Goal: Task Accomplishment & Management: Use online tool/utility

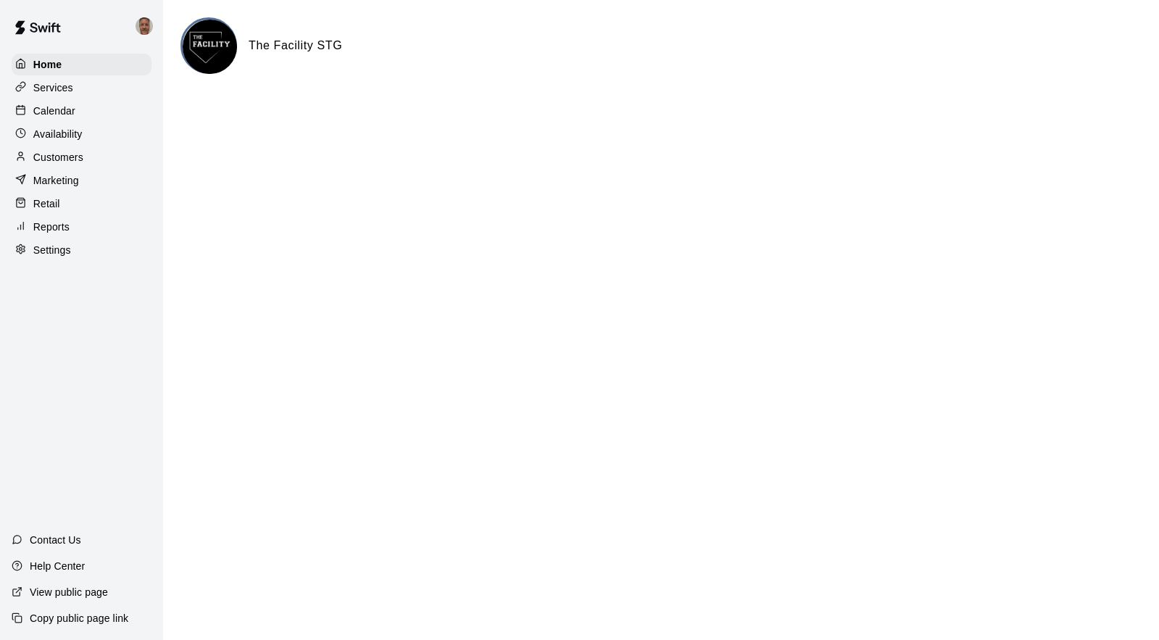
click at [50, 155] on p "Customers" at bounding box center [58, 157] width 50 height 14
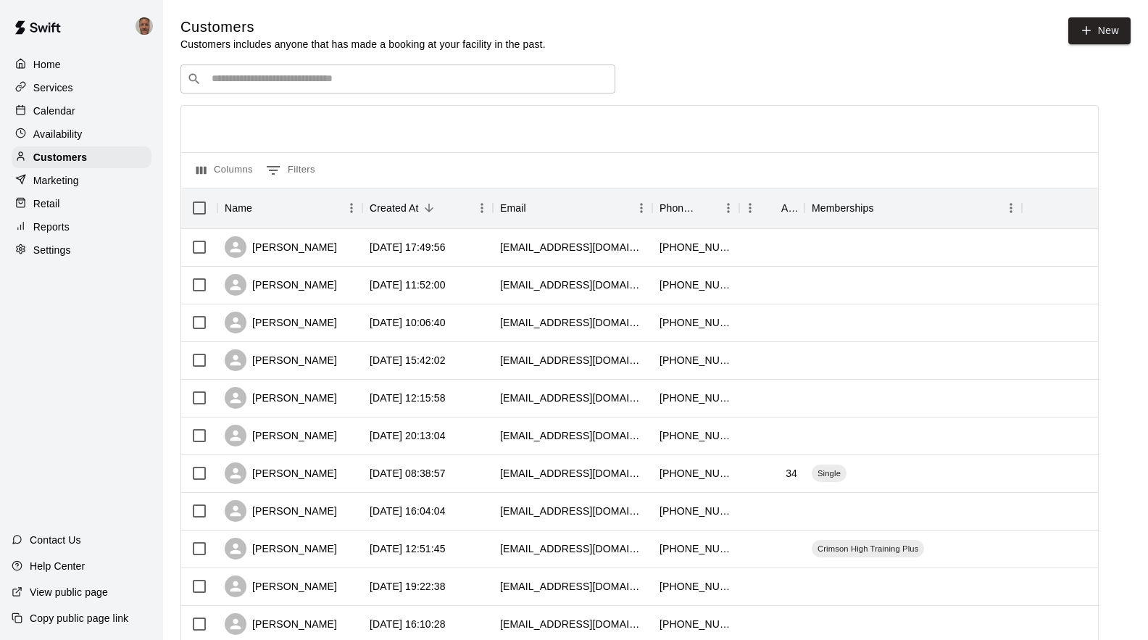
click at [307, 86] on input "Search customers by name or email" at bounding box center [407, 79] width 401 height 14
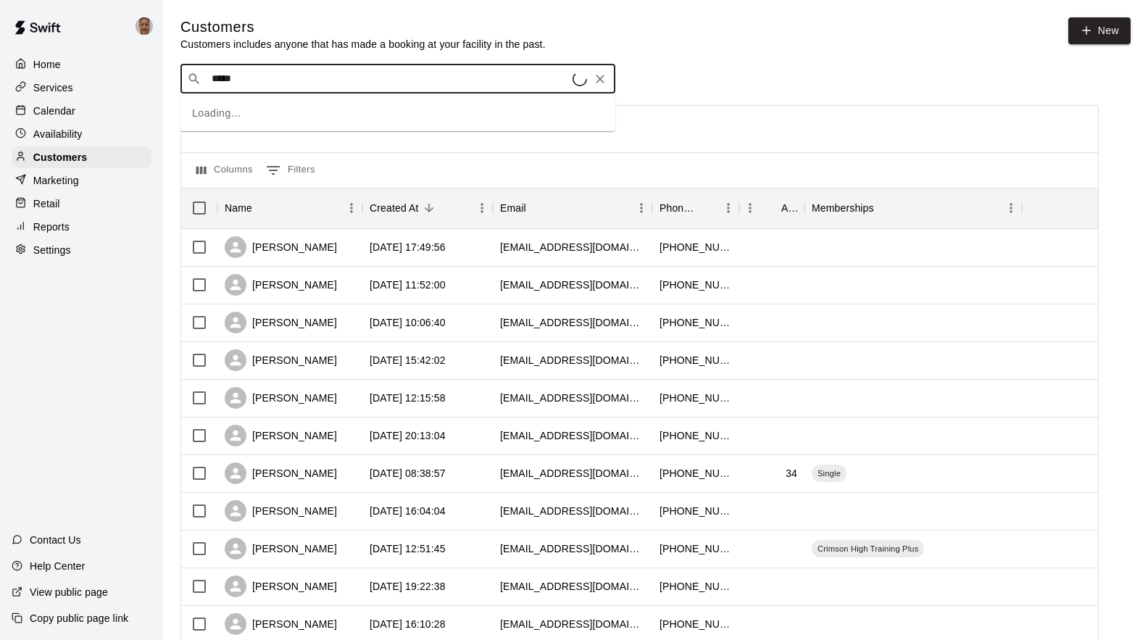
type input "******"
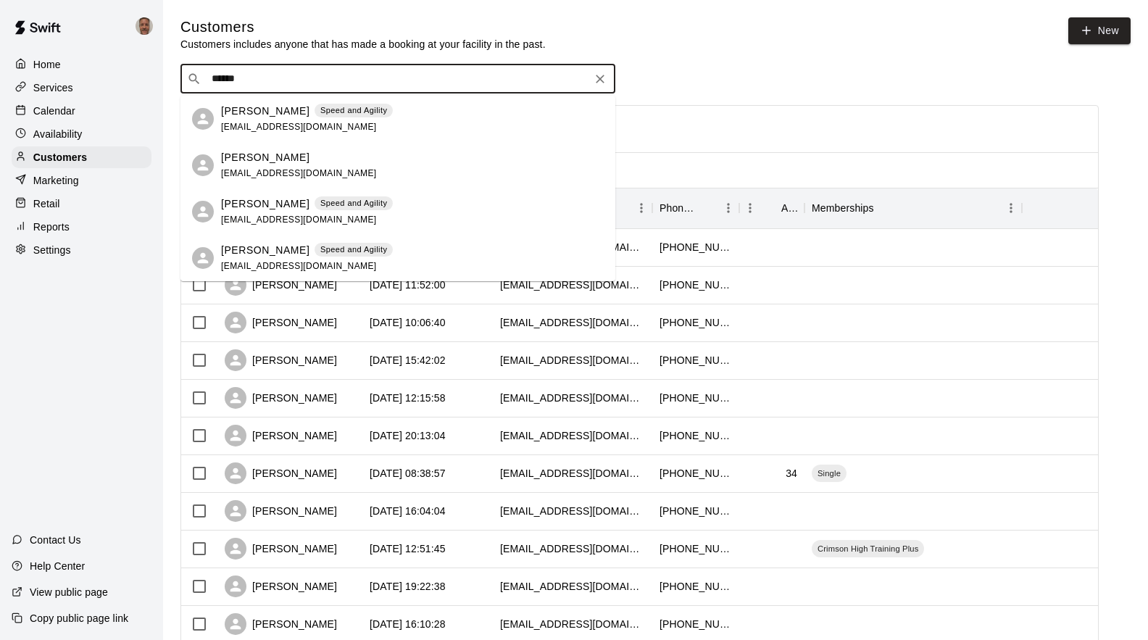
click at [274, 117] on p "[PERSON_NAME]" at bounding box center [265, 111] width 88 height 15
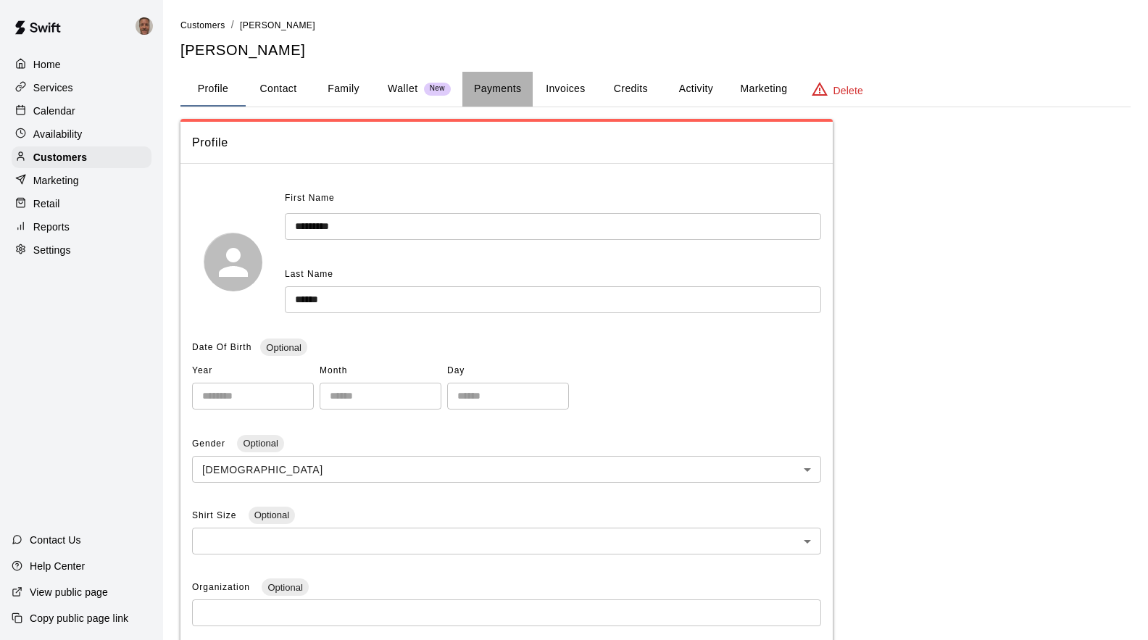
drag, startPoint x: 520, startPoint y: 88, endPoint x: 520, endPoint y: 95, distance: 7.3
click at [519, 88] on button "Payments" at bounding box center [497, 89] width 70 height 35
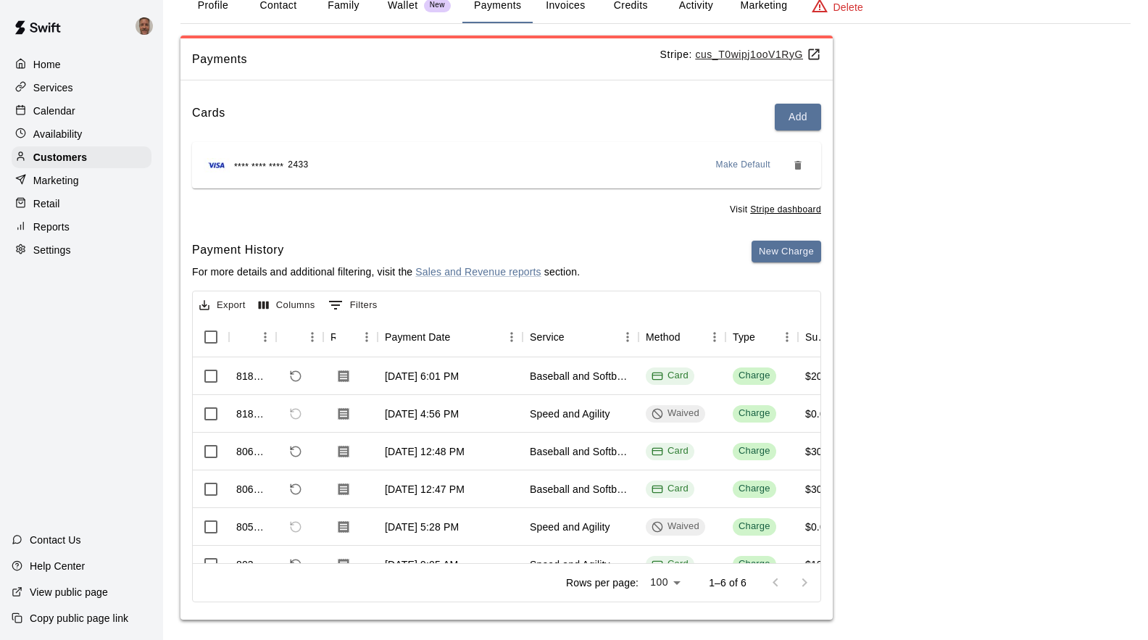
scroll to position [92, 0]
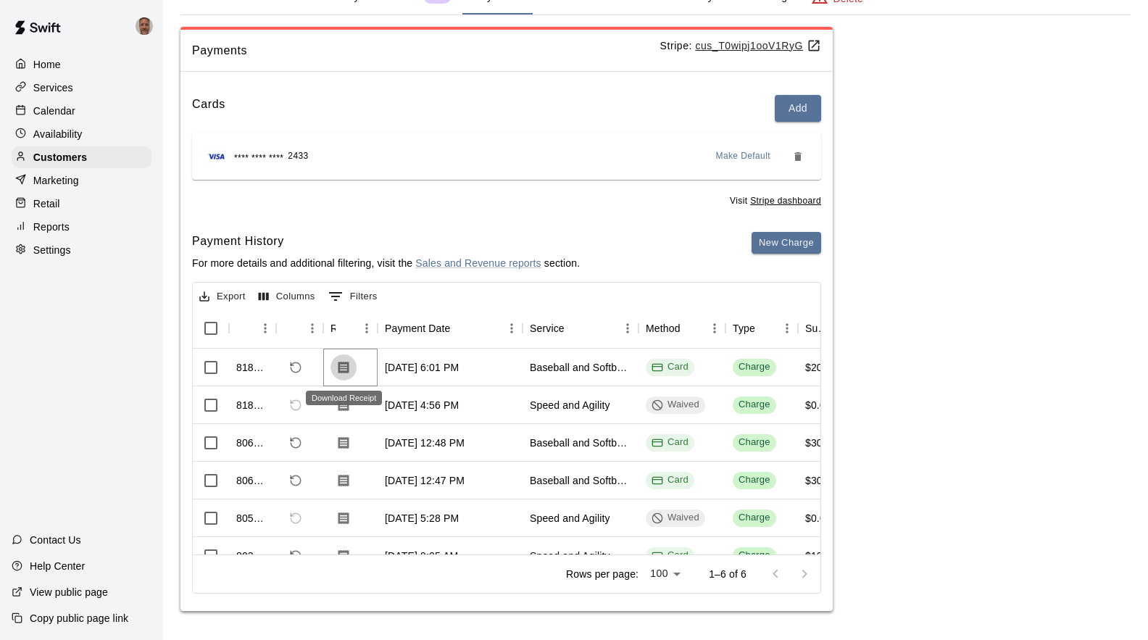
click at [343, 366] on icon "Download Receipt" at bounding box center [343, 367] width 11 height 12
click at [343, 446] on icon "Download Receipt" at bounding box center [343, 442] width 11 height 12
click at [346, 481] on icon "Download Receipt" at bounding box center [343, 480] width 11 height 12
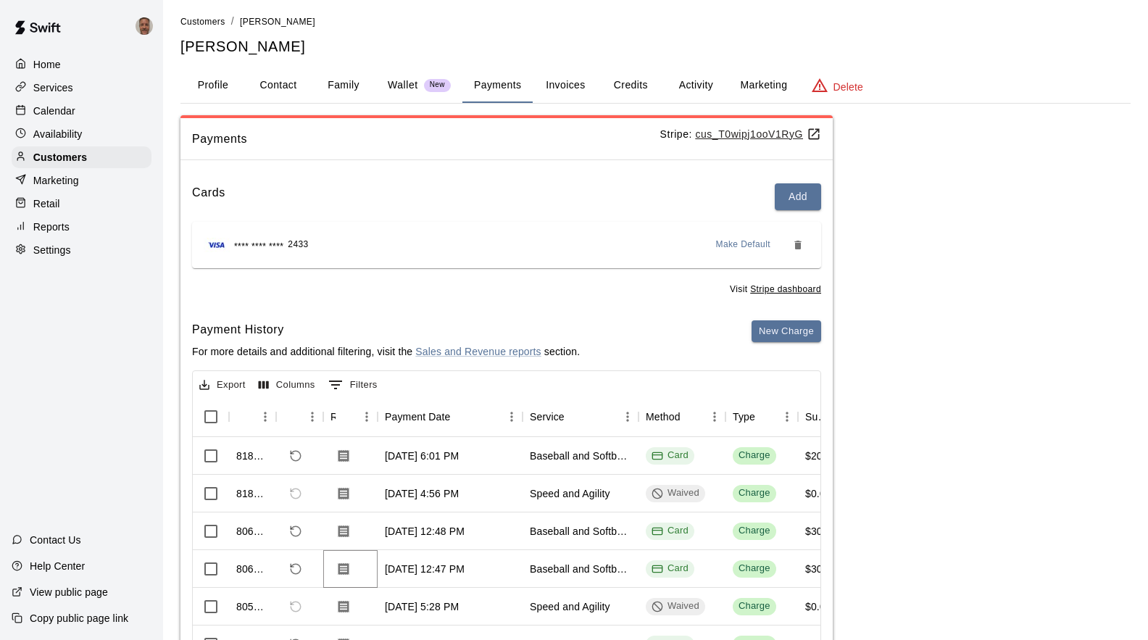
scroll to position [0, 0]
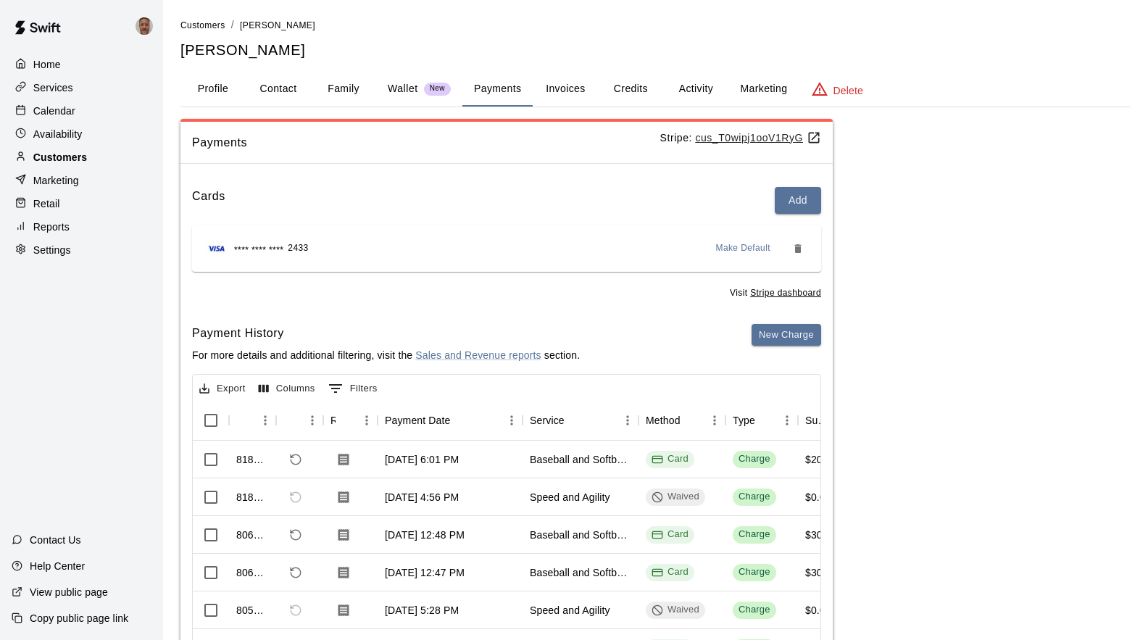
click at [64, 162] on p "Customers" at bounding box center [60, 157] width 54 height 14
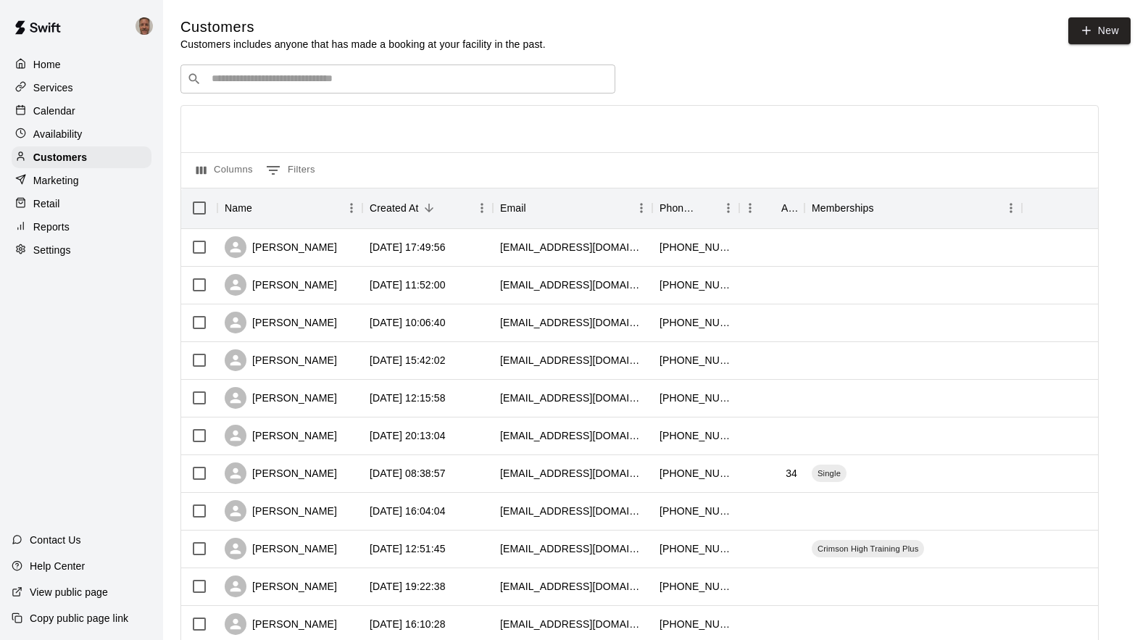
click at [455, 84] on input "Search customers by name or email" at bounding box center [407, 79] width 401 height 14
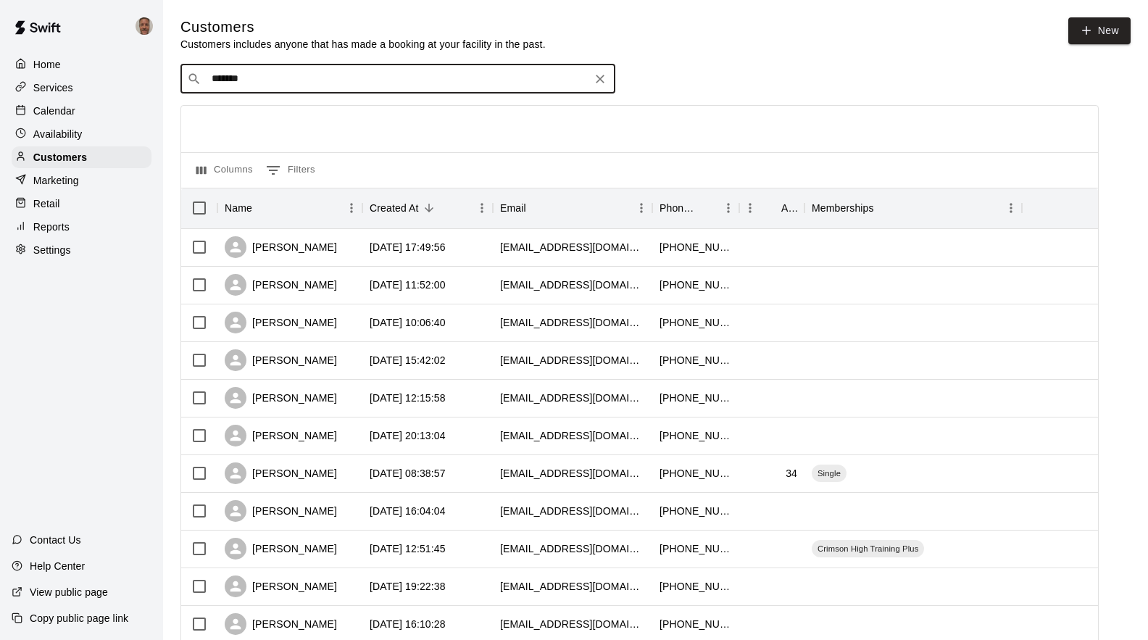
type input "********"
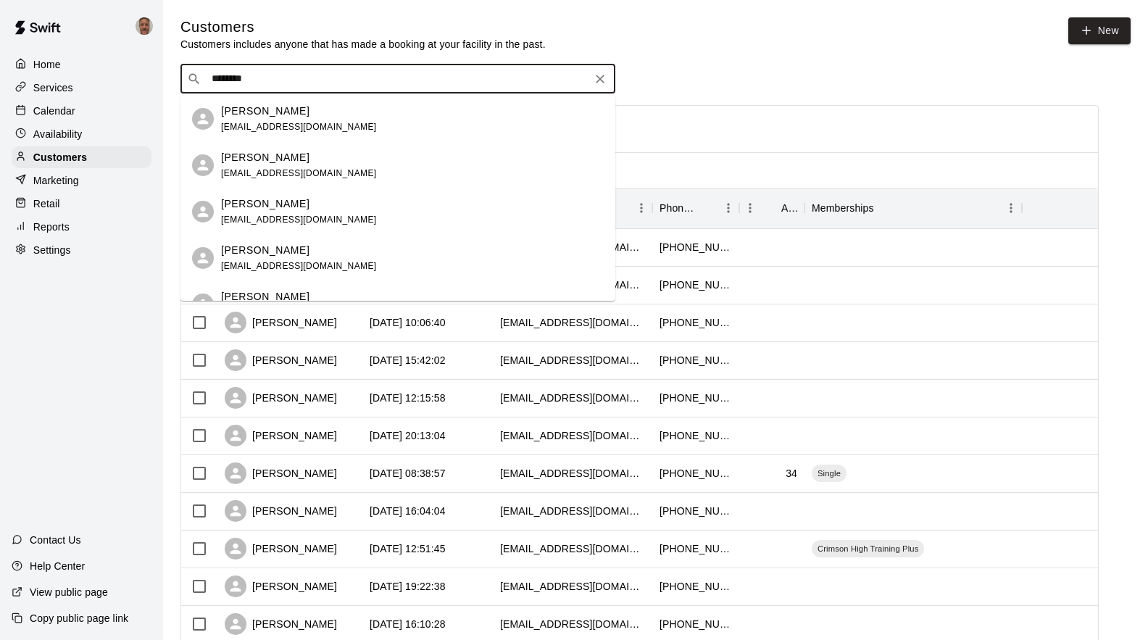
click at [238, 220] on span "[EMAIL_ADDRESS][DOMAIN_NAME]" at bounding box center [299, 219] width 156 height 10
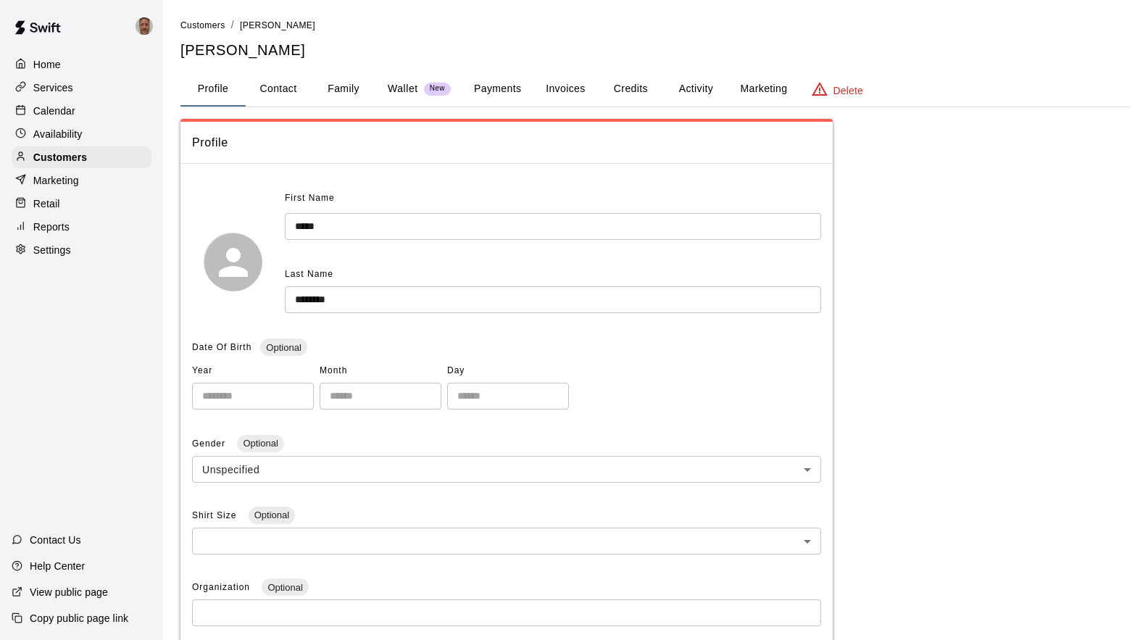
click at [500, 86] on button "Payments" at bounding box center [497, 89] width 70 height 35
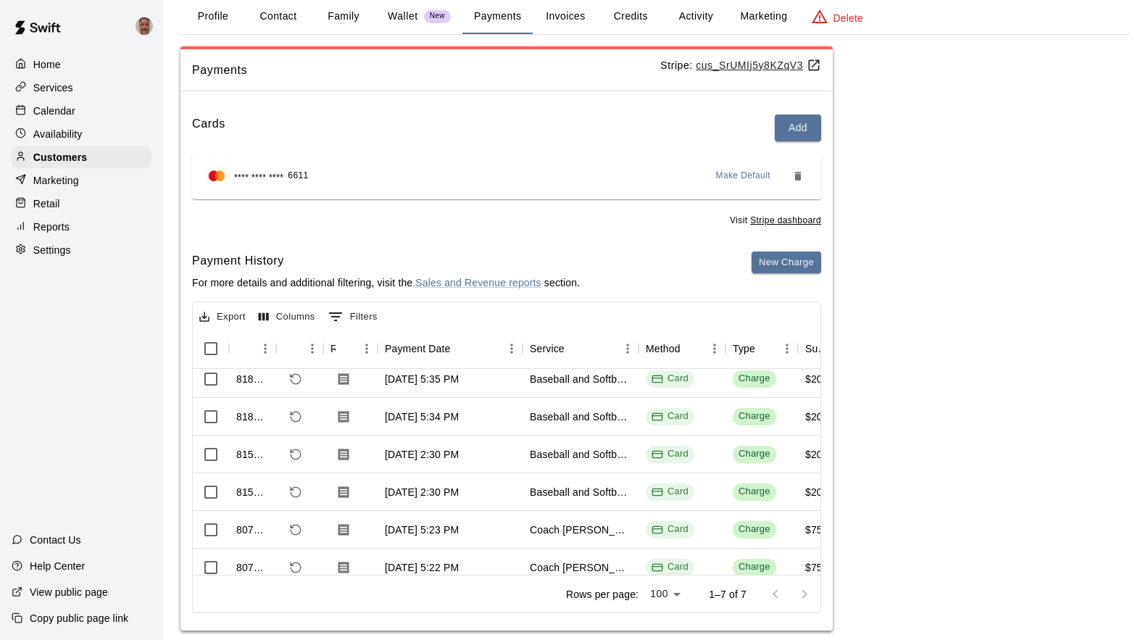
scroll to position [7, 0]
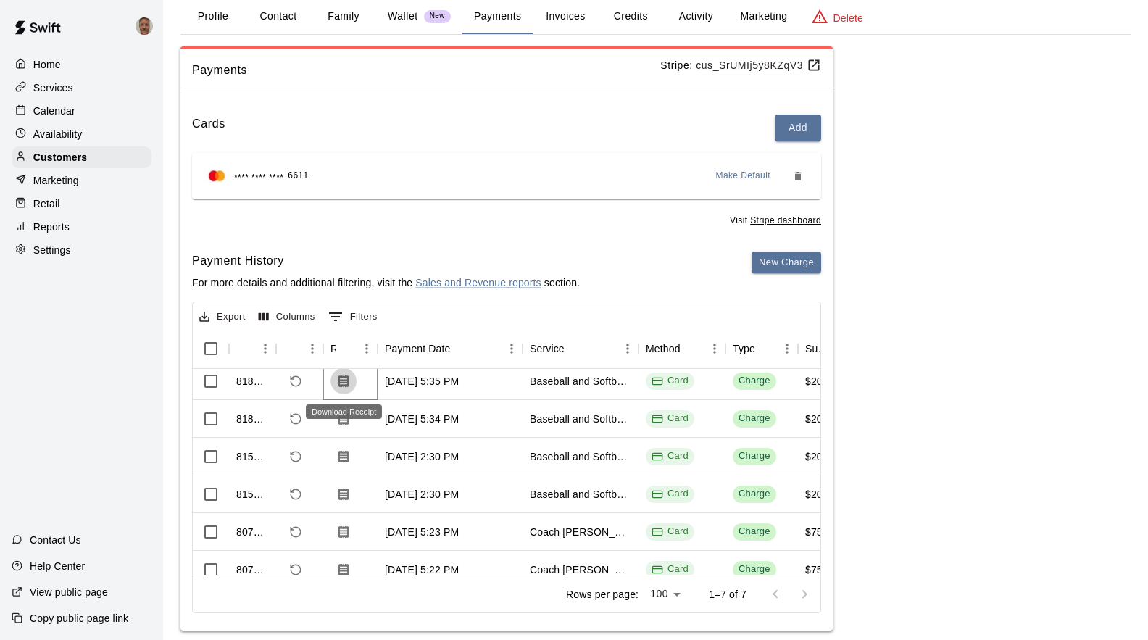
click at [346, 383] on icon "Download Receipt" at bounding box center [343, 381] width 14 height 14
click at [342, 425] on icon "Download Receipt" at bounding box center [343, 419] width 14 height 14
click at [342, 449] on icon "Download Receipt" at bounding box center [343, 456] width 14 height 14
click at [342, 497] on icon "Download Receipt" at bounding box center [343, 494] width 11 height 12
click at [289, 14] on button "Contact" at bounding box center [278, 16] width 65 height 35
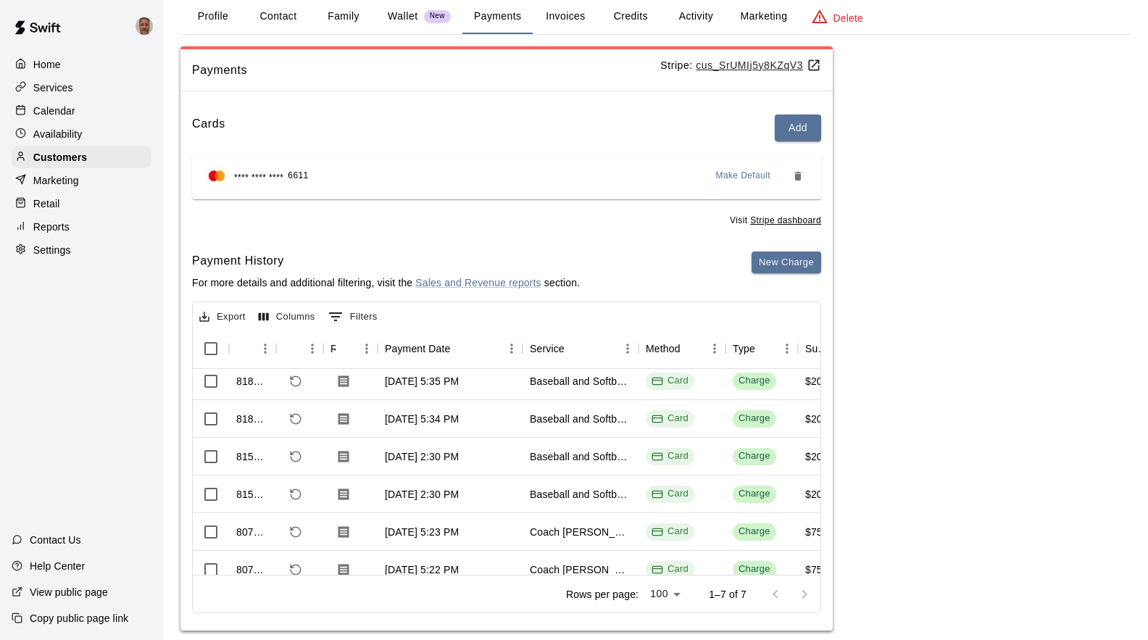
select select "**"
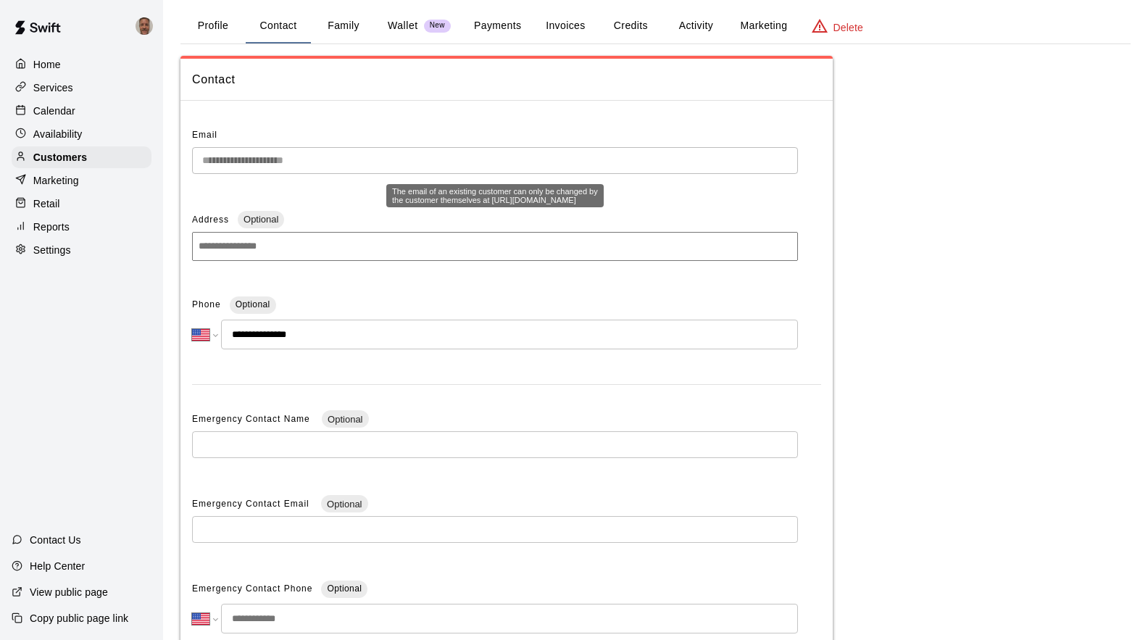
scroll to position [0, 0]
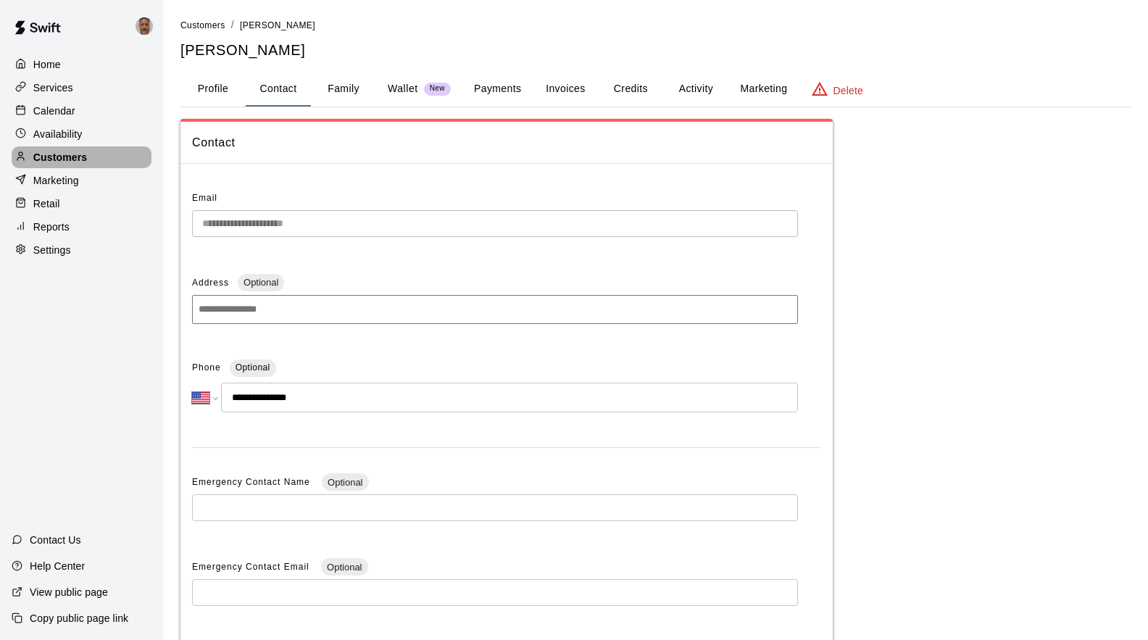
click at [49, 162] on p "Customers" at bounding box center [60, 157] width 54 height 14
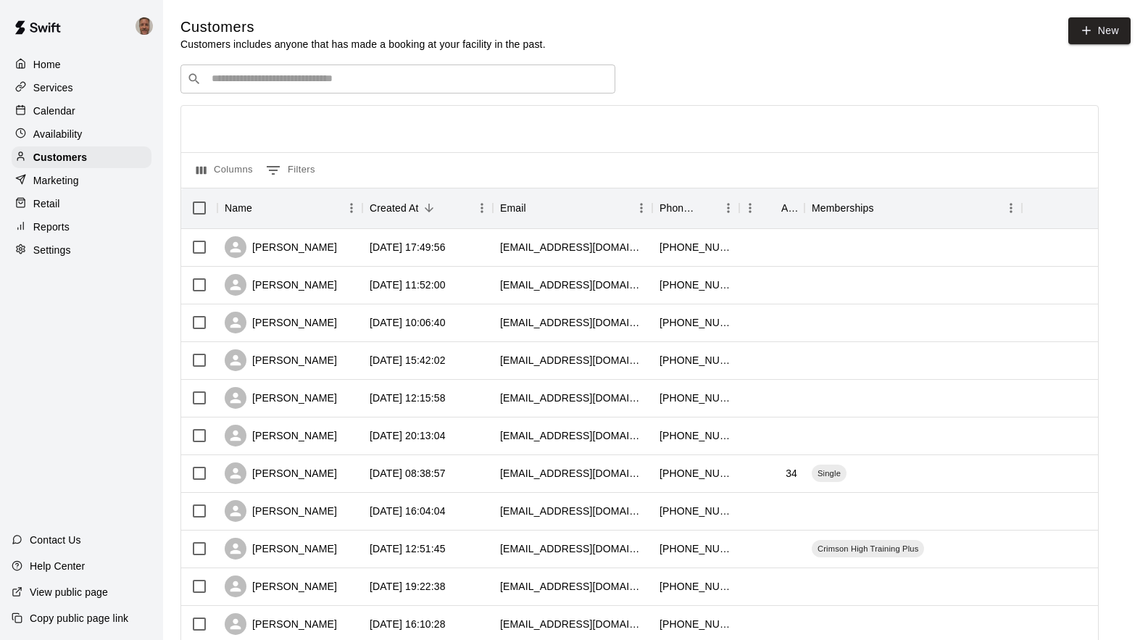
click at [436, 75] on input "Search customers by name or email" at bounding box center [407, 79] width 401 height 14
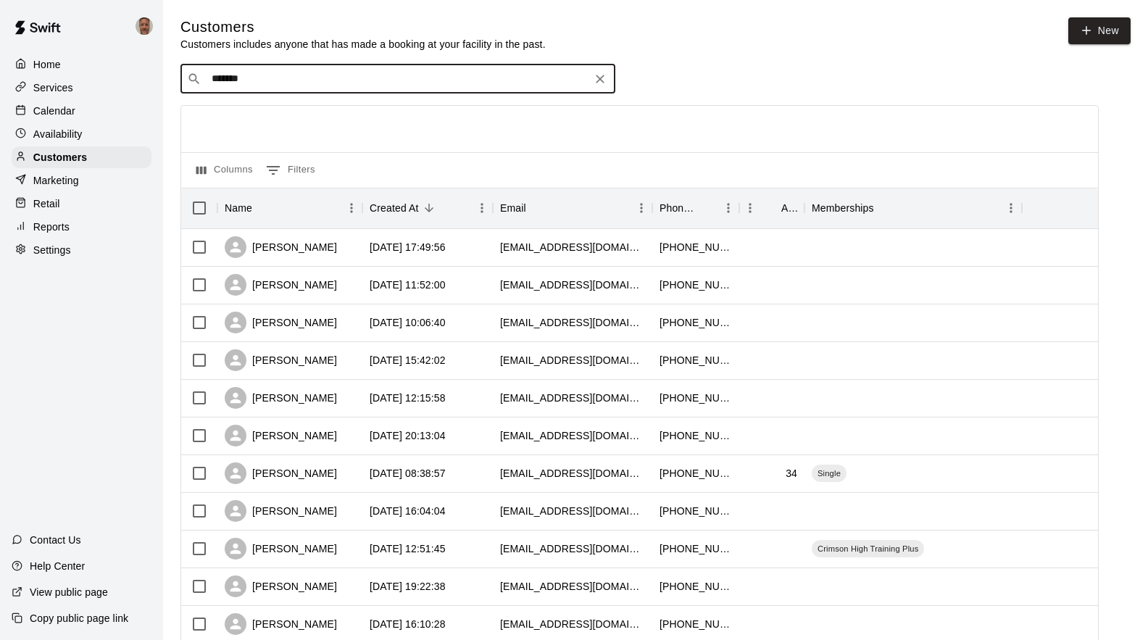
type input "********"
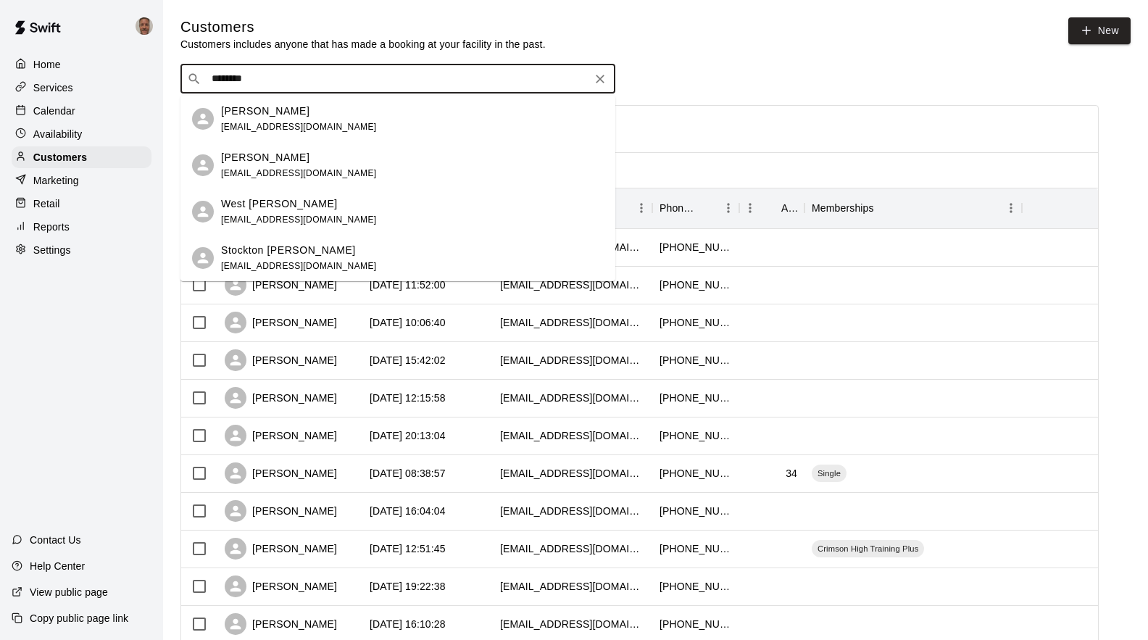
click at [269, 209] on p "West [PERSON_NAME]" at bounding box center [279, 203] width 117 height 15
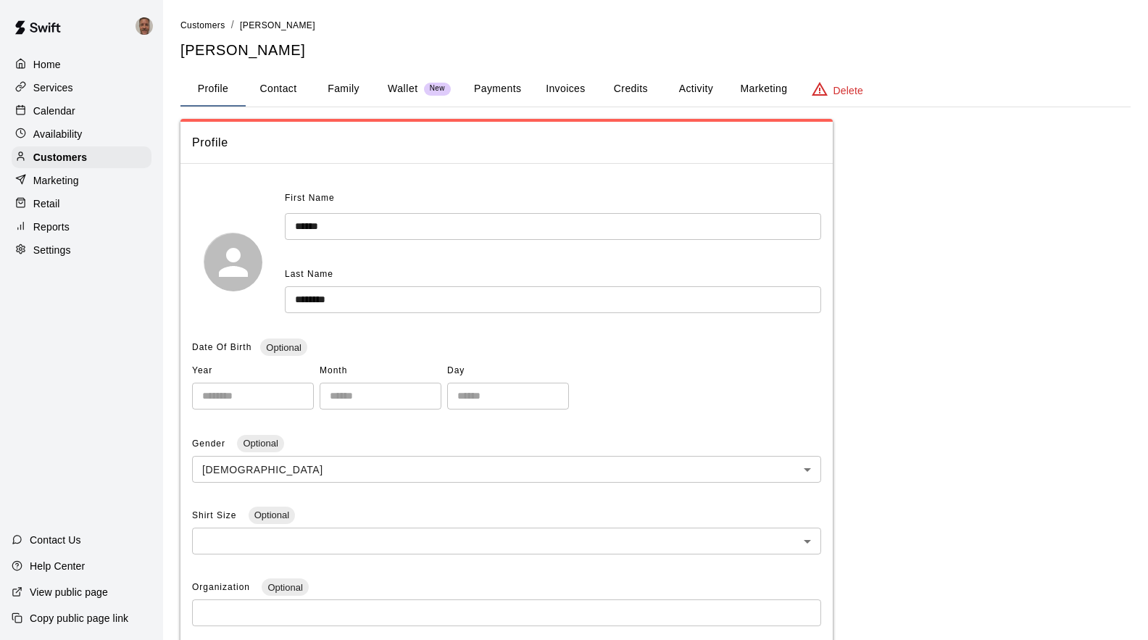
click at [507, 93] on button "Payments" at bounding box center [497, 89] width 70 height 35
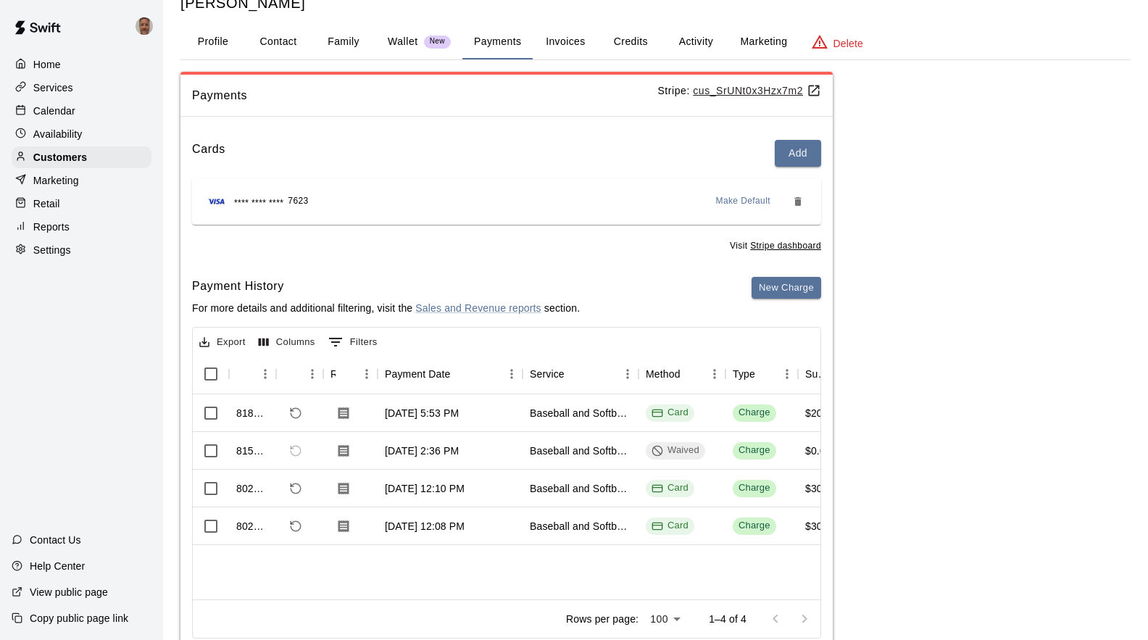
scroll to position [92, 0]
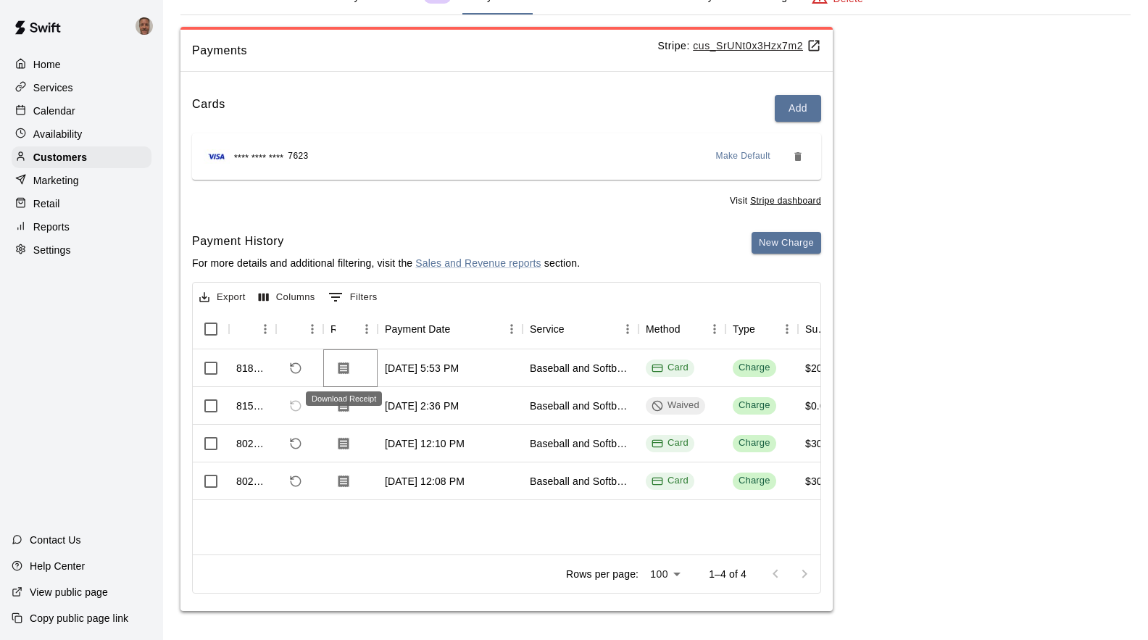
click at [344, 374] on icon "Download Receipt" at bounding box center [343, 368] width 14 height 14
click at [344, 441] on icon "Download Receipt" at bounding box center [343, 443] width 14 height 14
click at [346, 483] on icon "Download Receipt" at bounding box center [343, 481] width 11 height 12
click at [43, 68] on p "Home" at bounding box center [47, 64] width 28 height 14
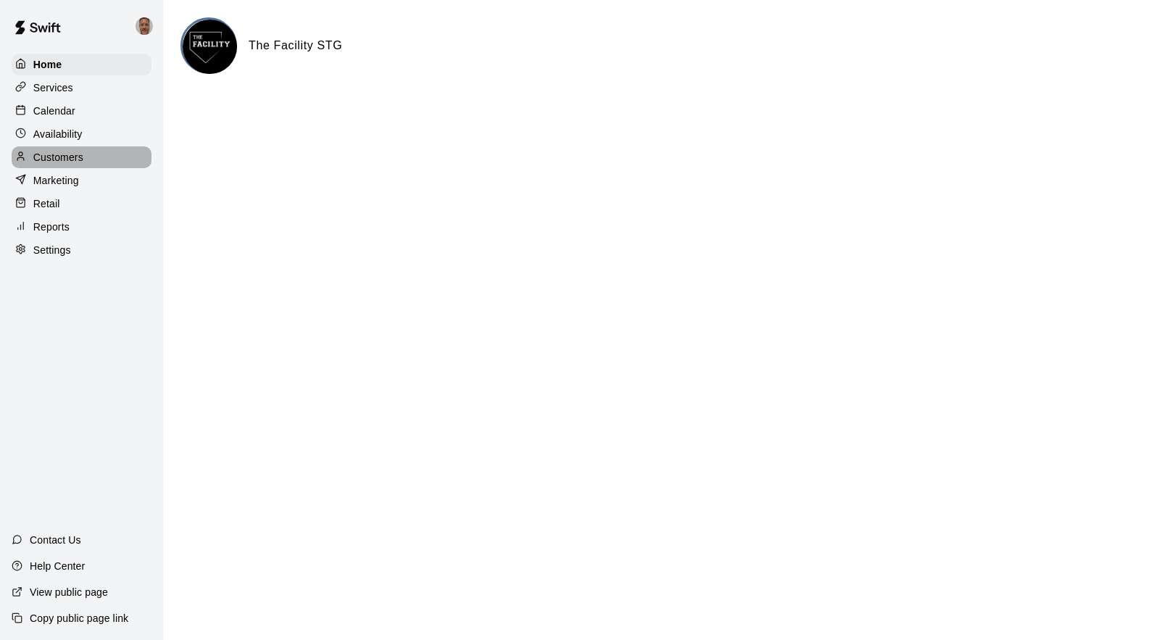
click at [59, 164] on p "Customers" at bounding box center [58, 157] width 50 height 14
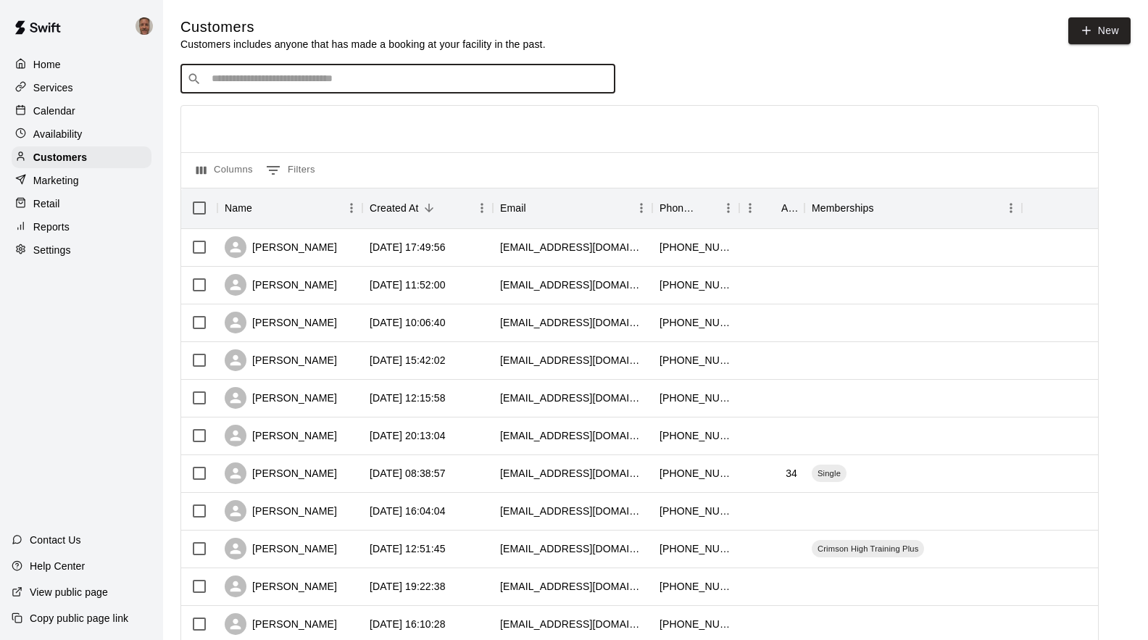
click at [443, 83] on input "Search customers by name or email" at bounding box center [407, 79] width 401 height 14
type input "*****"
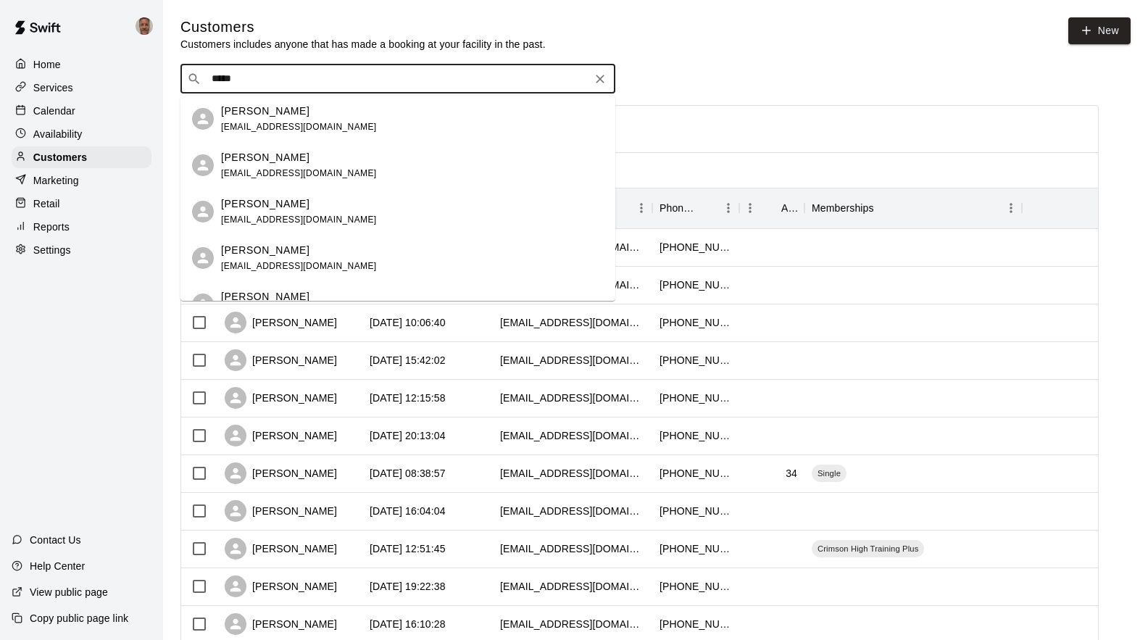
click at [279, 259] on div "[PERSON_NAME] [PERSON_NAME][EMAIL_ADDRESS][PERSON_NAME][DOMAIN_NAME]" at bounding box center [299, 258] width 156 height 31
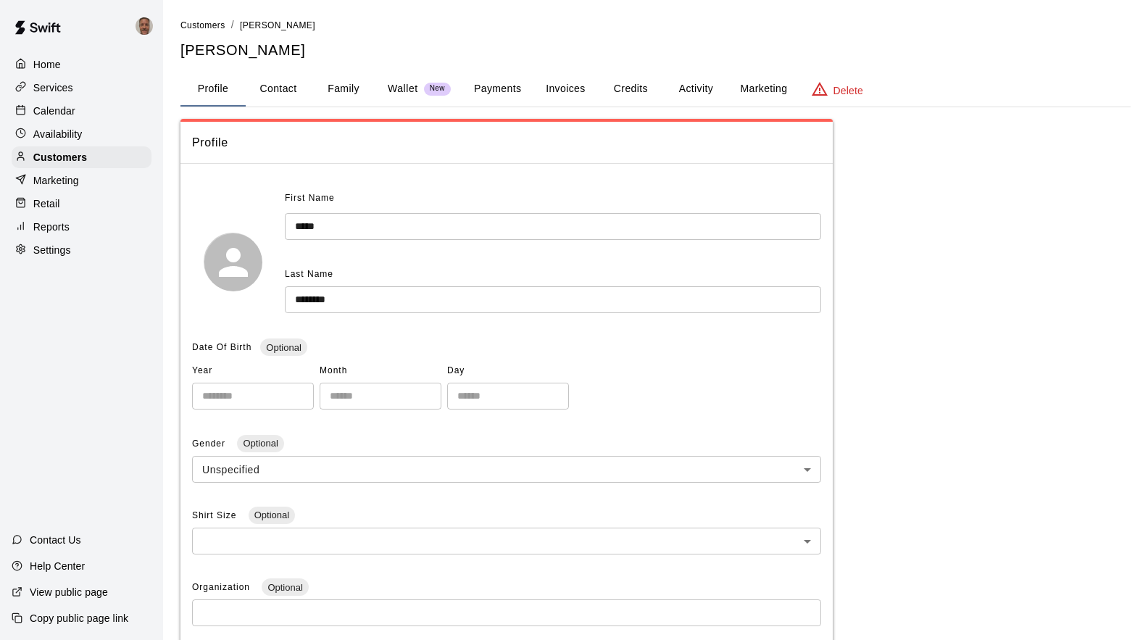
click at [514, 91] on button "Payments" at bounding box center [497, 89] width 70 height 35
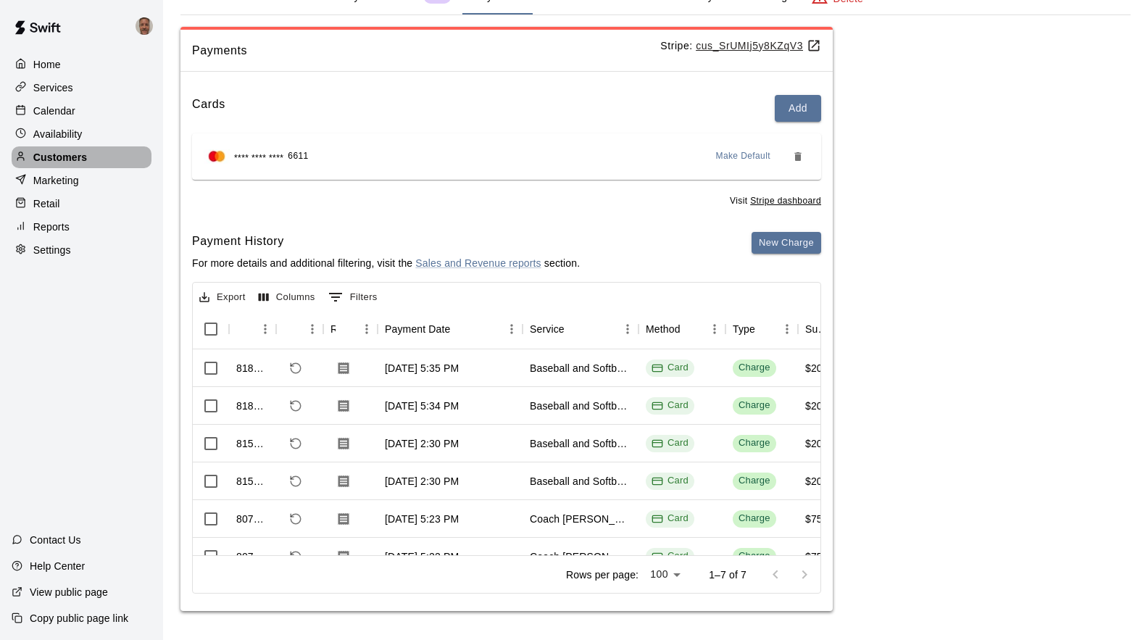
click at [62, 157] on p "Customers" at bounding box center [60, 157] width 54 height 14
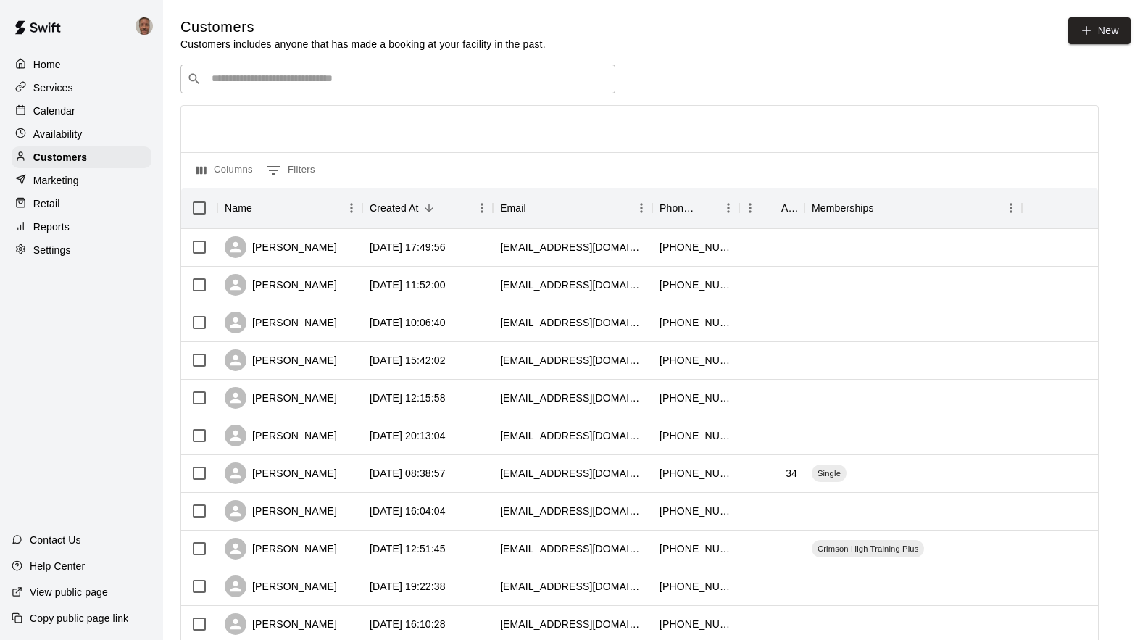
click at [467, 90] on div "​ ​" at bounding box center [397, 78] width 435 height 29
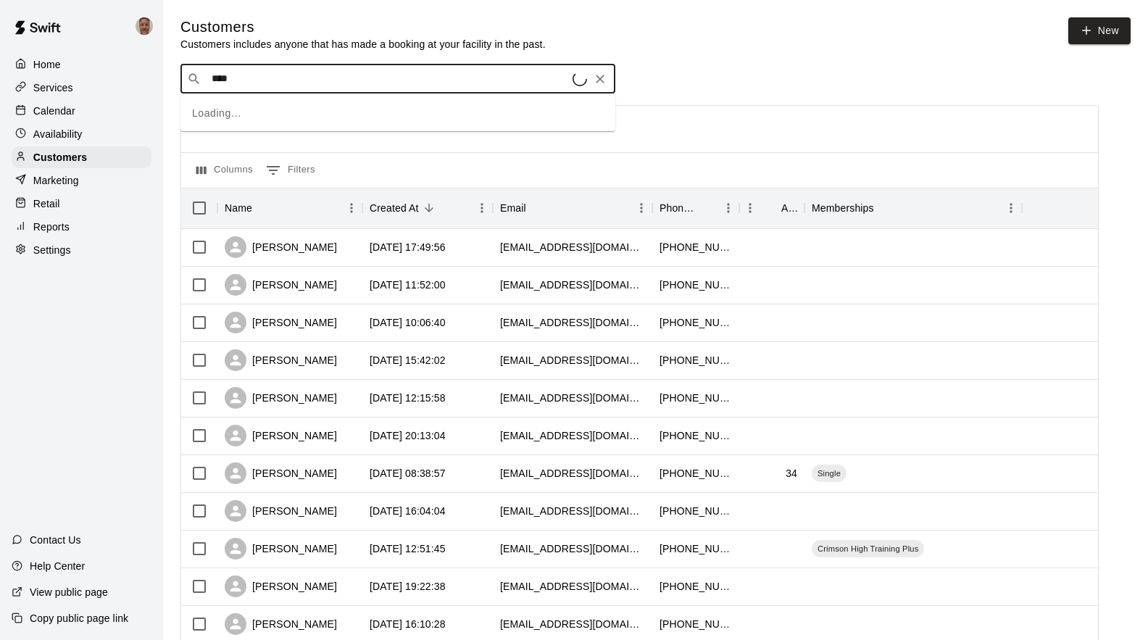
type input "*****"
click at [292, 110] on p "[PERSON_NAME]" at bounding box center [265, 111] width 88 height 15
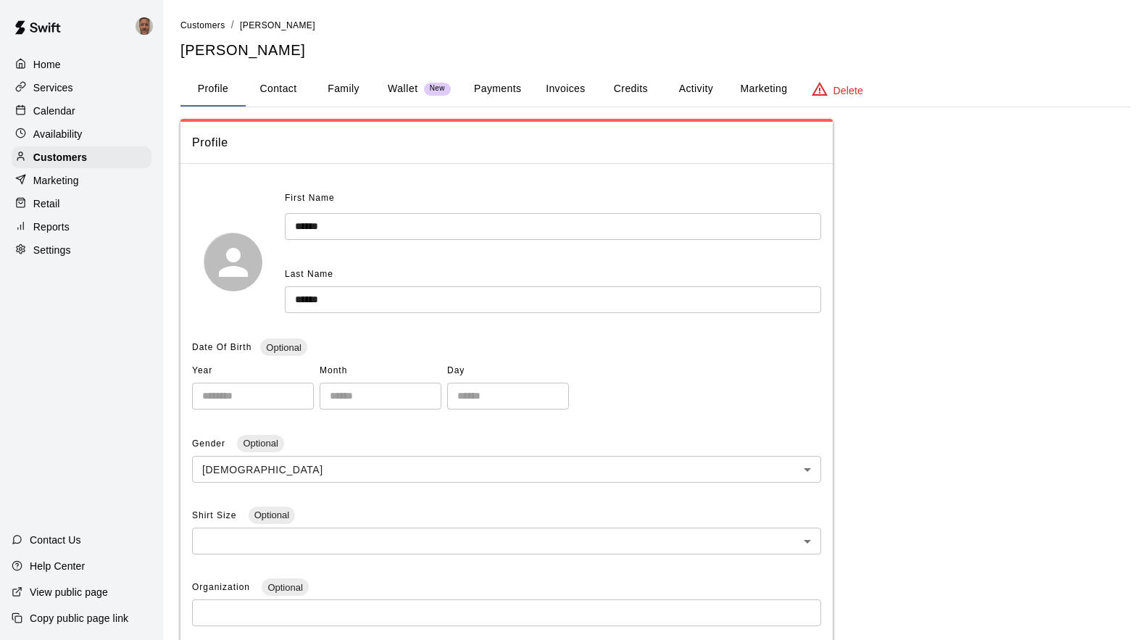
click at [474, 91] on button "Payments" at bounding box center [497, 89] width 70 height 35
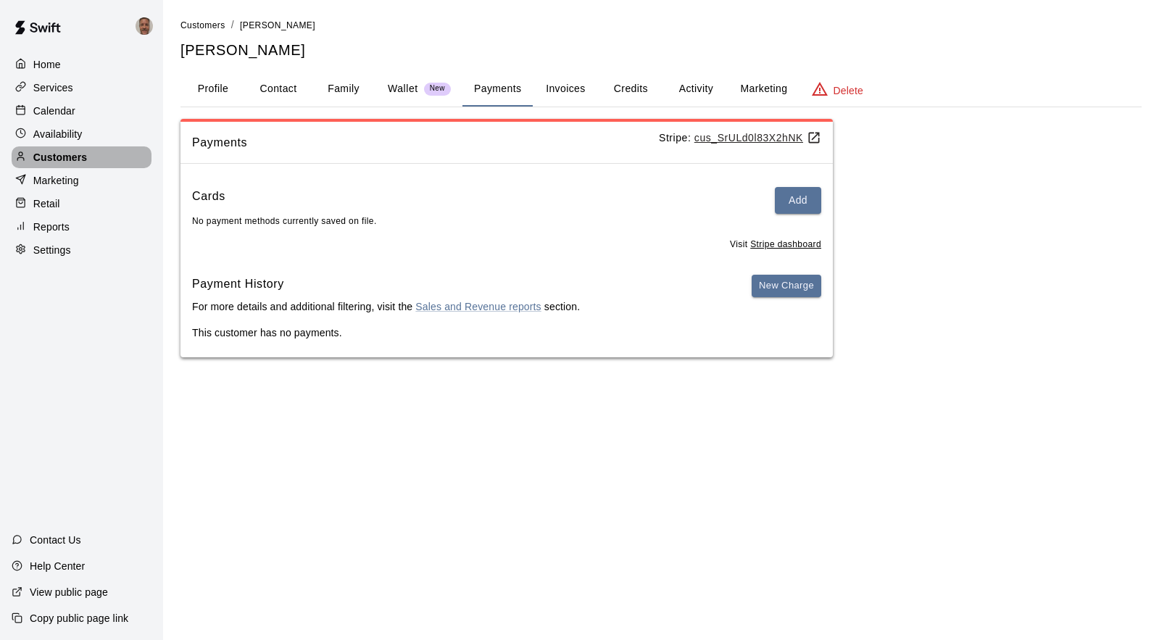
click at [46, 160] on p "Customers" at bounding box center [60, 157] width 54 height 14
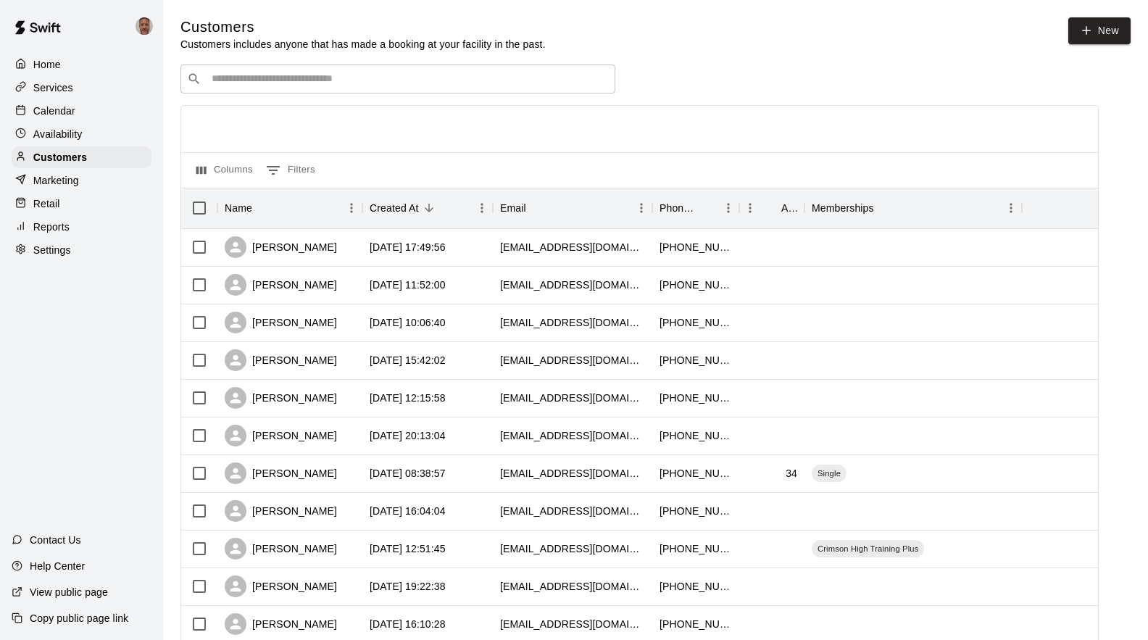
click at [467, 82] on input "Search customers by name or email" at bounding box center [407, 79] width 401 height 14
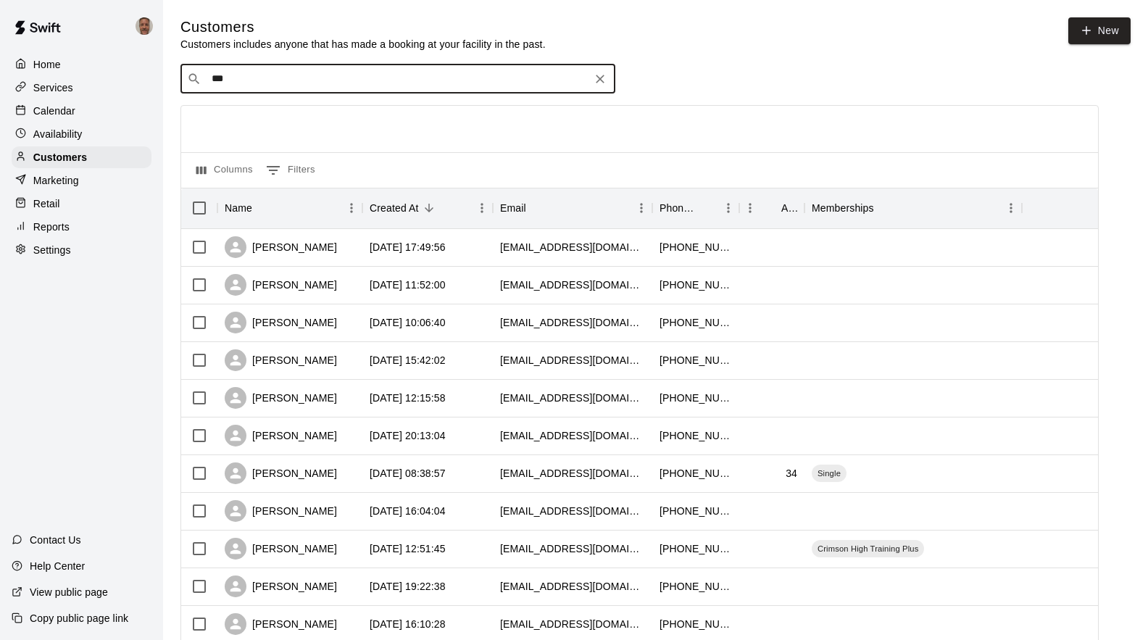
type input "****"
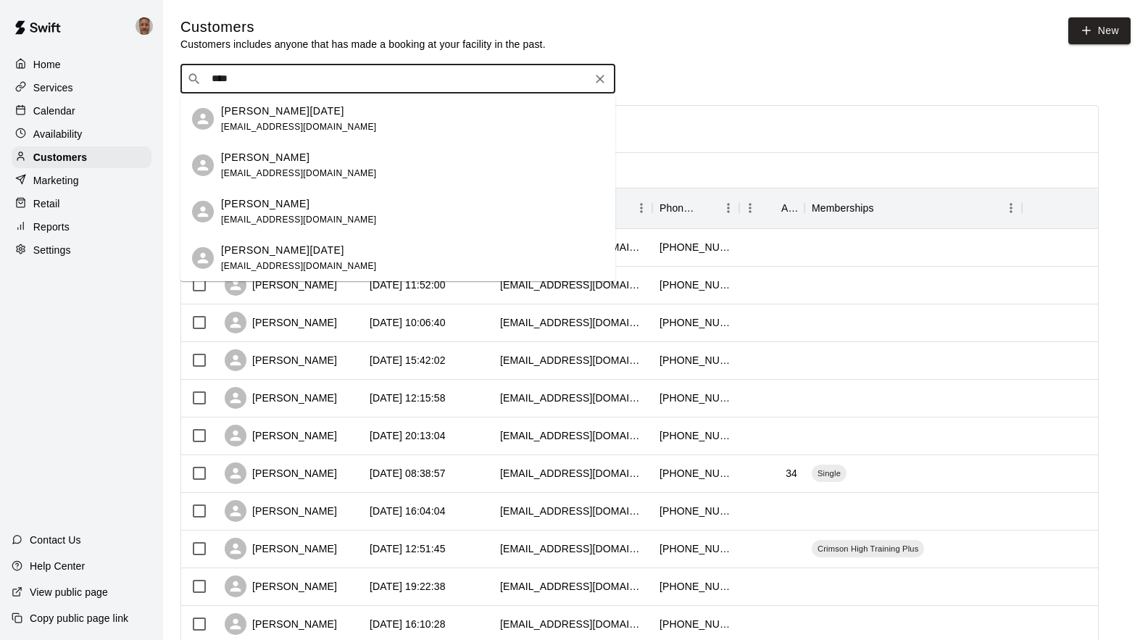
click at [267, 122] on span "[EMAIL_ADDRESS][DOMAIN_NAME]" at bounding box center [299, 127] width 156 height 10
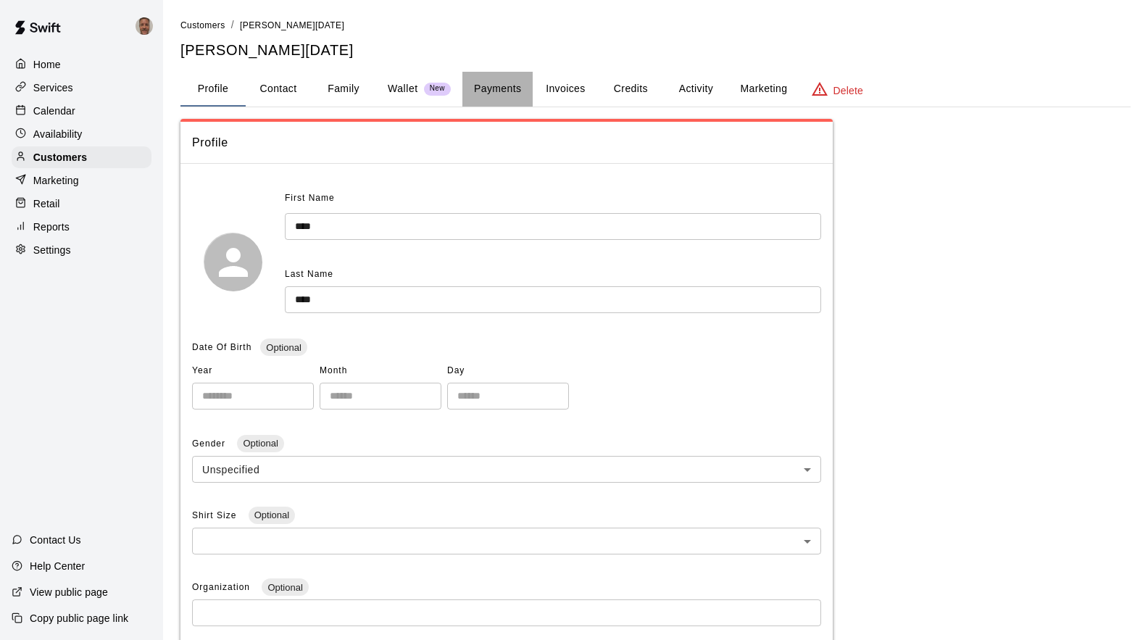
click at [489, 91] on button "Payments" at bounding box center [497, 89] width 70 height 35
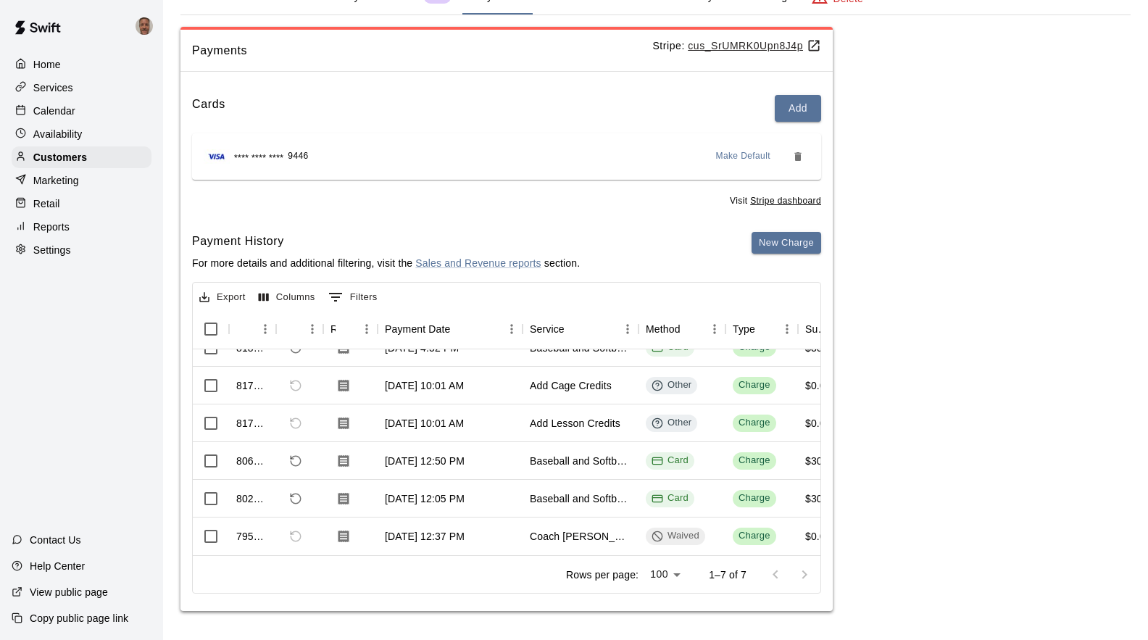
scroll to position [80, 0]
click at [345, 492] on icon "Download Receipt" at bounding box center [343, 498] width 11 height 12
click at [346, 454] on icon "Download Receipt" at bounding box center [343, 460] width 11 height 12
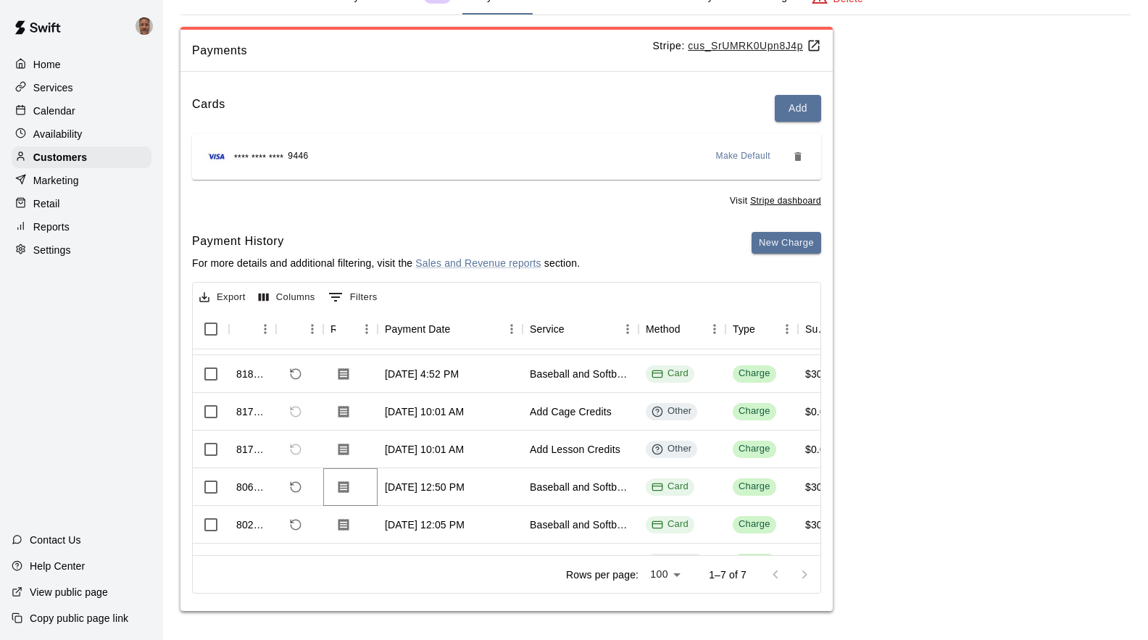
scroll to position [7, 0]
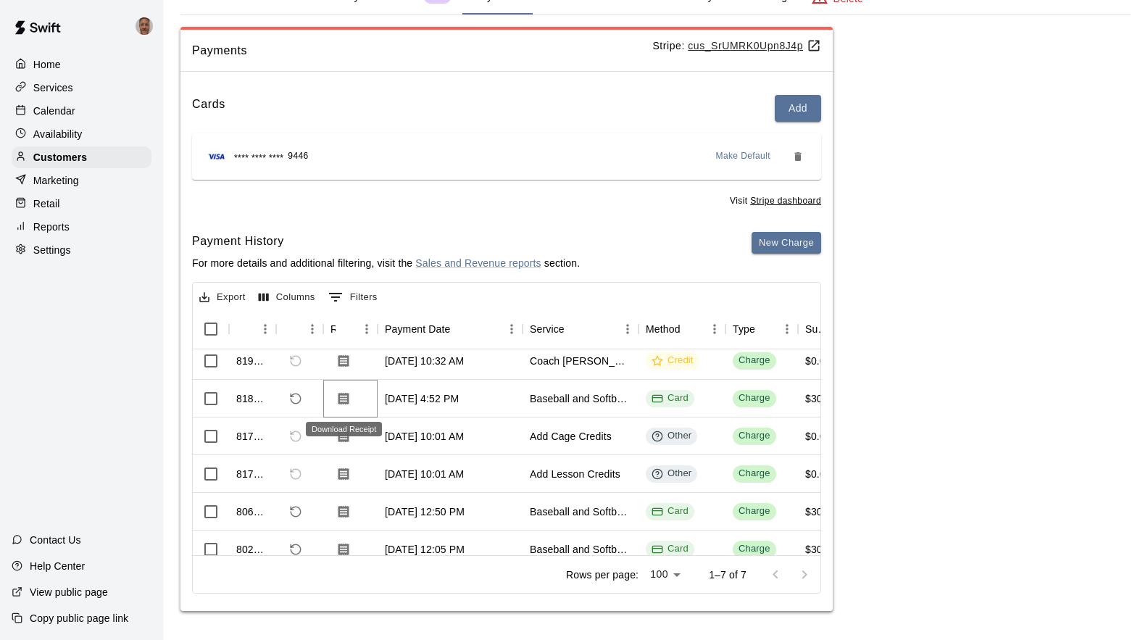
click at [340, 397] on icon "Download Receipt" at bounding box center [343, 398] width 11 height 12
click at [80, 159] on p "Customers" at bounding box center [60, 157] width 54 height 14
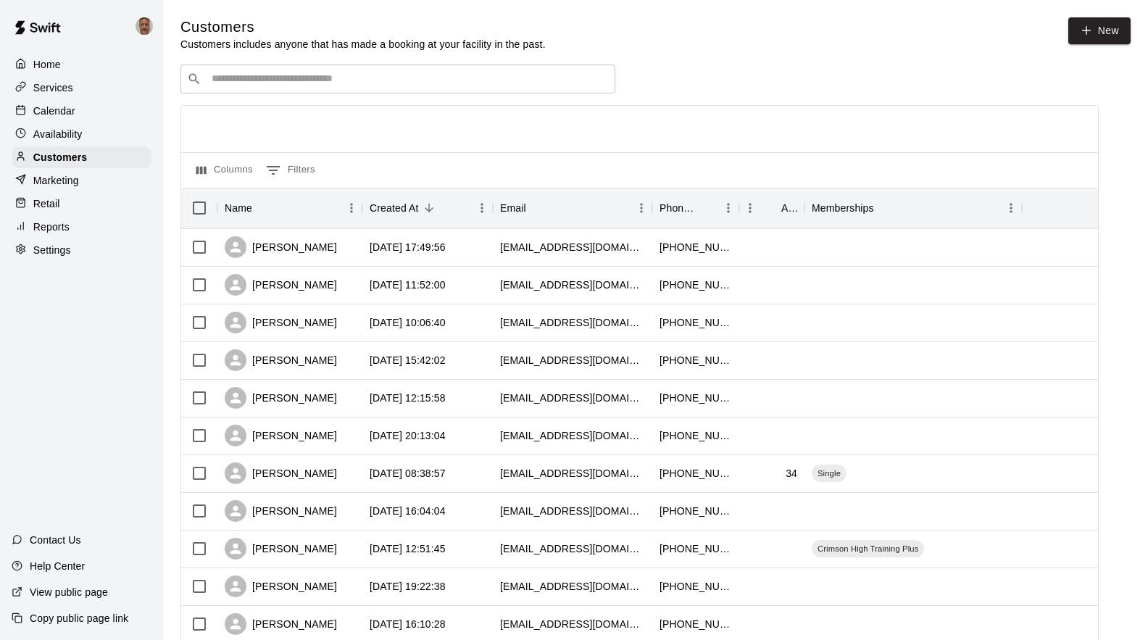
click at [329, 90] on div "​ ​" at bounding box center [397, 78] width 435 height 29
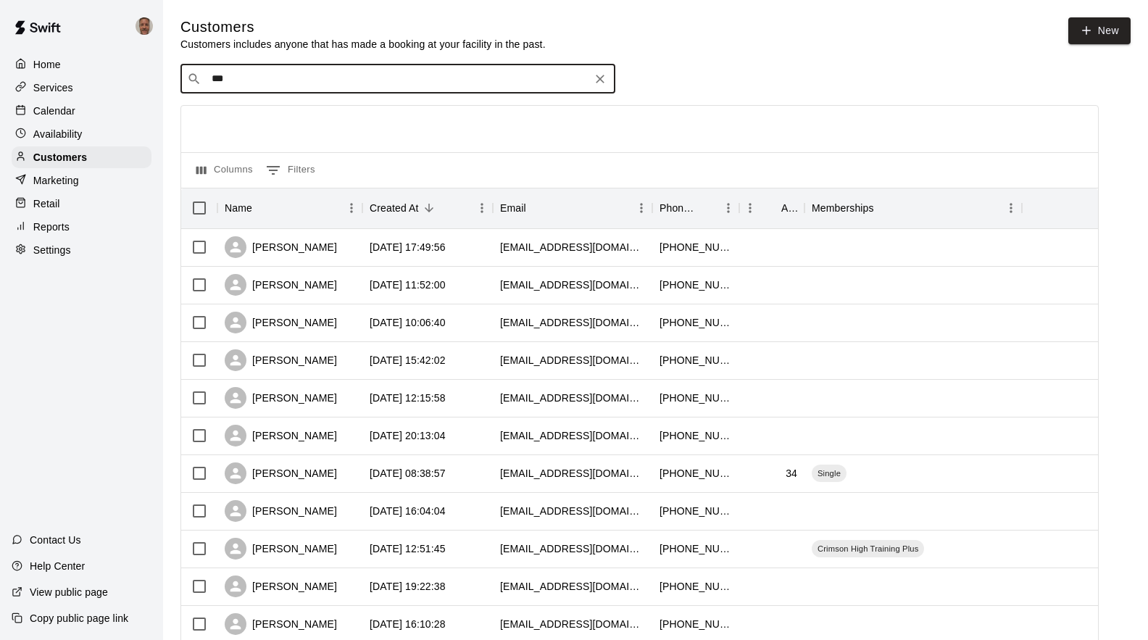
drag, startPoint x: 248, startPoint y: 86, endPoint x: 183, endPoint y: 77, distance: 65.9
click at [183, 78] on div "​ *** ​" at bounding box center [397, 78] width 435 height 29
type input "******"
click at [428, 84] on input "******" at bounding box center [397, 79] width 380 height 14
click at [246, 173] on span "[EMAIL_ADDRESS][DOMAIN_NAME]" at bounding box center [299, 173] width 156 height 10
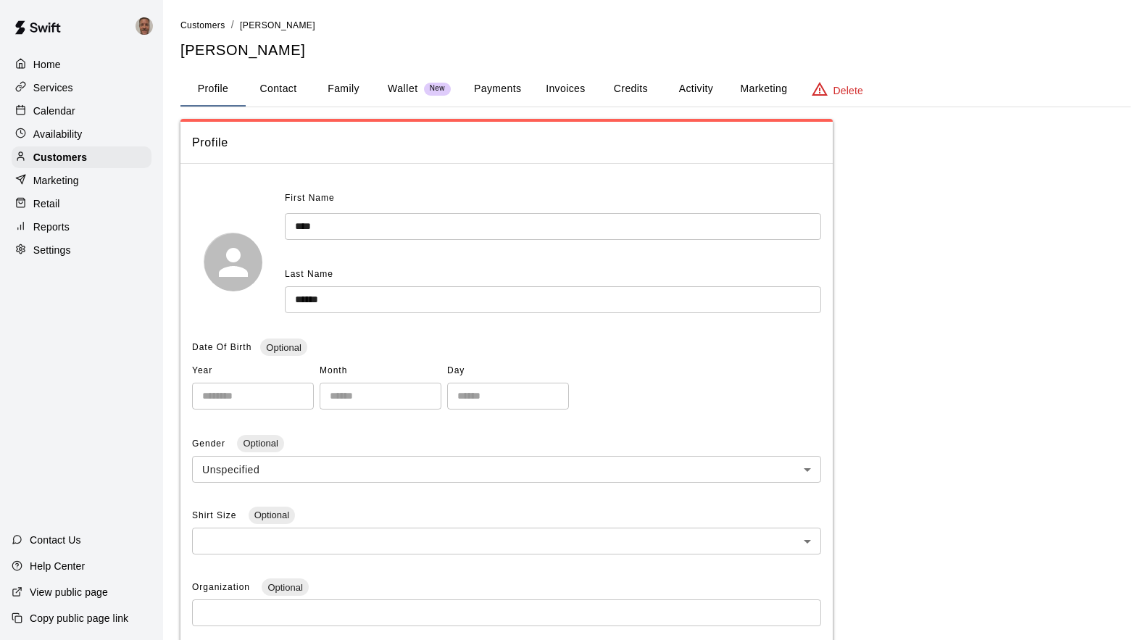
click at [506, 95] on button "Payments" at bounding box center [497, 89] width 70 height 35
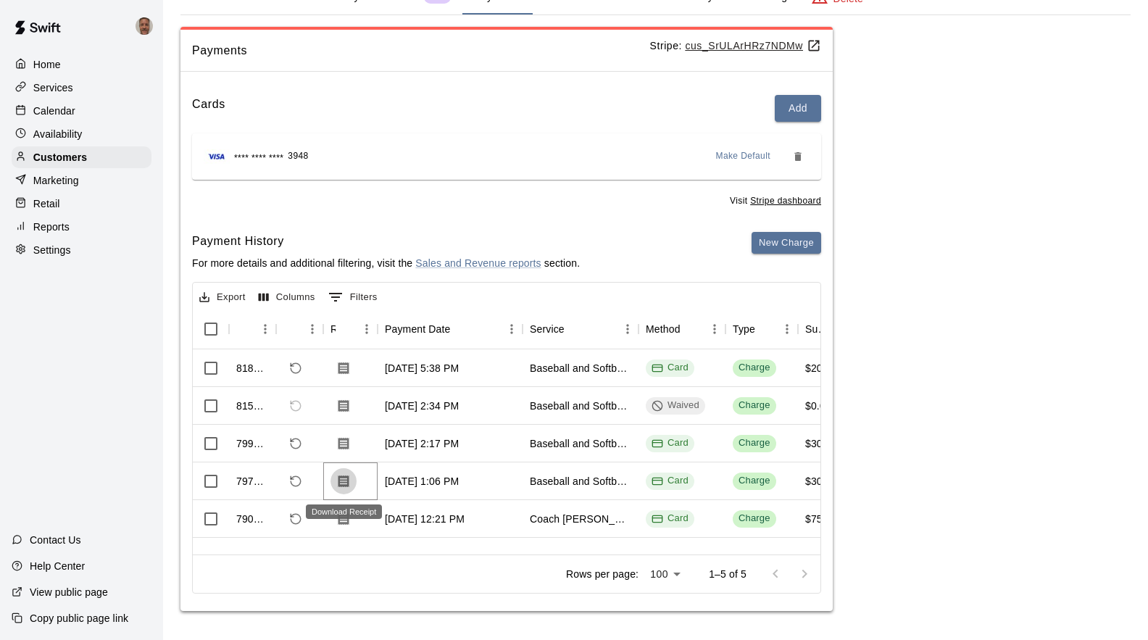
click at [343, 480] on icon "Download Receipt" at bounding box center [343, 481] width 14 height 14
click at [340, 443] on icon "Download Receipt" at bounding box center [343, 443] width 11 height 12
click at [341, 407] on icon "Download Receipt" at bounding box center [343, 405] width 11 height 12
click at [340, 365] on icon "Download Receipt" at bounding box center [343, 368] width 11 height 12
click at [45, 154] on p "Customers" at bounding box center [60, 157] width 54 height 14
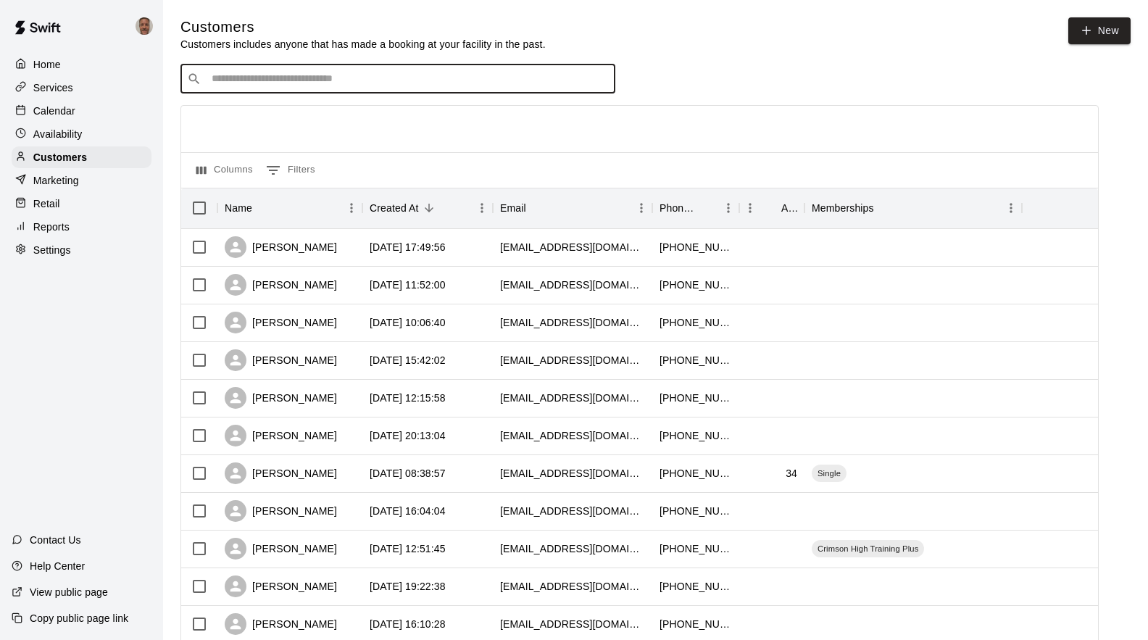
click at [483, 84] on input "Search customers by name or email" at bounding box center [407, 79] width 401 height 14
type input "******"
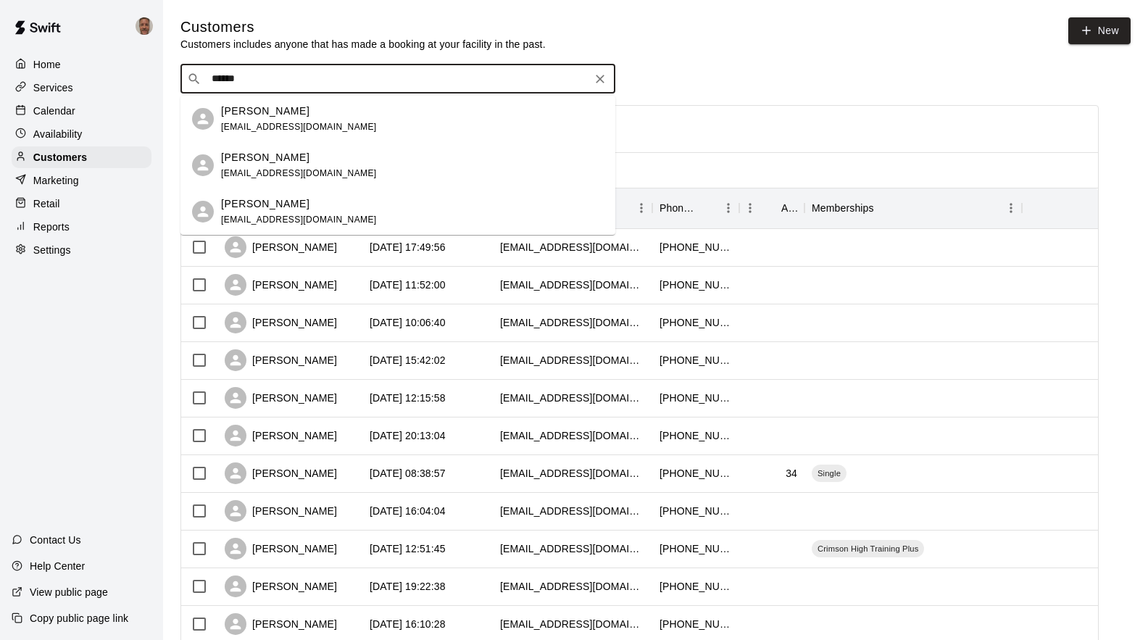
click at [265, 200] on p "[PERSON_NAME]" at bounding box center [265, 203] width 88 height 15
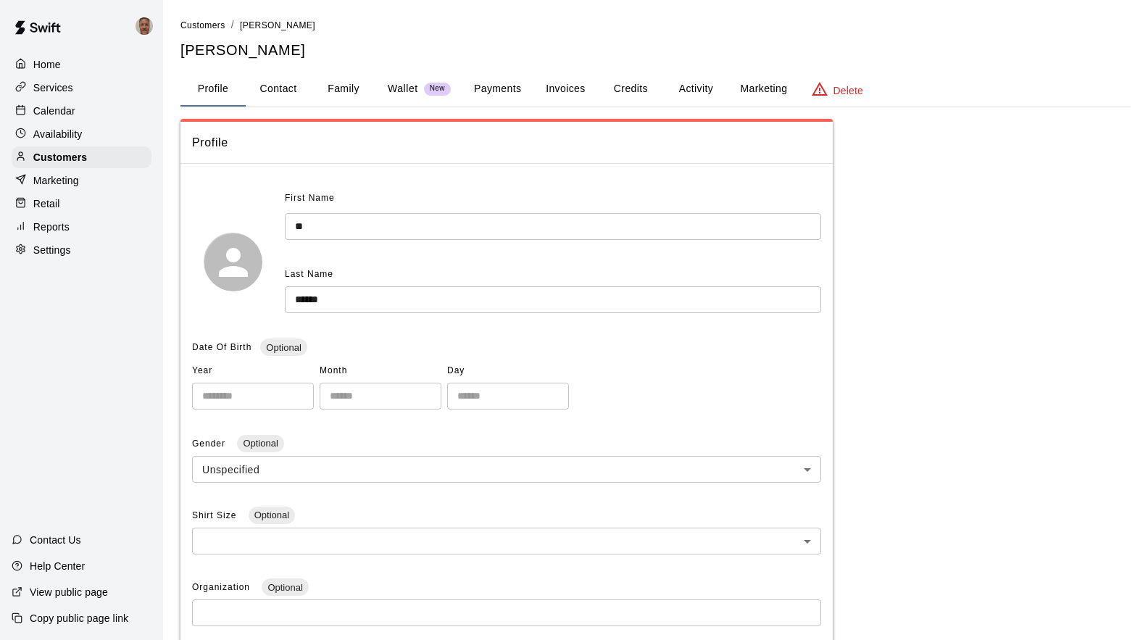
click at [509, 88] on button "Payments" at bounding box center [497, 89] width 70 height 35
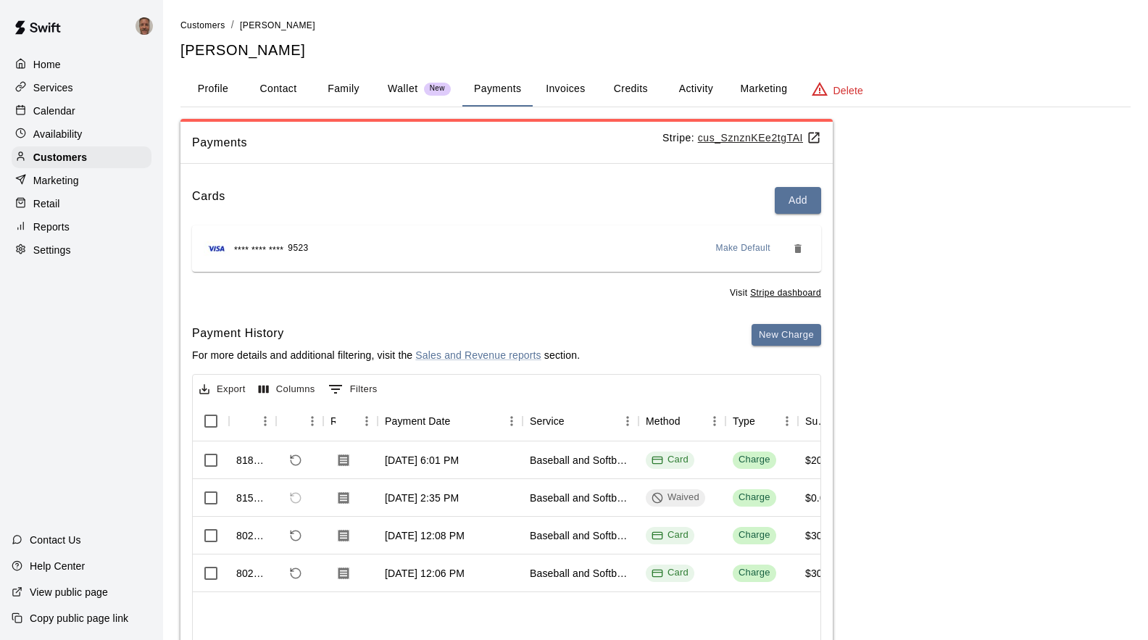
scroll to position [92, 0]
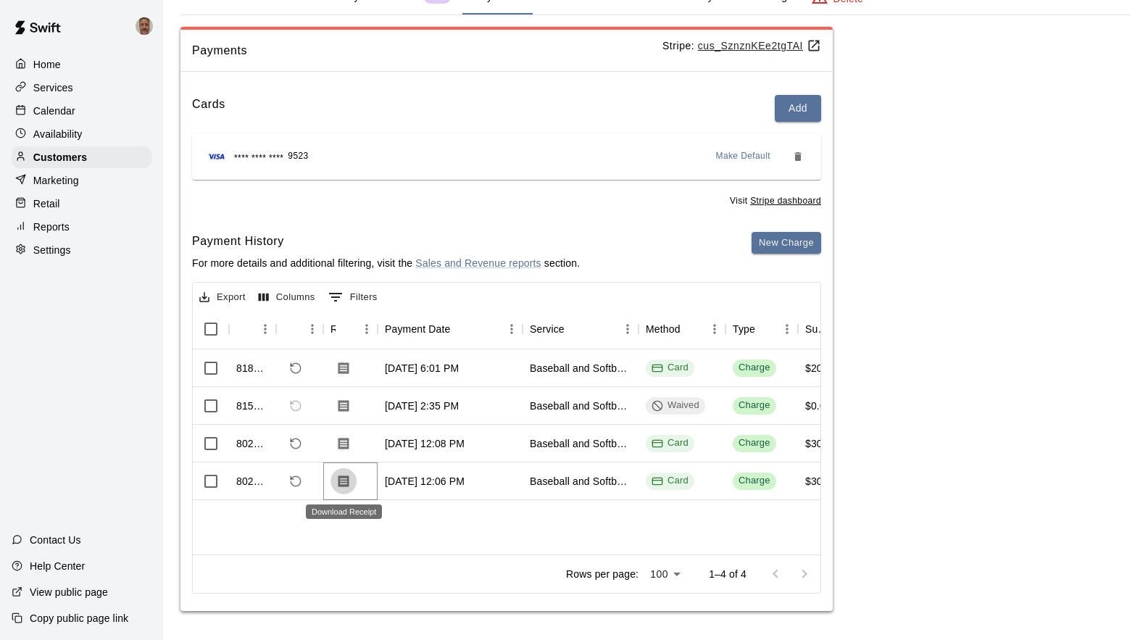
click at [344, 483] on icon "Download Receipt" at bounding box center [343, 481] width 11 height 12
click at [341, 447] on icon "Download Receipt" at bounding box center [343, 443] width 11 height 12
click at [343, 368] on icon "Download Receipt" at bounding box center [343, 368] width 14 height 14
click at [44, 155] on p "Customers" at bounding box center [60, 157] width 54 height 14
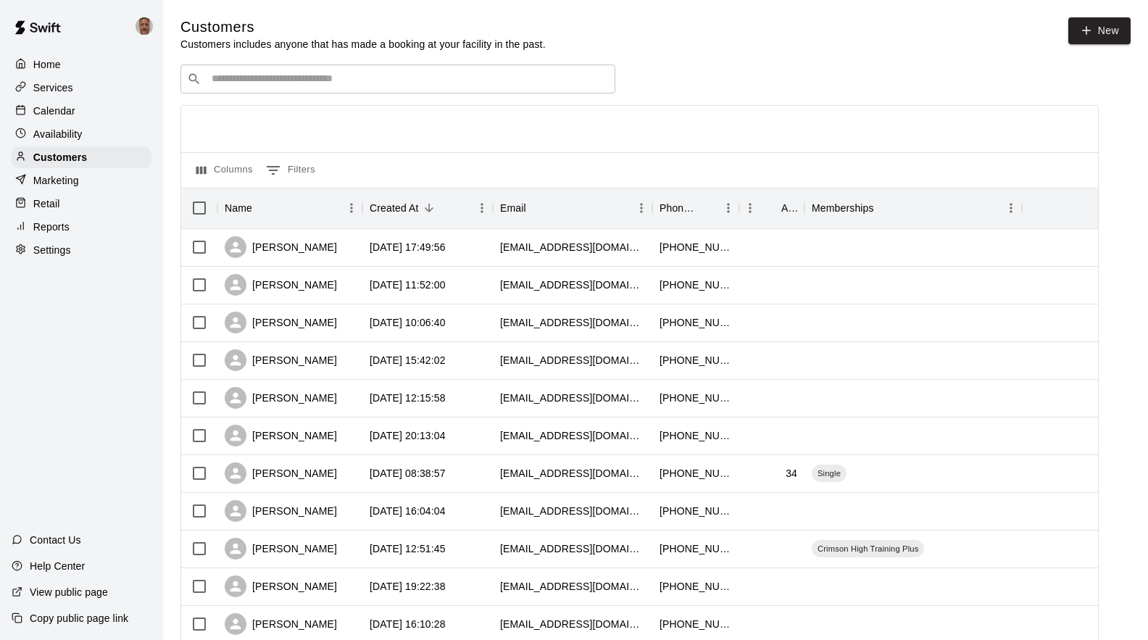
click at [266, 86] on input "Search customers by name or email" at bounding box center [407, 79] width 401 height 14
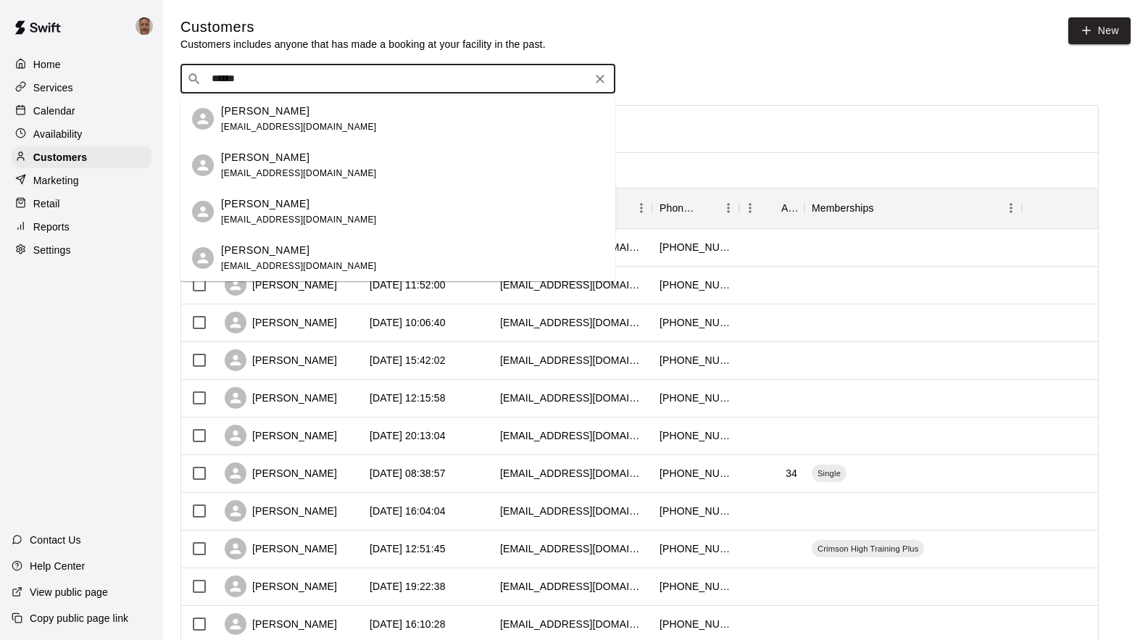
drag, startPoint x: 249, startPoint y: 78, endPoint x: 186, endPoint y: 83, distance: 63.2
click at [186, 83] on div "​ ****** ​" at bounding box center [397, 78] width 435 height 29
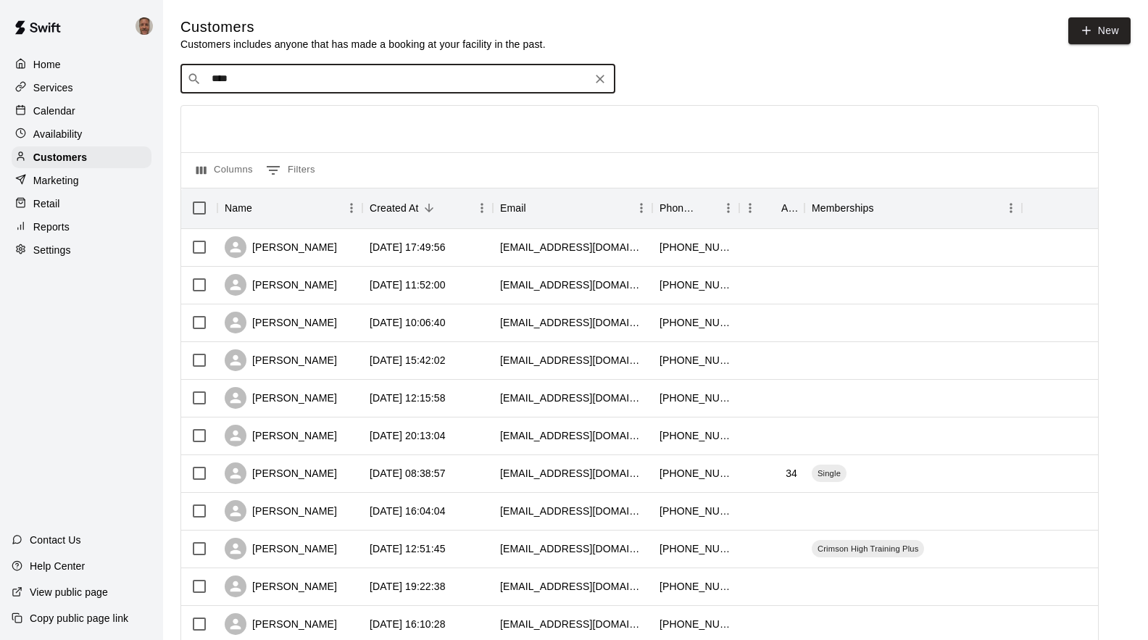
type input "*****"
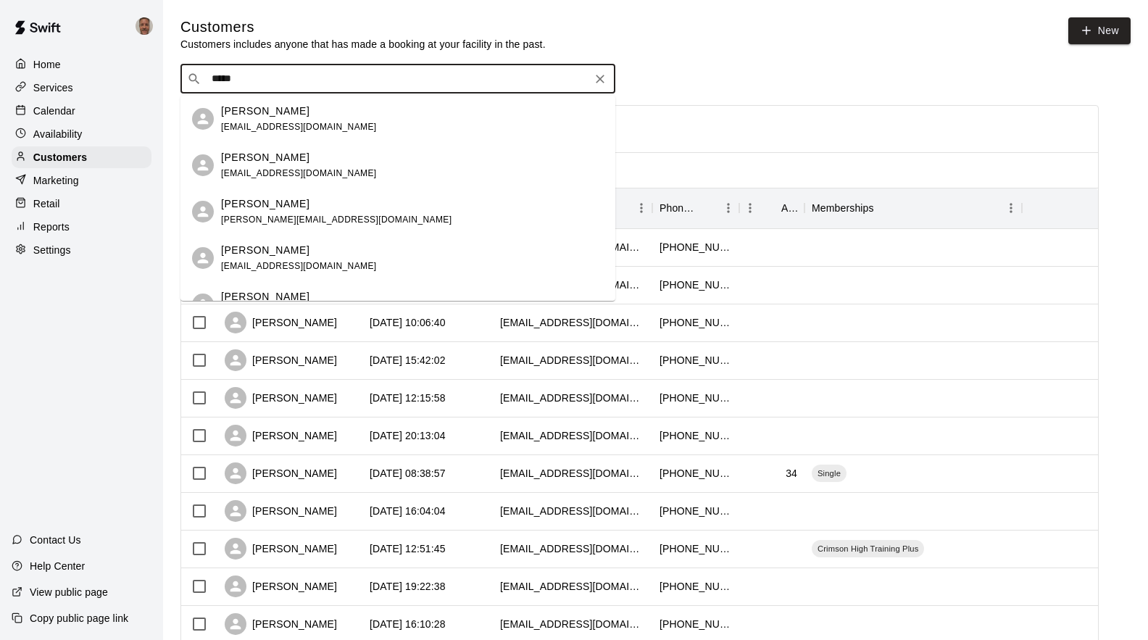
click at [235, 108] on p "[PERSON_NAME]" at bounding box center [265, 111] width 88 height 15
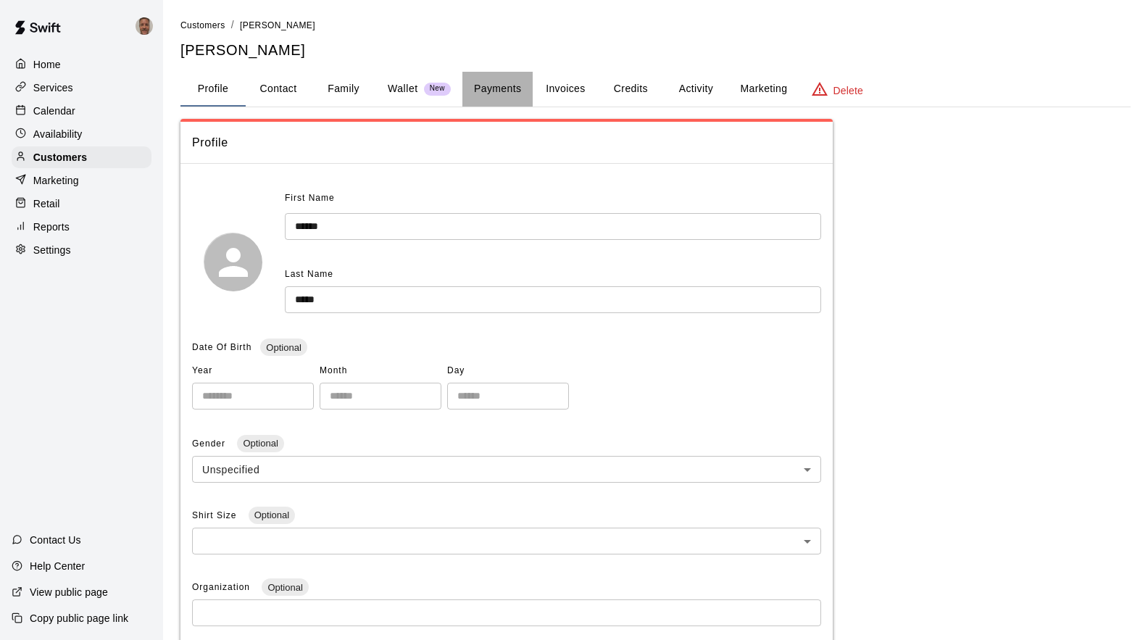
click at [502, 88] on button "Payments" at bounding box center [497, 89] width 70 height 35
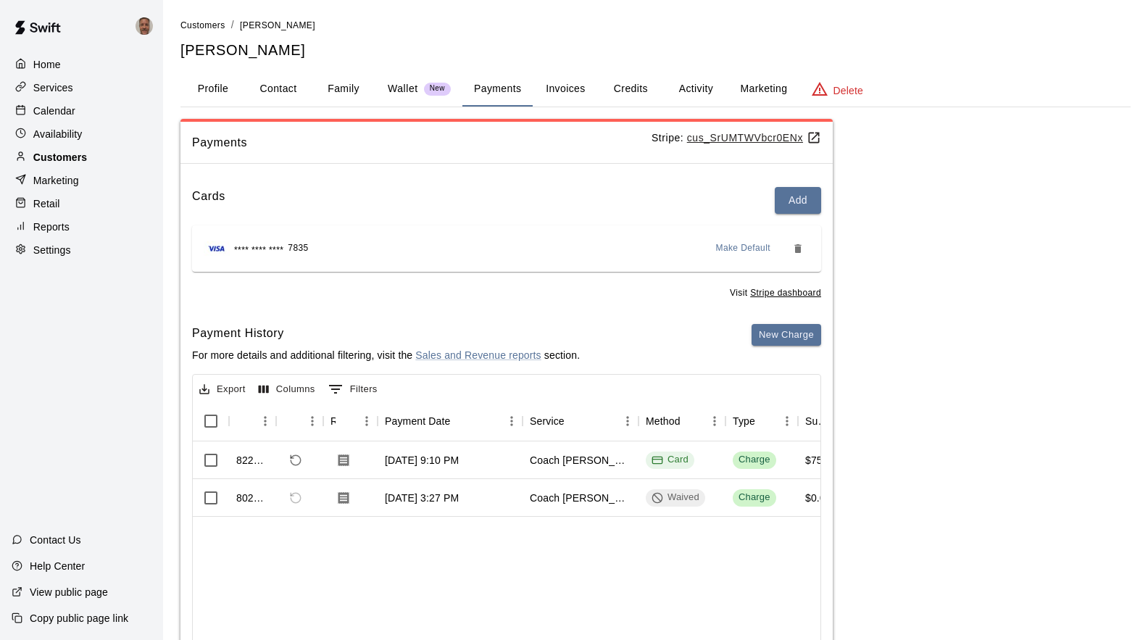
click at [54, 156] on p "Customers" at bounding box center [60, 157] width 54 height 14
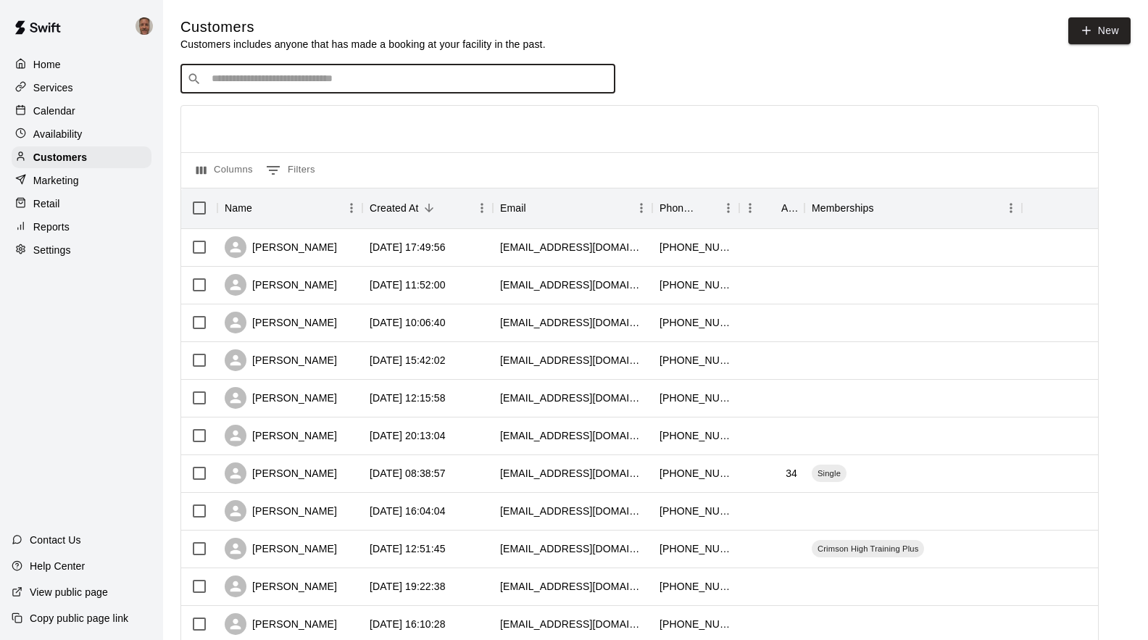
click at [262, 84] on input "Search customers by name or email" at bounding box center [407, 79] width 401 height 14
type input "******"
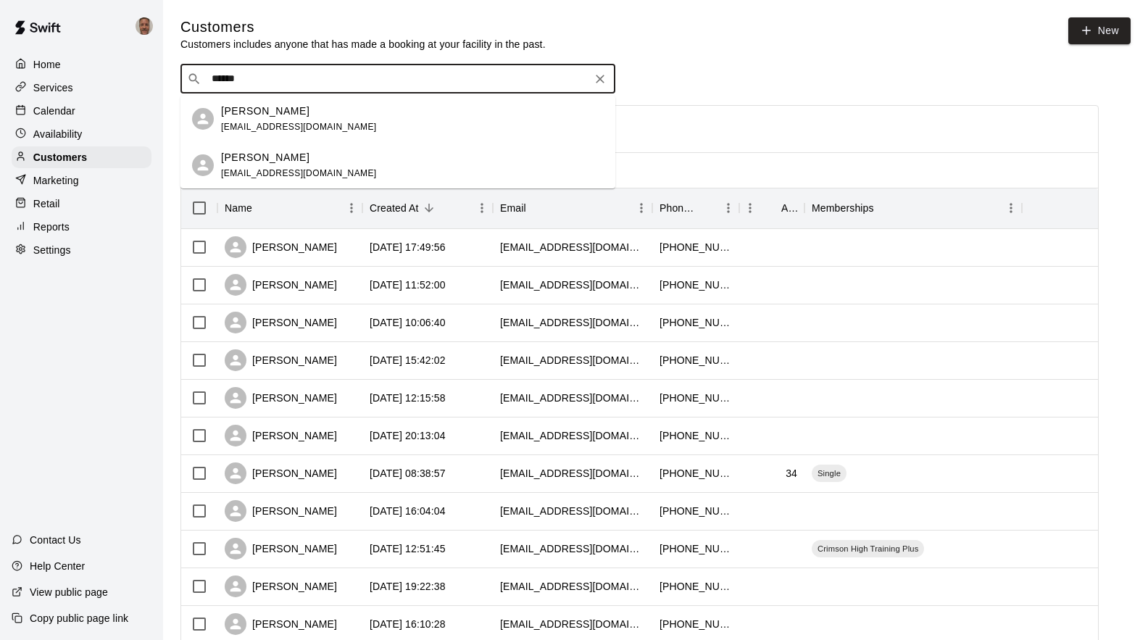
click at [251, 172] on span "[EMAIL_ADDRESS][DOMAIN_NAME]" at bounding box center [299, 173] width 156 height 10
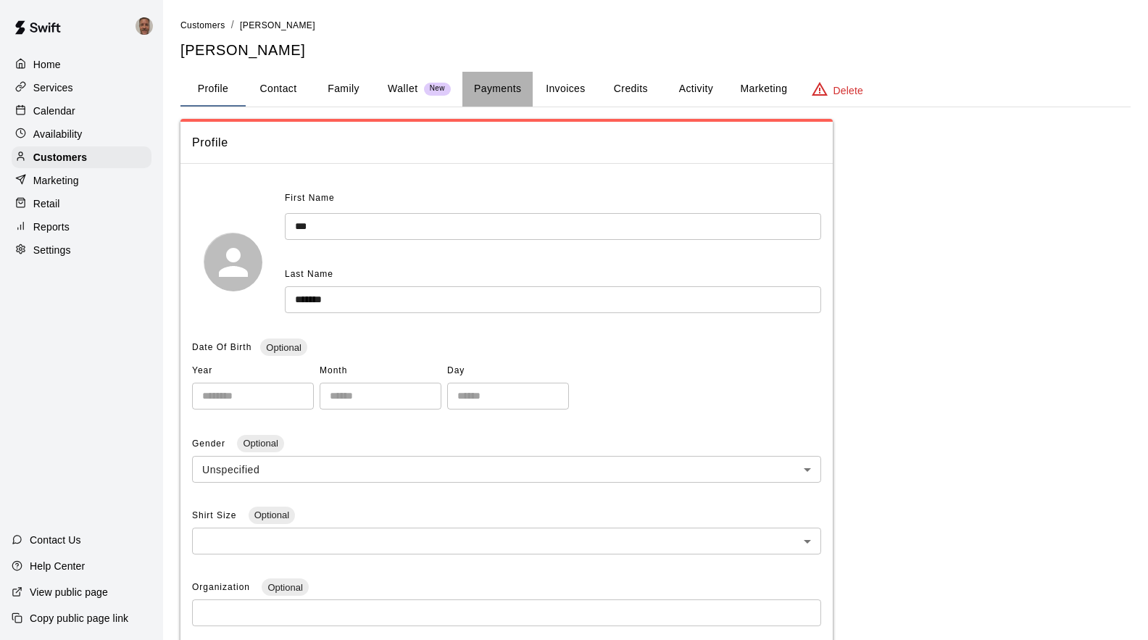
click at [502, 88] on button "Payments" at bounding box center [497, 89] width 70 height 35
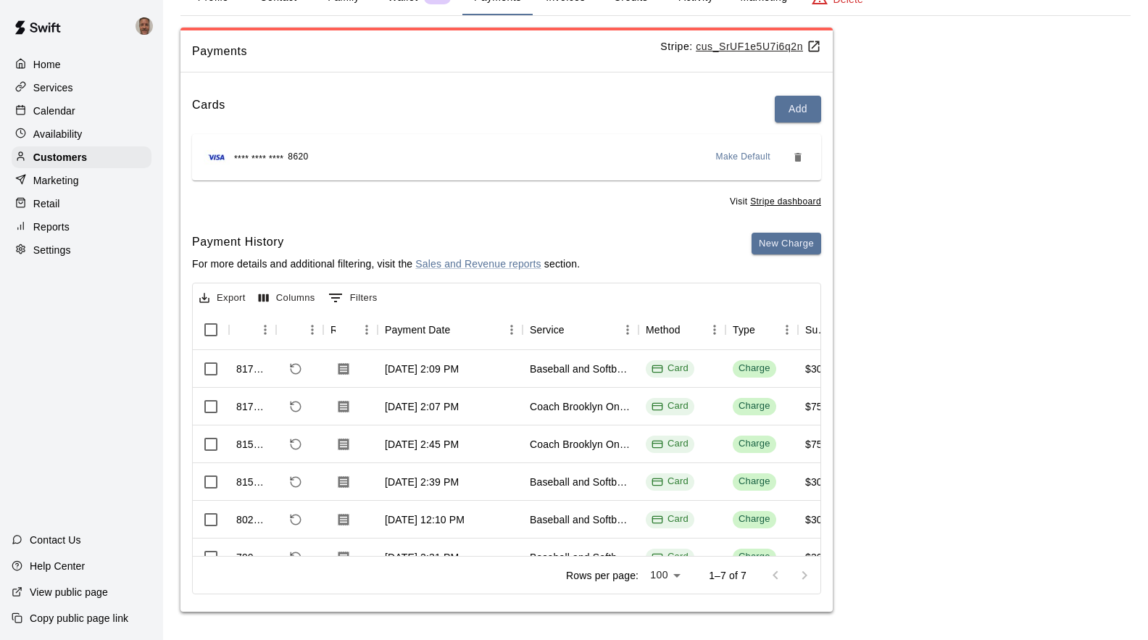
scroll to position [92, 0]
click at [345, 518] on icon "Download Receipt" at bounding box center [343, 519] width 14 height 14
click at [339, 481] on icon "Download Receipt" at bounding box center [343, 481] width 11 height 12
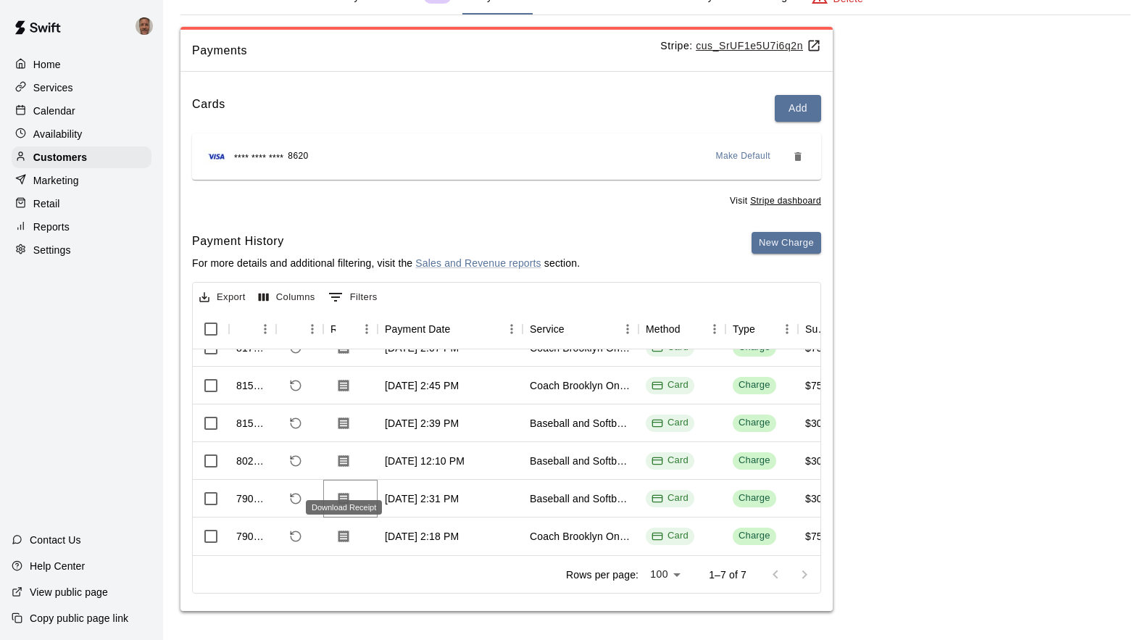
click at [343, 492] on icon "Download Receipt" at bounding box center [343, 498] width 11 height 12
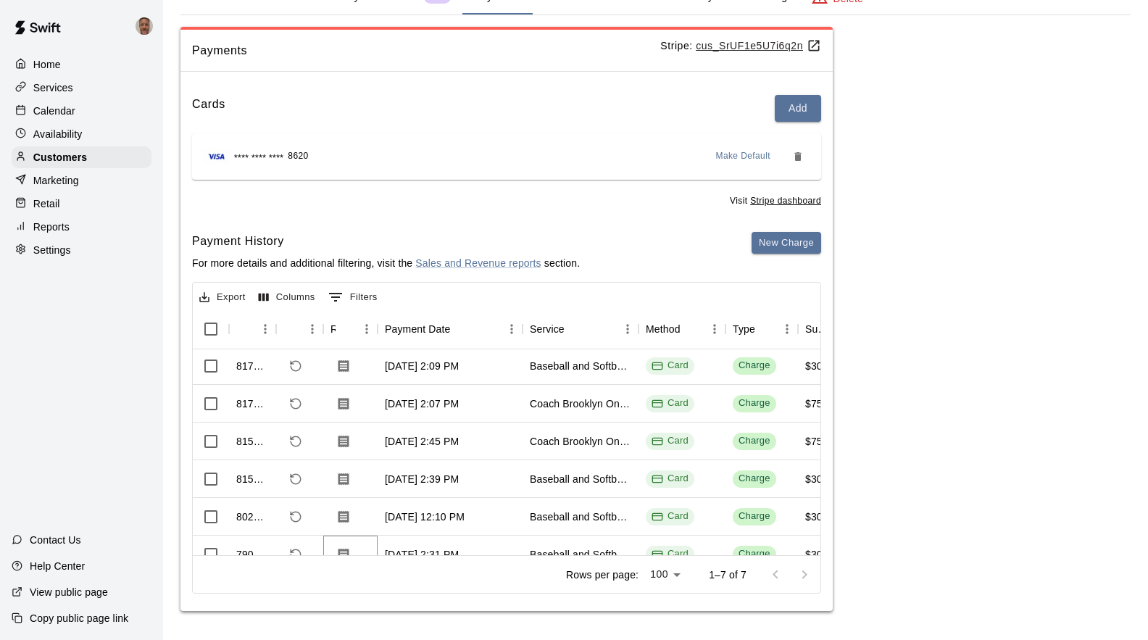
scroll to position [0, 0]
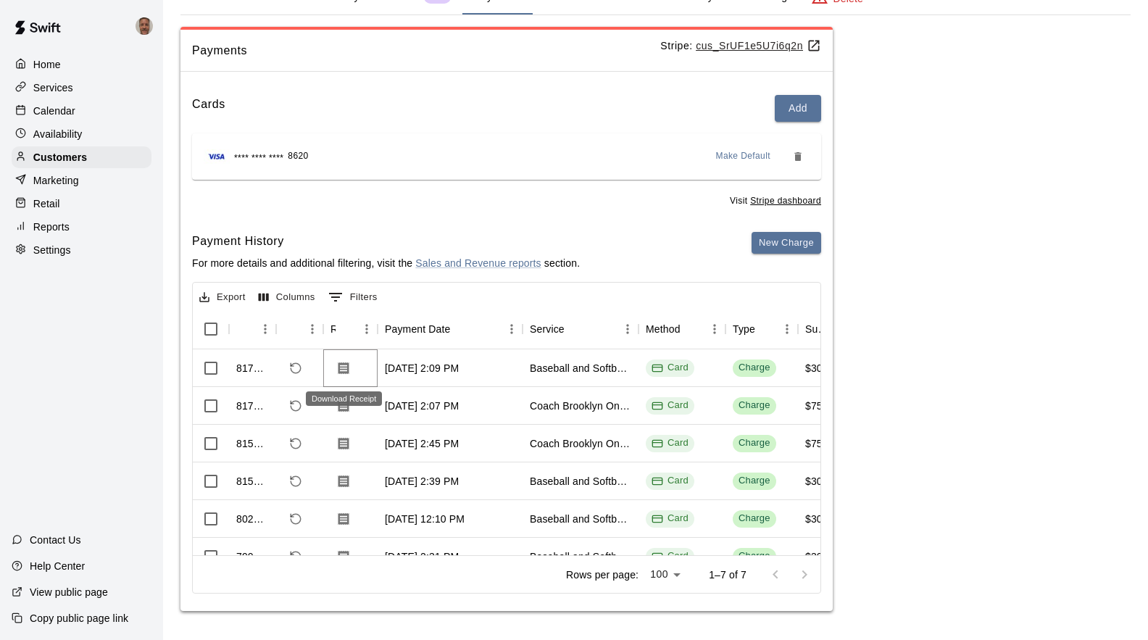
click at [341, 368] on icon "Download Receipt" at bounding box center [343, 368] width 14 height 14
click at [44, 107] on p "Calendar" at bounding box center [54, 111] width 42 height 14
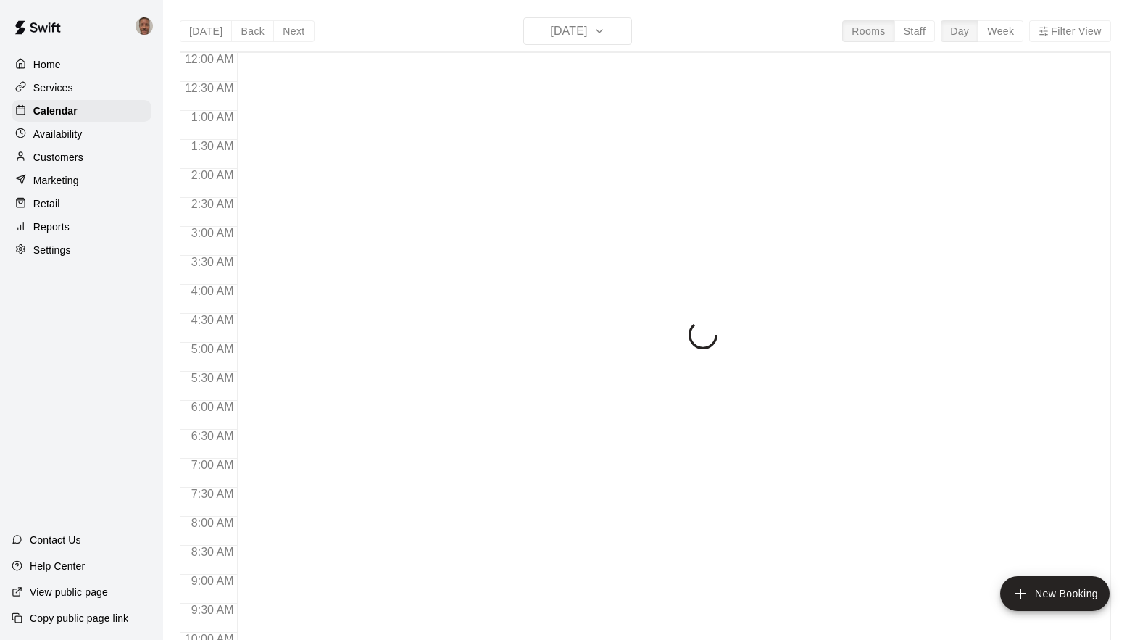
scroll to position [608, 0]
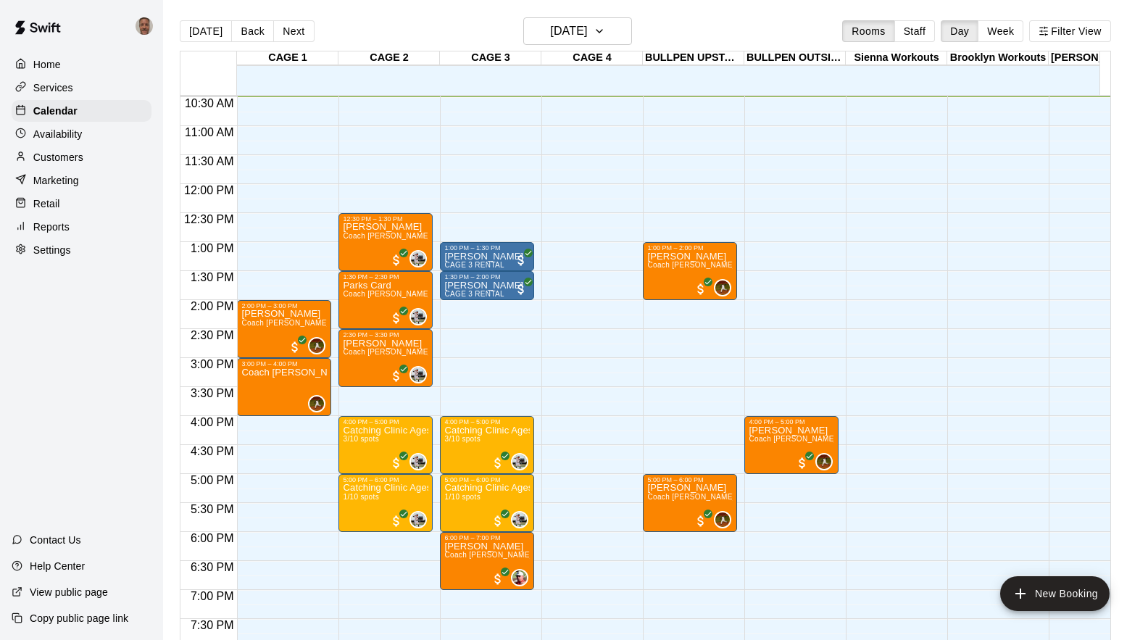
click at [57, 164] on p "Customers" at bounding box center [58, 157] width 50 height 14
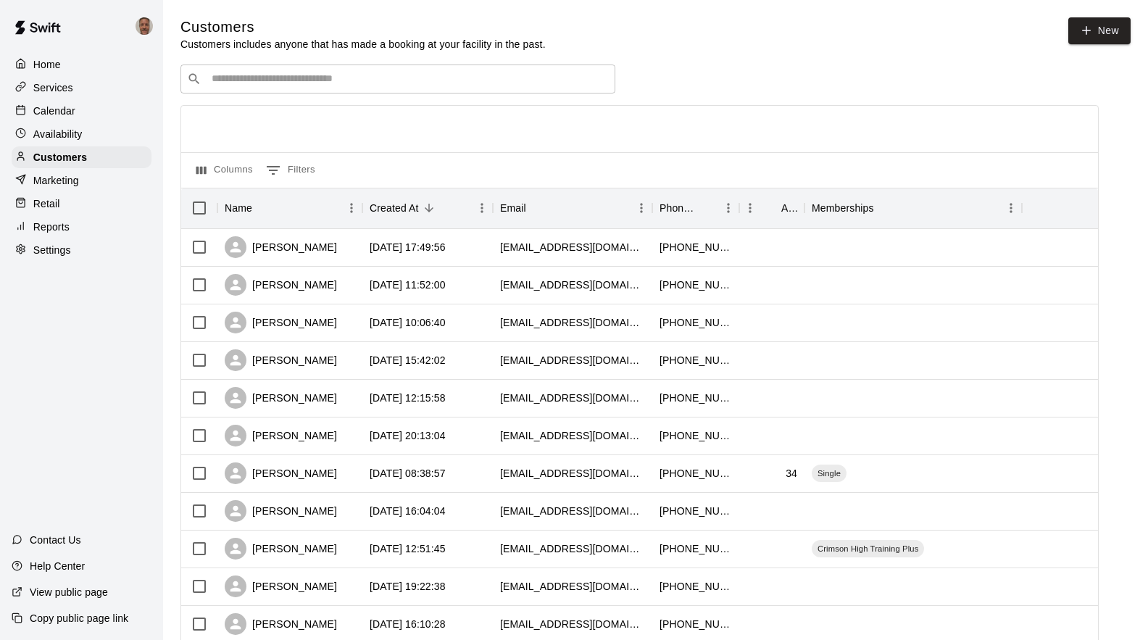
click at [267, 84] on input "Search customers by name or email" at bounding box center [407, 79] width 401 height 14
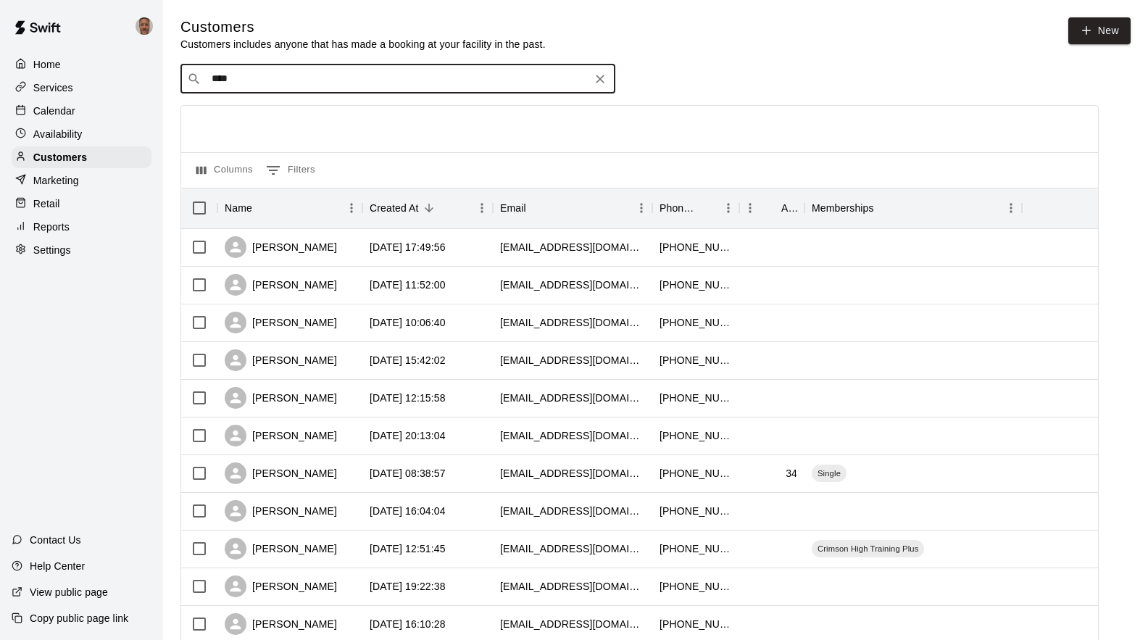
type input "*****"
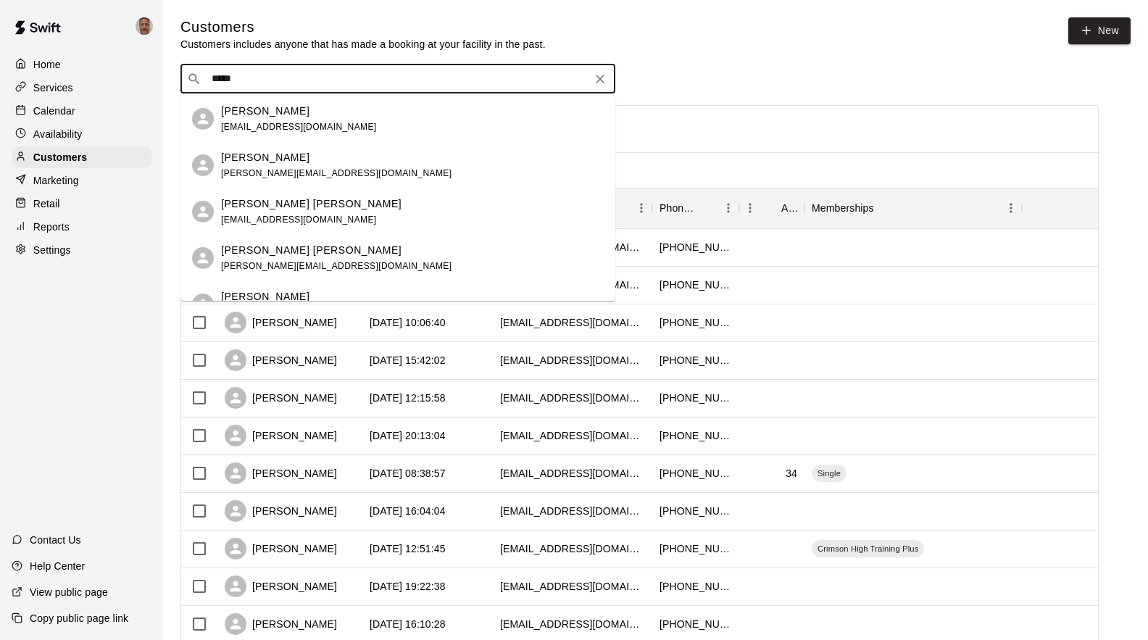
click at [252, 210] on p "[PERSON_NAME] [PERSON_NAME]" at bounding box center [311, 203] width 180 height 15
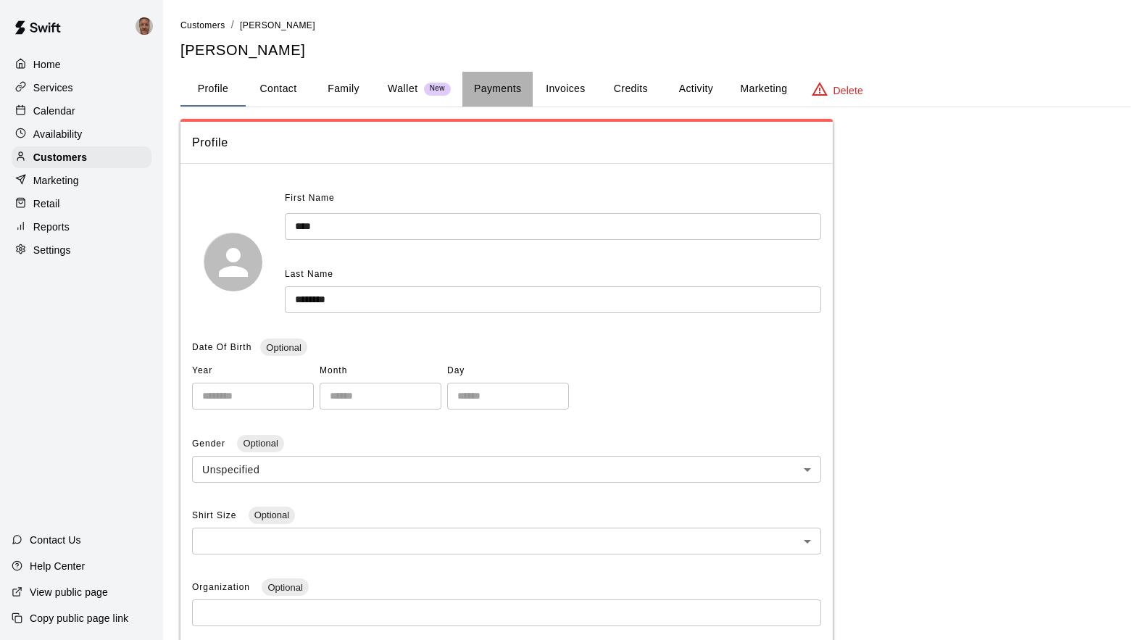
click at [501, 91] on button "Payments" at bounding box center [497, 89] width 70 height 35
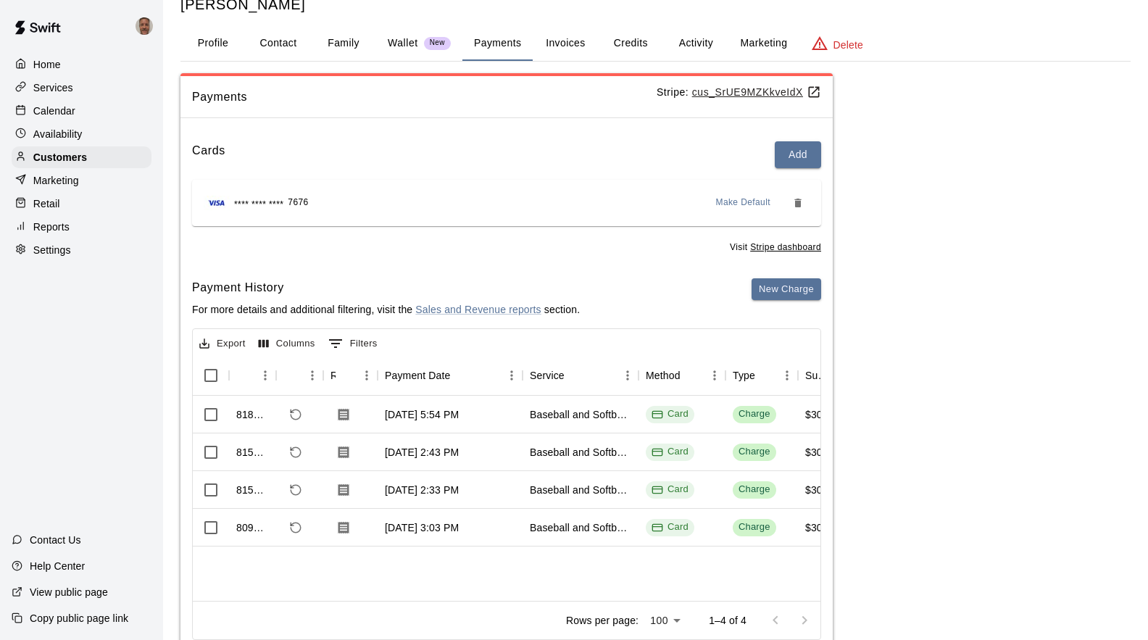
scroll to position [92, 0]
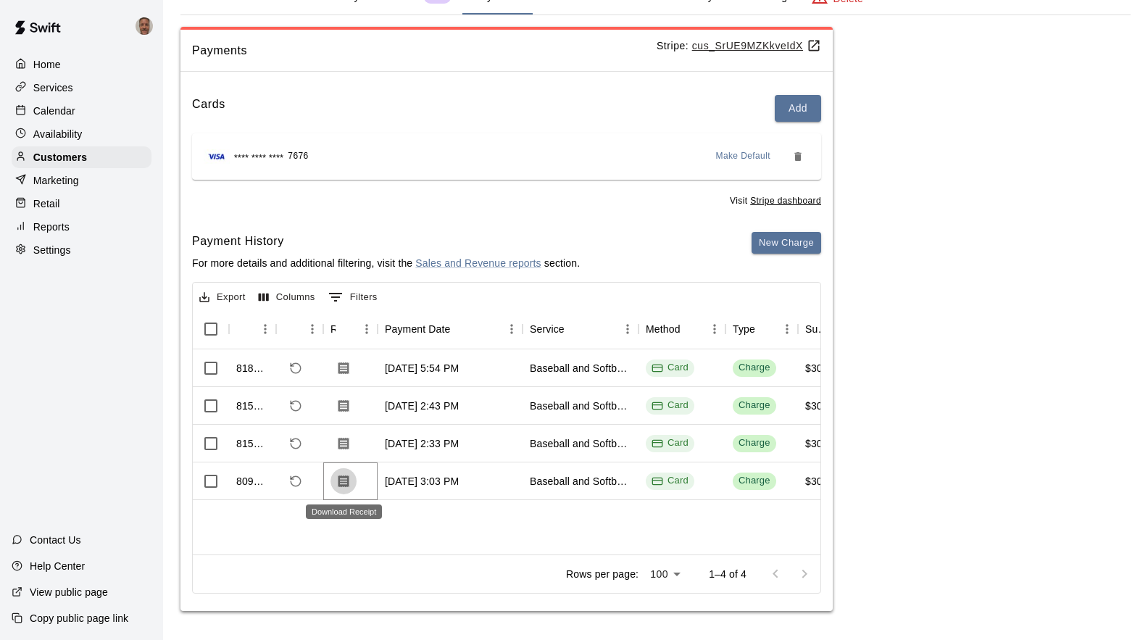
click at [340, 479] on icon "Download Receipt" at bounding box center [343, 481] width 11 height 12
click at [343, 444] on icon "Download Receipt" at bounding box center [343, 443] width 11 height 12
click at [340, 409] on icon "Download Receipt" at bounding box center [343, 405] width 11 height 12
click at [349, 369] on icon "Download Receipt" at bounding box center [343, 368] width 11 height 12
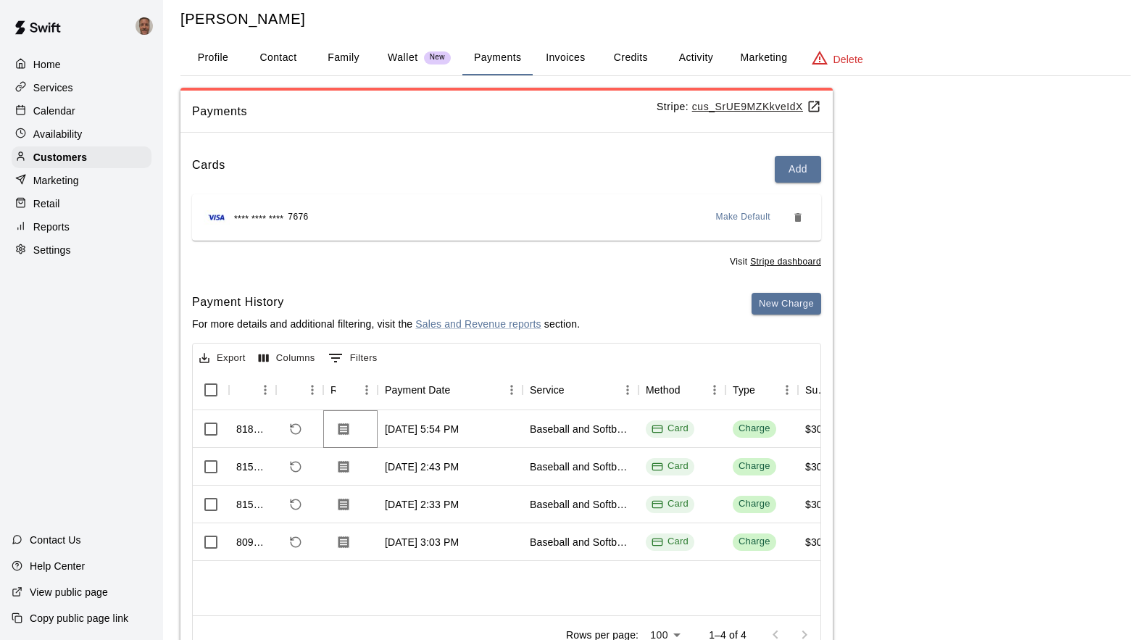
scroll to position [0, 0]
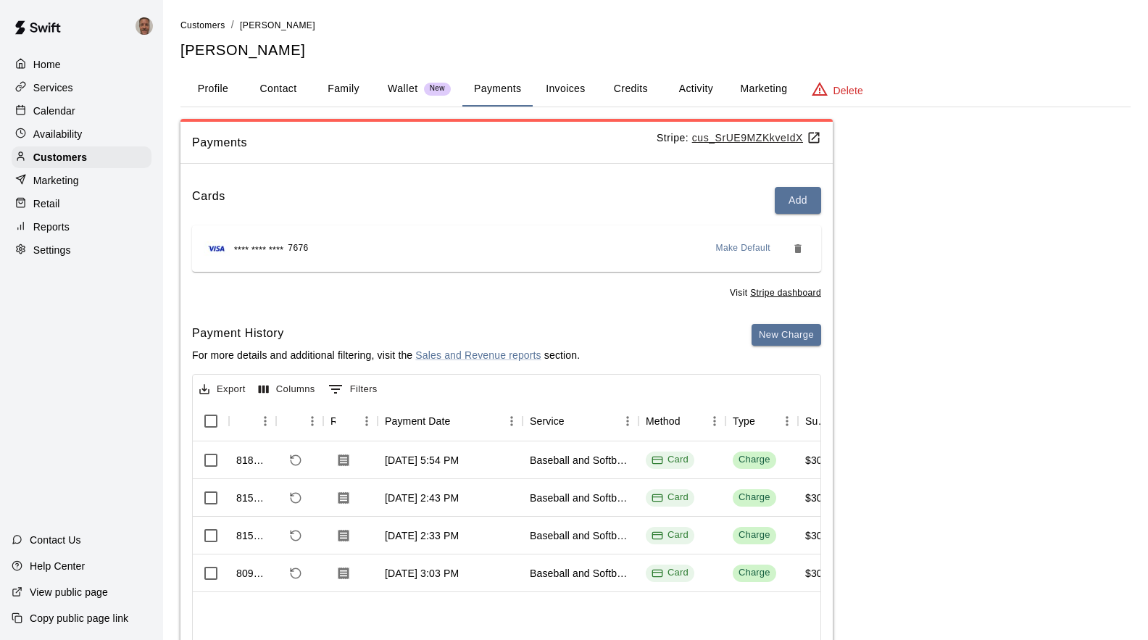
click at [289, 88] on button "Contact" at bounding box center [278, 89] width 65 height 35
select select "**"
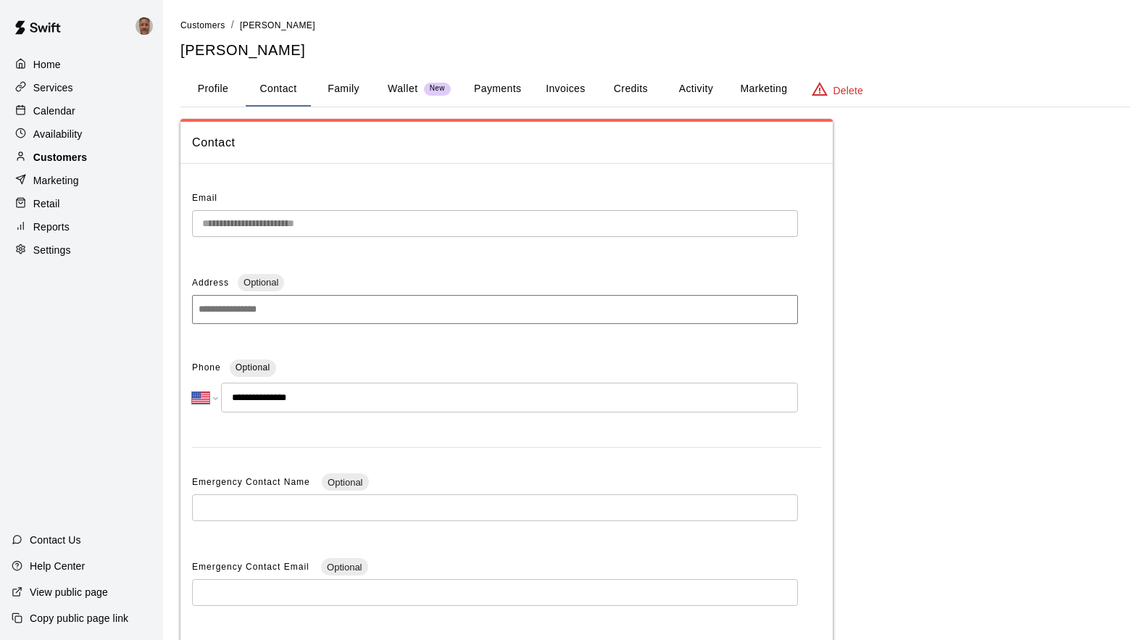
click at [65, 163] on p "Customers" at bounding box center [60, 157] width 54 height 14
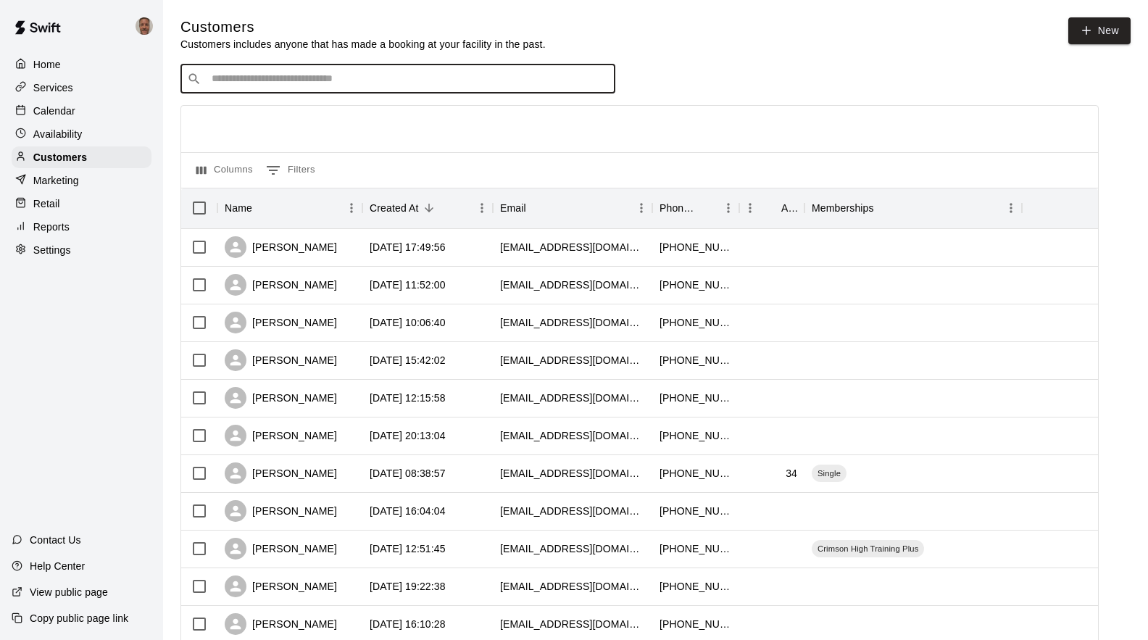
click at [318, 86] on input "Search customers by name or email" at bounding box center [407, 79] width 401 height 14
type input "******"
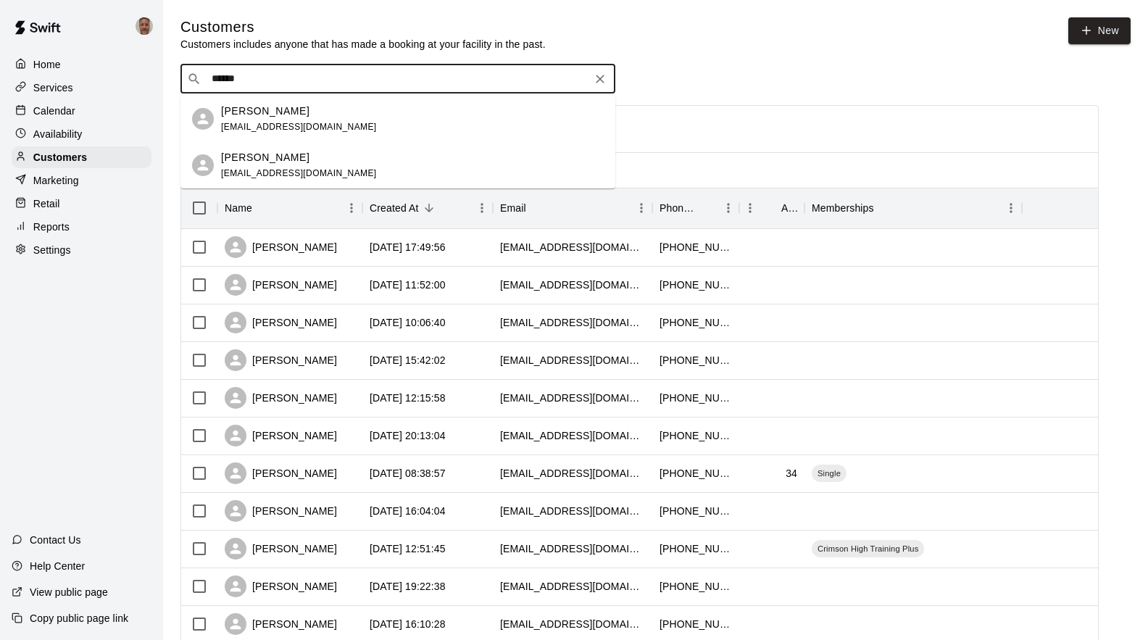
click at [244, 122] on span "[EMAIL_ADDRESS][DOMAIN_NAME]" at bounding box center [299, 127] width 156 height 10
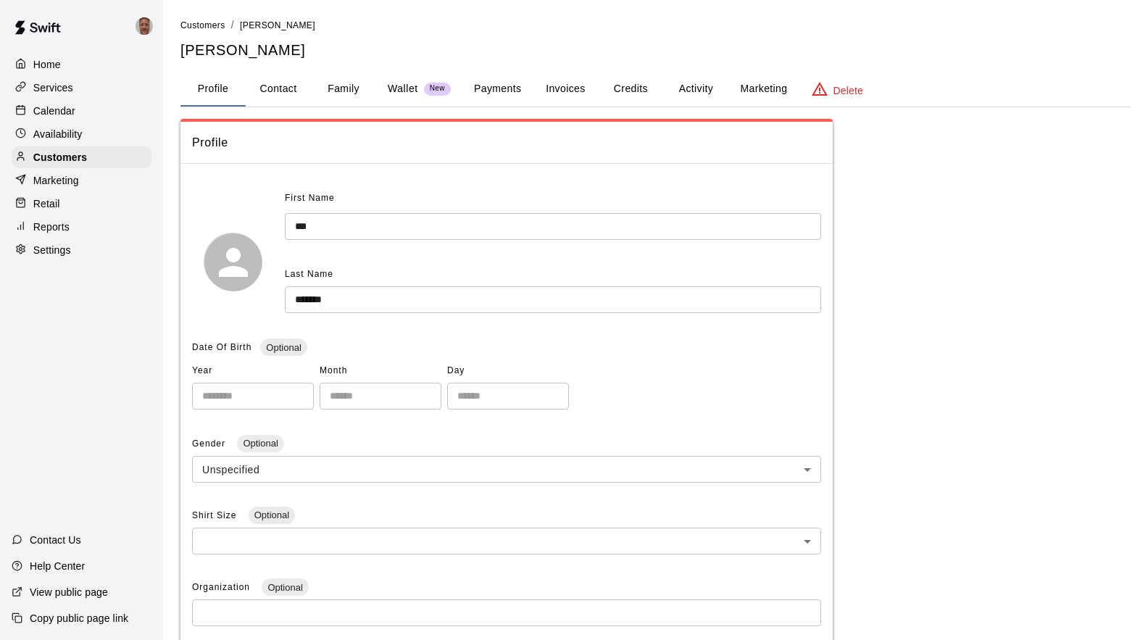
click at [486, 87] on button "Payments" at bounding box center [497, 89] width 70 height 35
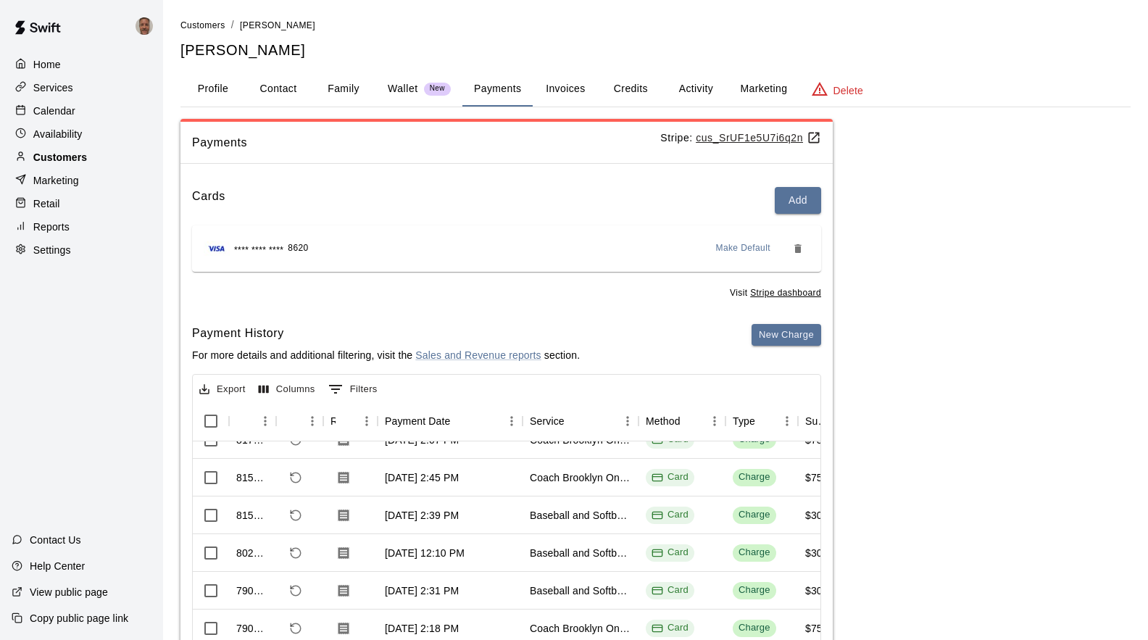
click at [41, 159] on p "Customers" at bounding box center [60, 157] width 54 height 14
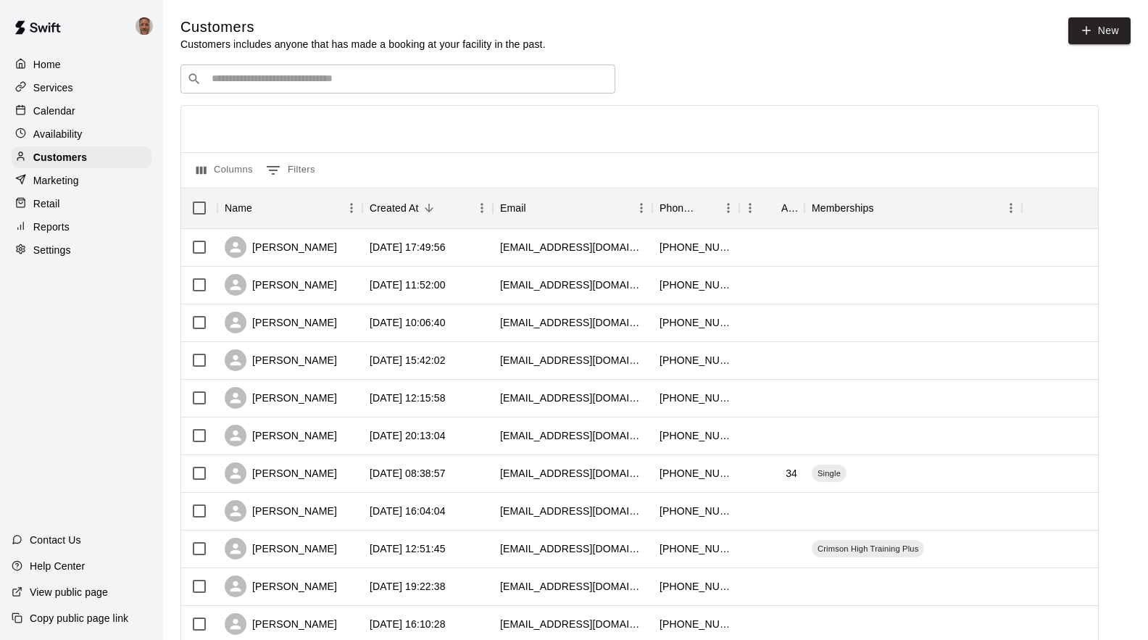
click at [309, 83] on input "Search customers by name or email" at bounding box center [407, 79] width 401 height 14
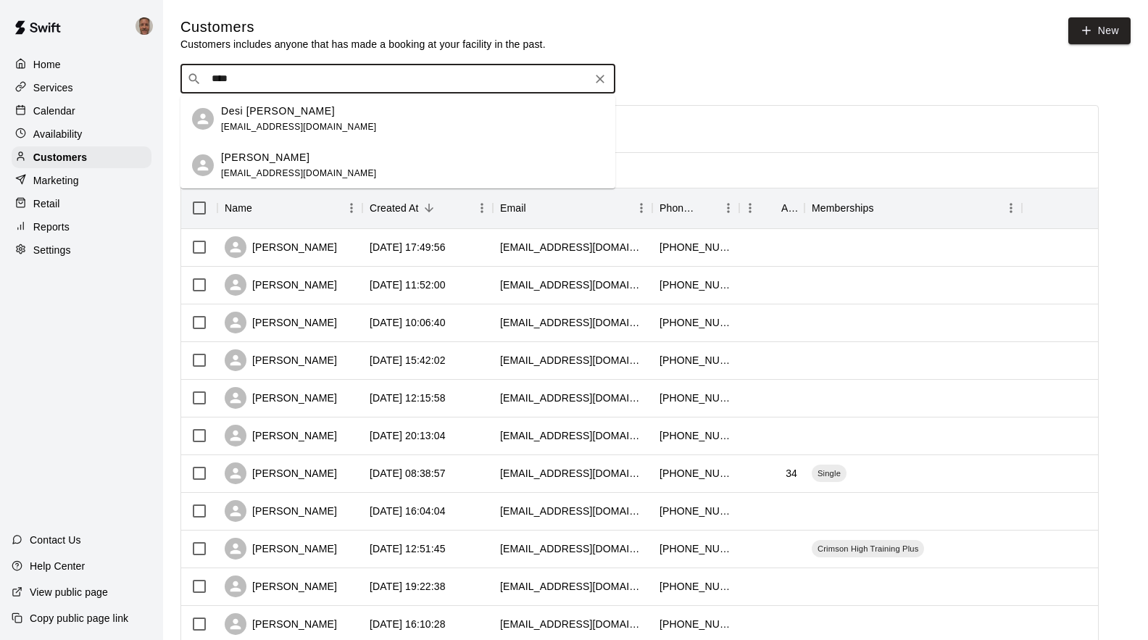
type input "*****"
click at [254, 122] on span "[EMAIL_ADDRESS][DOMAIN_NAME]" at bounding box center [299, 127] width 156 height 10
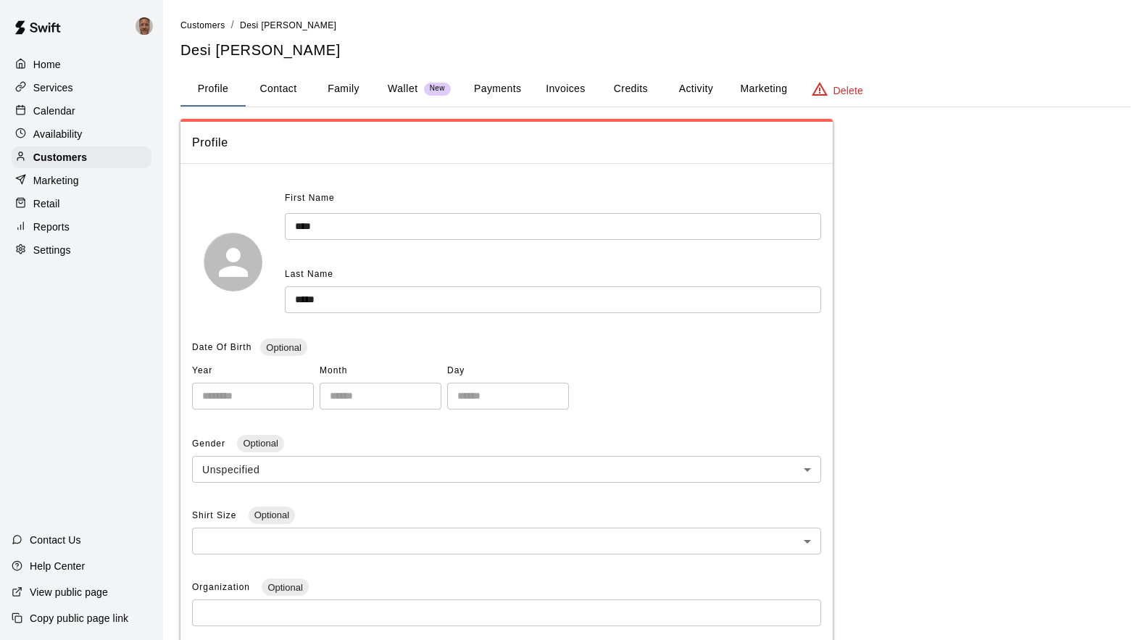
click at [516, 86] on button "Payments" at bounding box center [497, 89] width 70 height 35
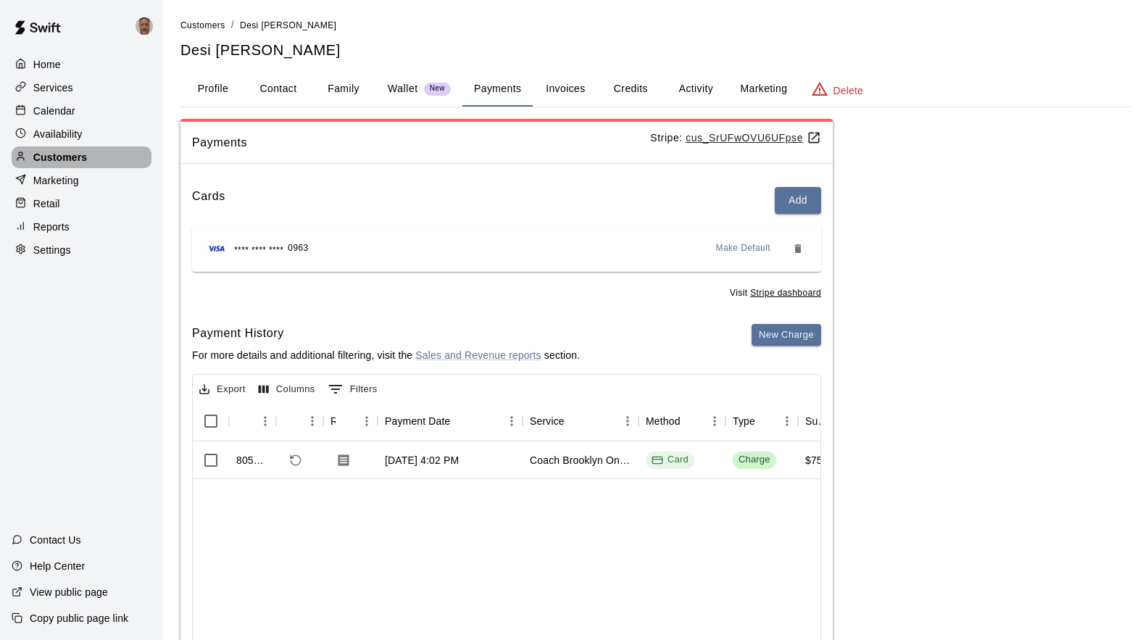
click at [58, 159] on p "Customers" at bounding box center [60, 157] width 54 height 14
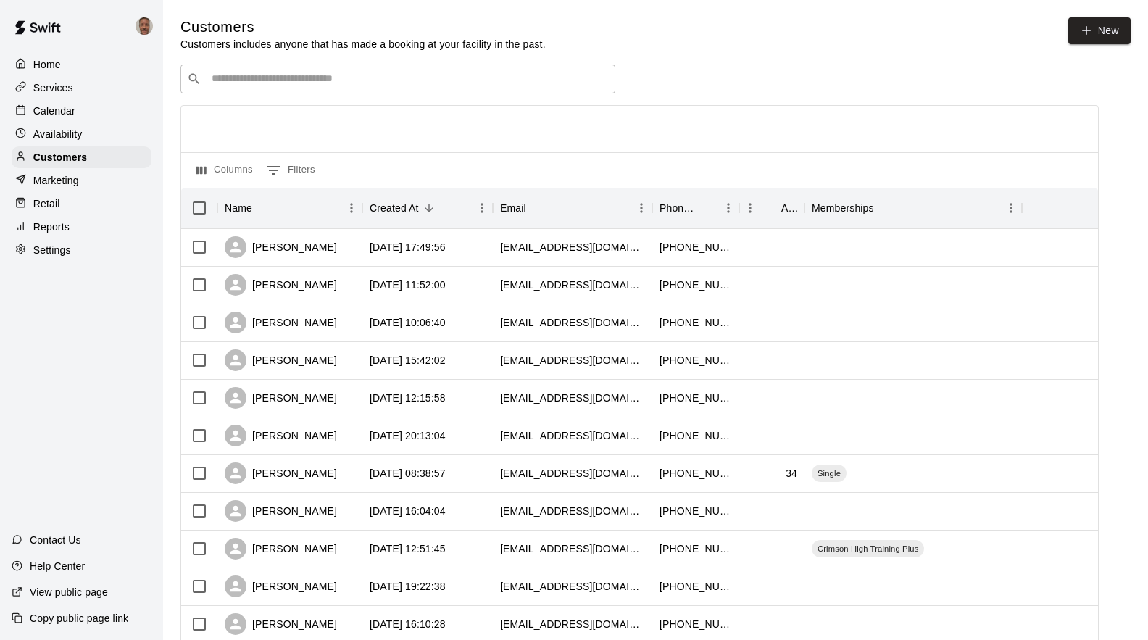
click at [279, 71] on div "​ ​" at bounding box center [397, 78] width 435 height 29
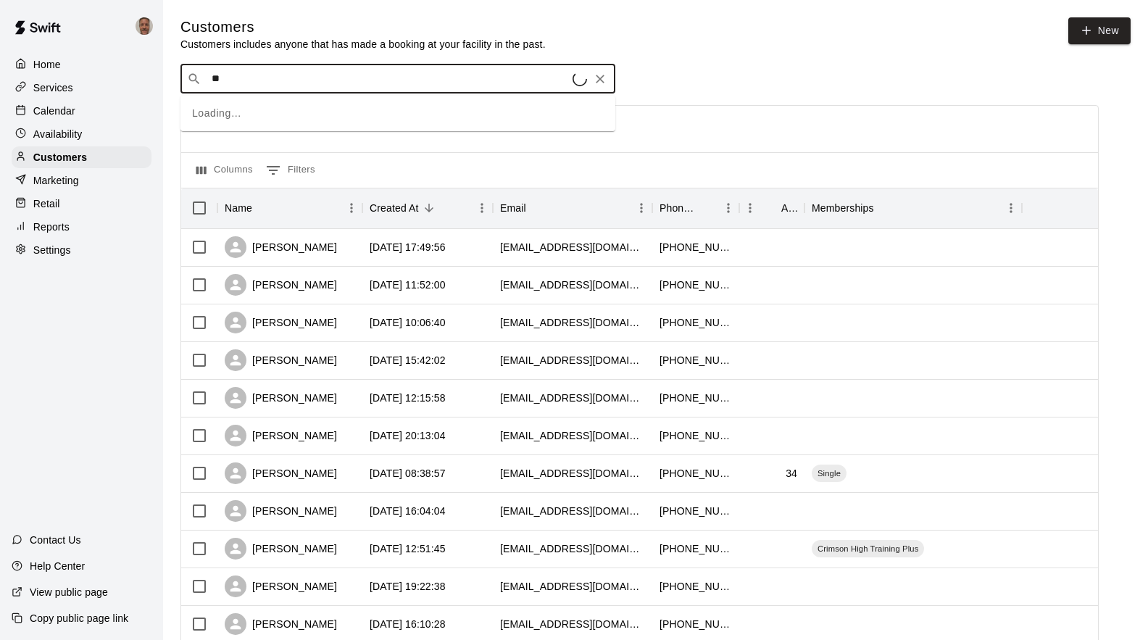
type input "*"
type input "*****"
click at [259, 111] on p "[PERSON_NAME]" at bounding box center [265, 111] width 88 height 15
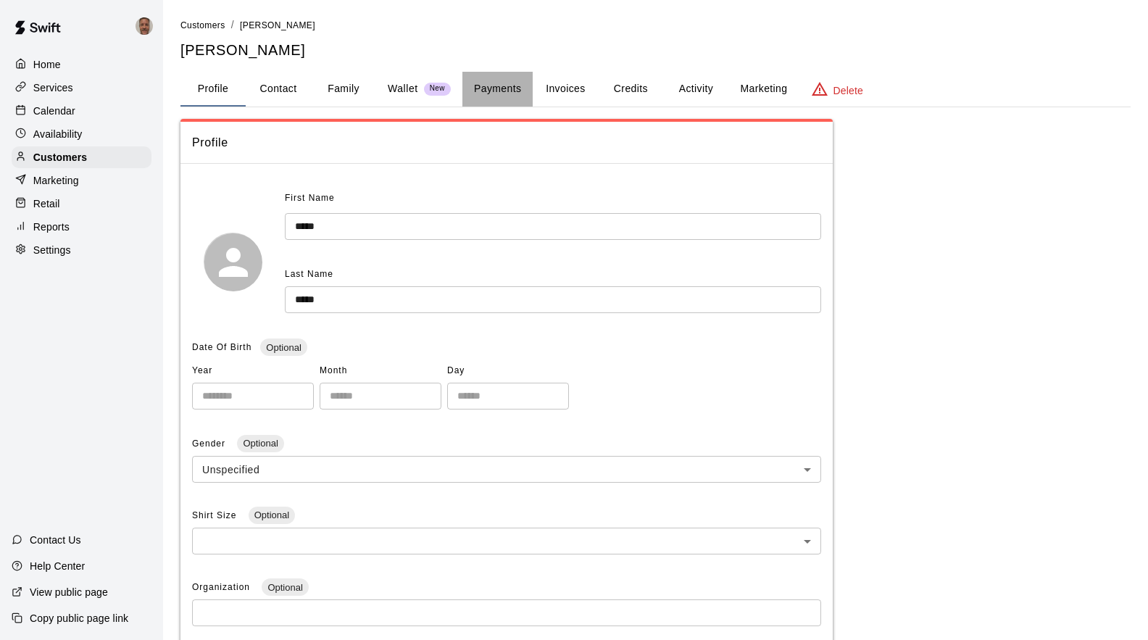
click at [486, 86] on button "Payments" at bounding box center [497, 89] width 70 height 35
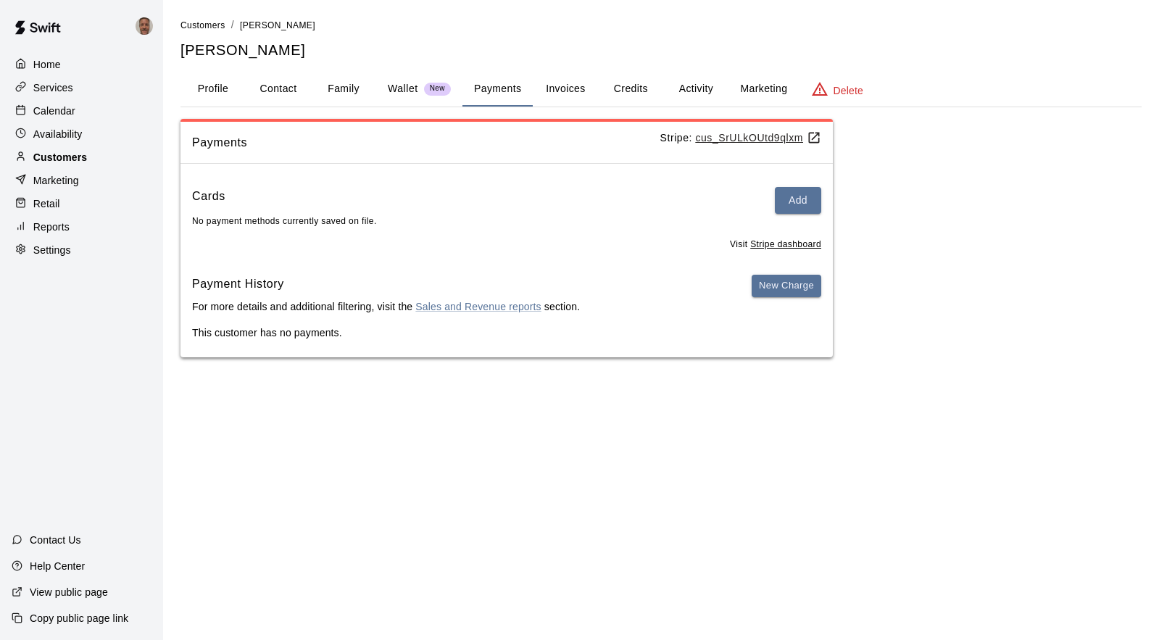
drag, startPoint x: 67, startPoint y: 157, endPoint x: 83, endPoint y: 158, distance: 16.0
click at [67, 157] on p "Customers" at bounding box center [60, 157] width 54 height 14
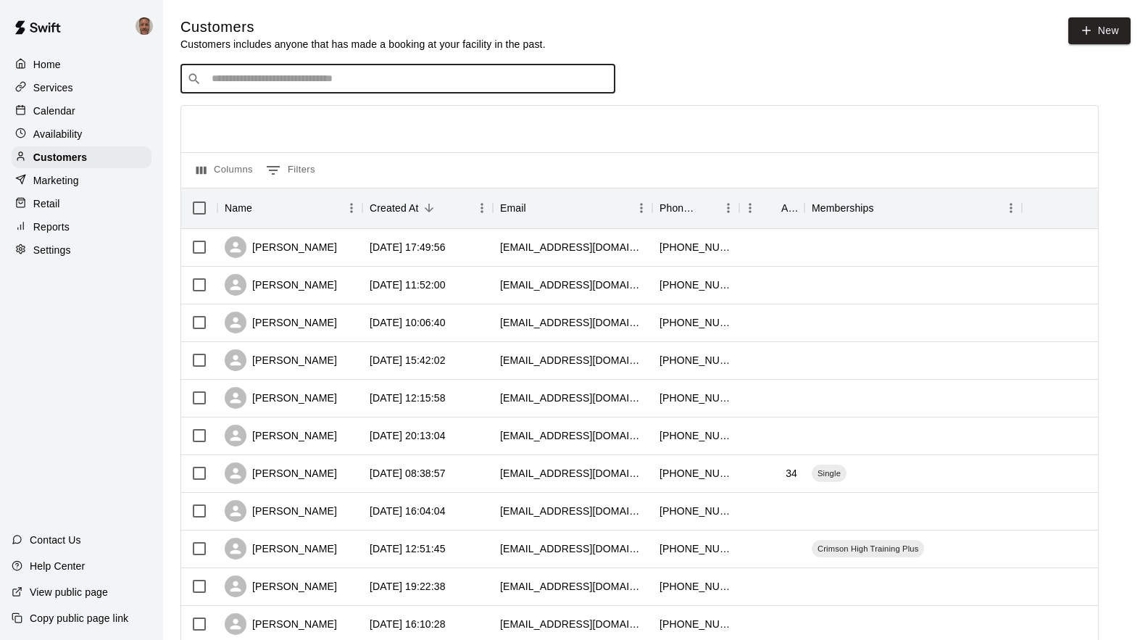
click at [274, 83] on input "Search customers by name or email" at bounding box center [407, 79] width 401 height 14
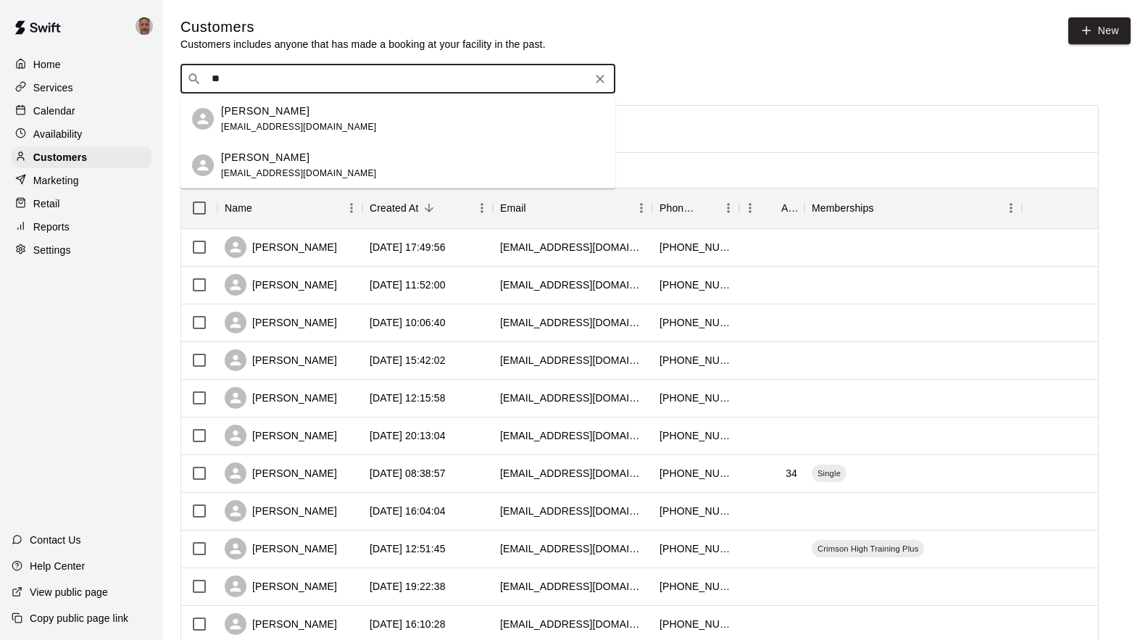
type input "*"
type input "******"
click at [259, 159] on p "[PERSON_NAME]" at bounding box center [265, 157] width 88 height 15
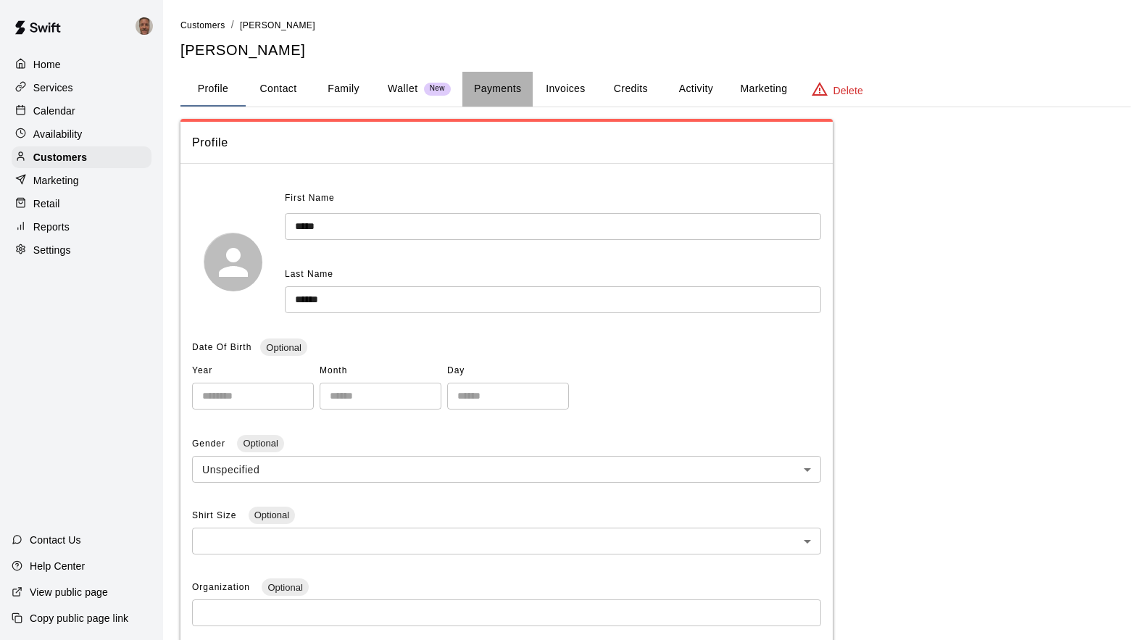
click at [483, 93] on button "Payments" at bounding box center [497, 89] width 70 height 35
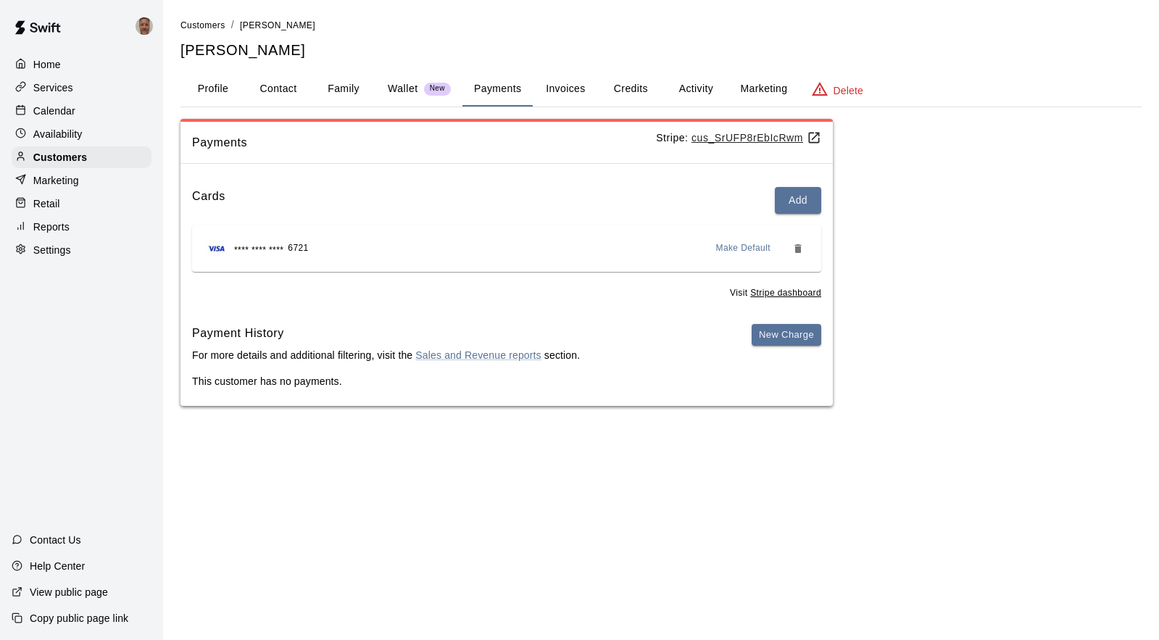
click at [503, 90] on button "Payments" at bounding box center [497, 89] width 70 height 35
click at [66, 163] on p "Customers" at bounding box center [60, 157] width 54 height 14
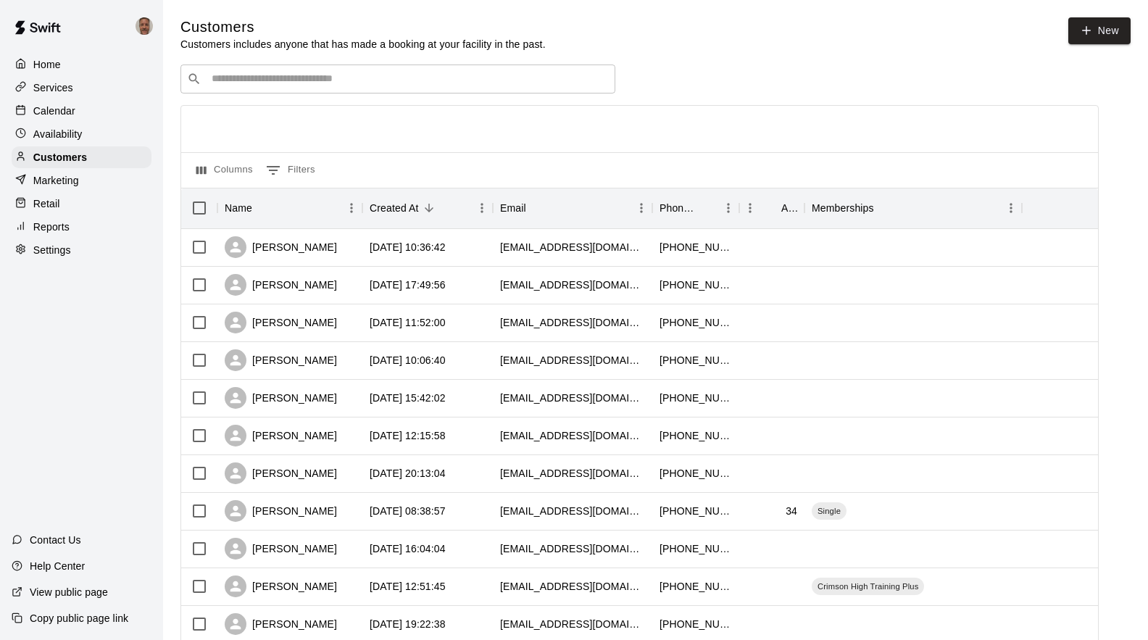
click at [249, 81] on input "Search customers by name or email" at bounding box center [407, 79] width 401 height 14
type input "*"
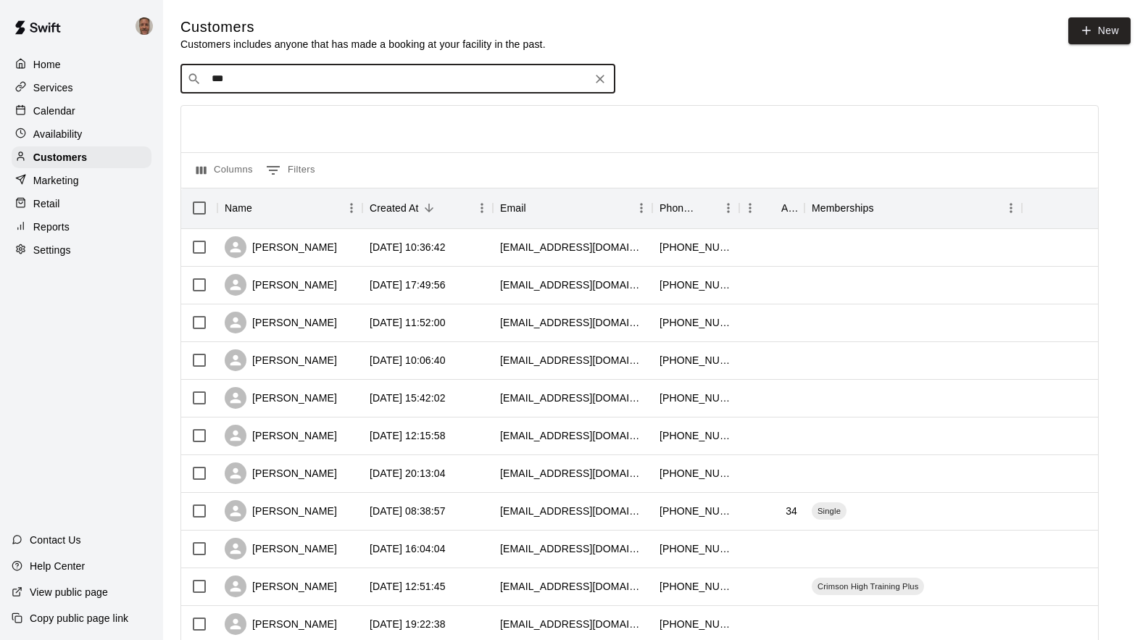
type input "****"
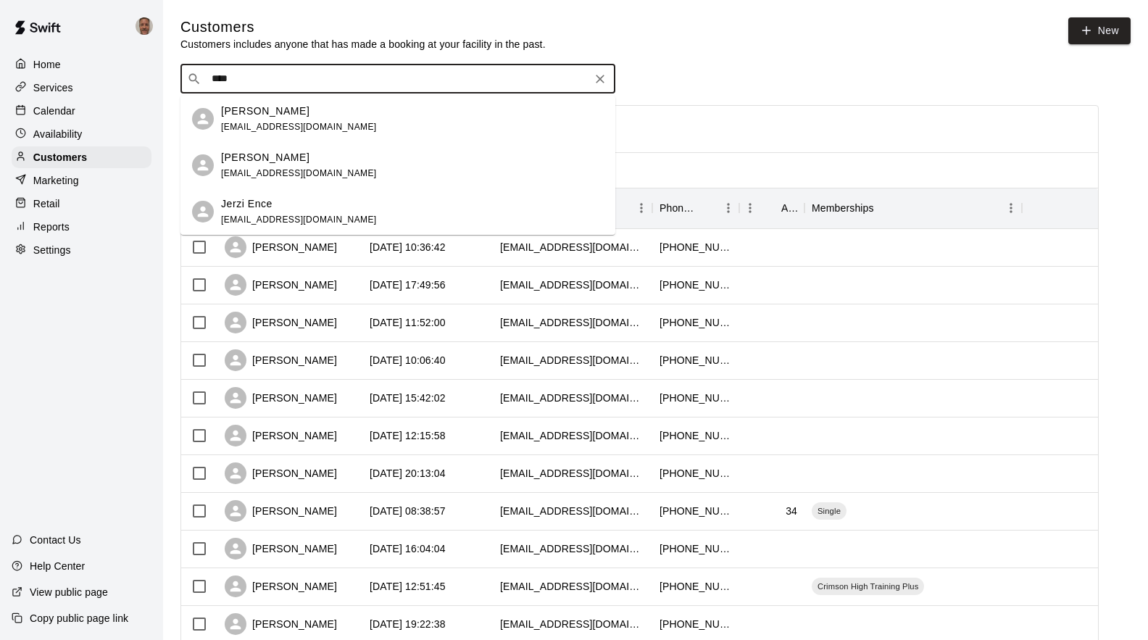
click at [261, 207] on p "Jerzi Ence" at bounding box center [246, 203] width 51 height 15
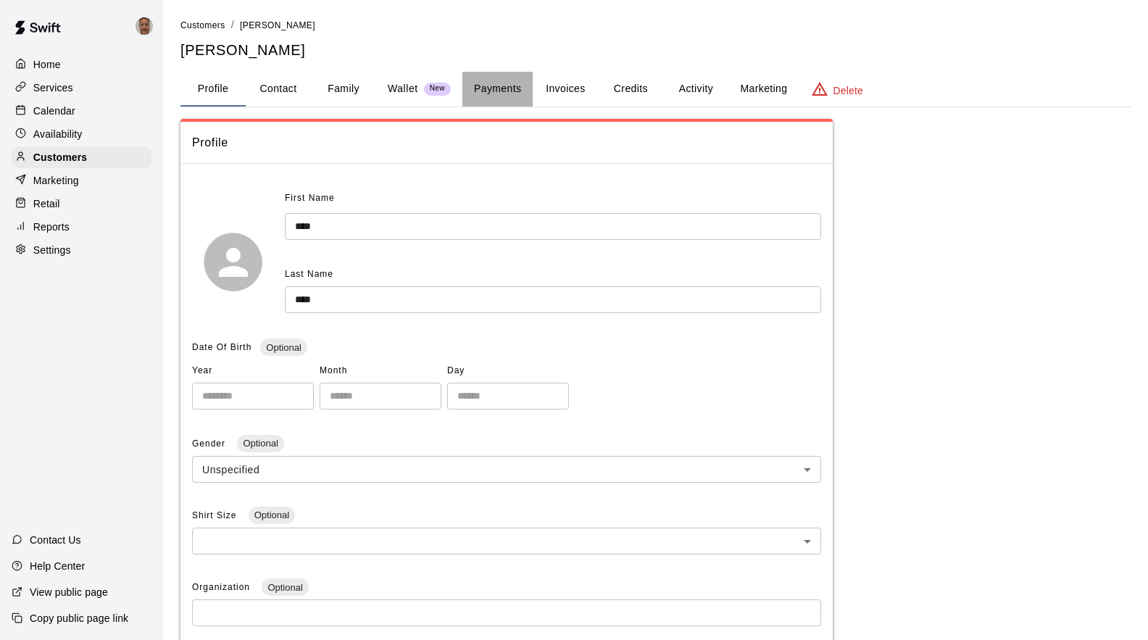
click at [495, 91] on button "Payments" at bounding box center [497, 89] width 70 height 35
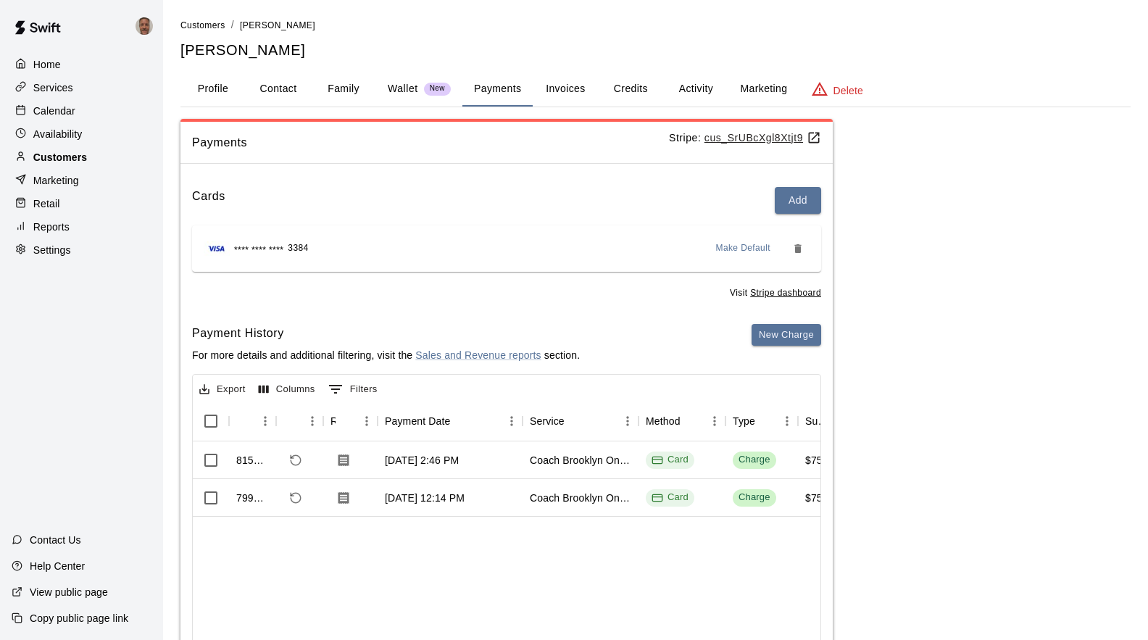
click at [57, 155] on p "Customers" at bounding box center [60, 157] width 54 height 14
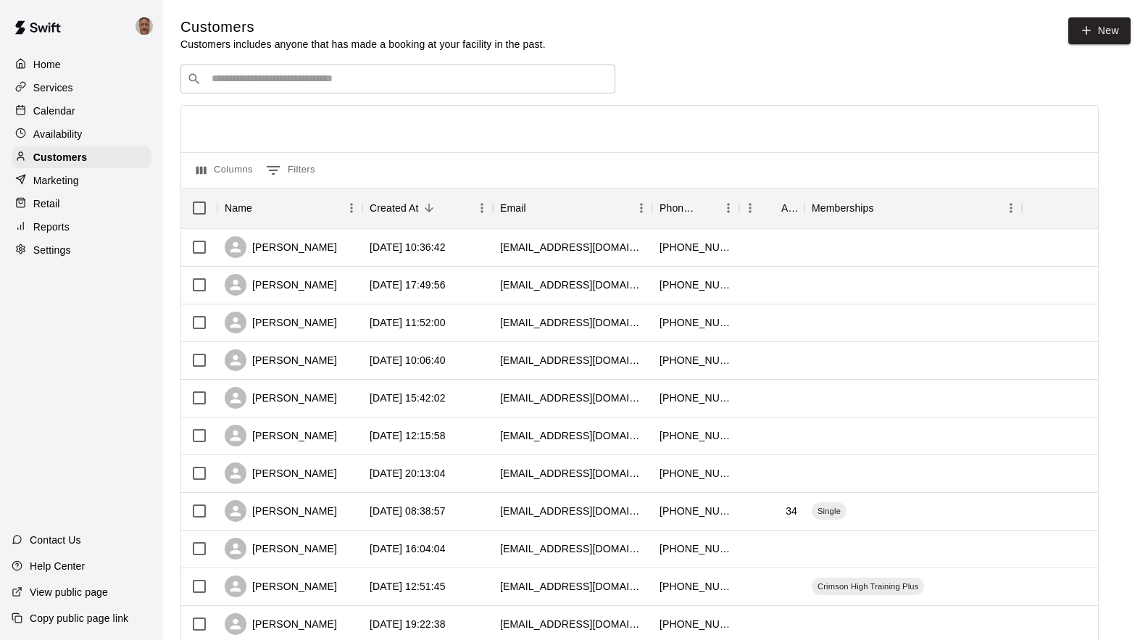
click at [291, 91] on div "​ ​" at bounding box center [397, 78] width 435 height 29
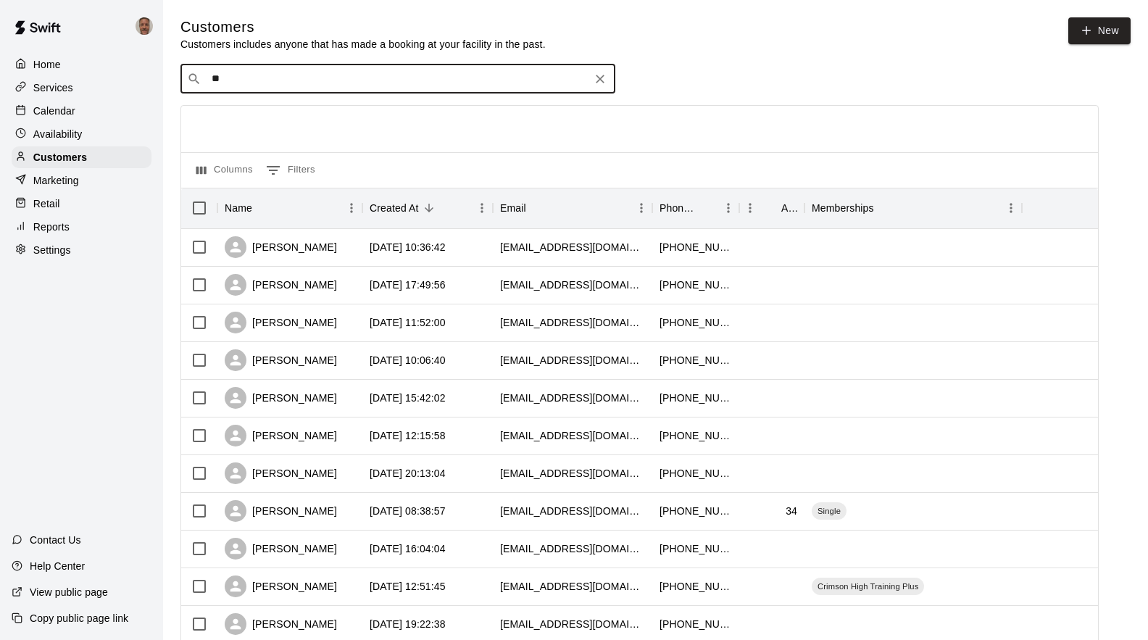
type input "*"
type input "*****"
click at [265, 109] on p "[PERSON_NAME]" at bounding box center [265, 111] width 88 height 15
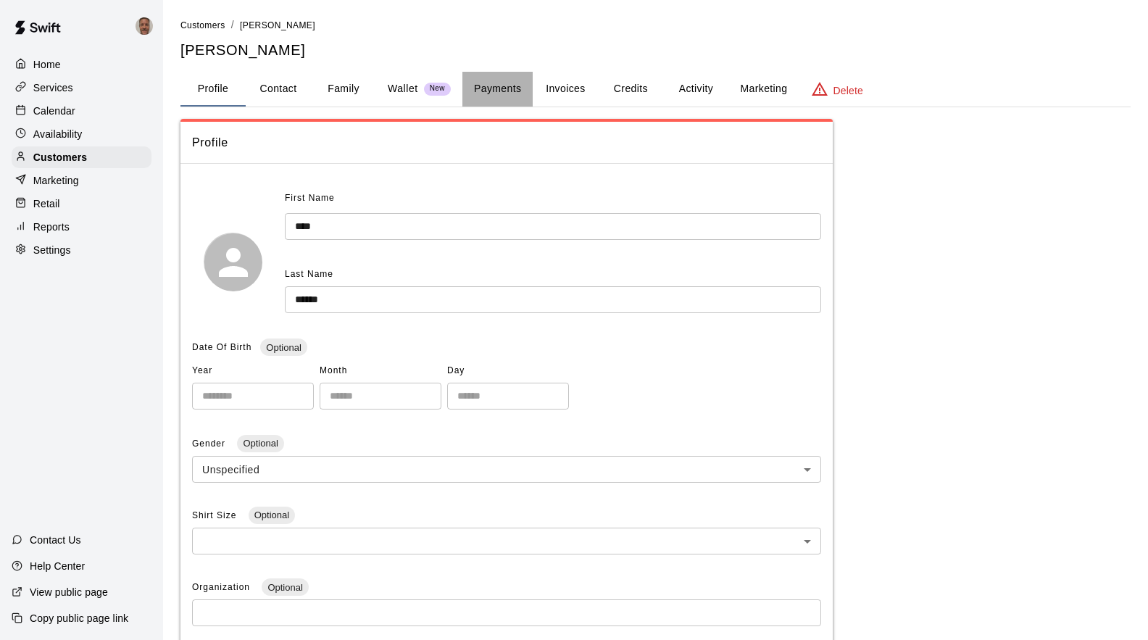
click at [509, 90] on button "Payments" at bounding box center [497, 89] width 70 height 35
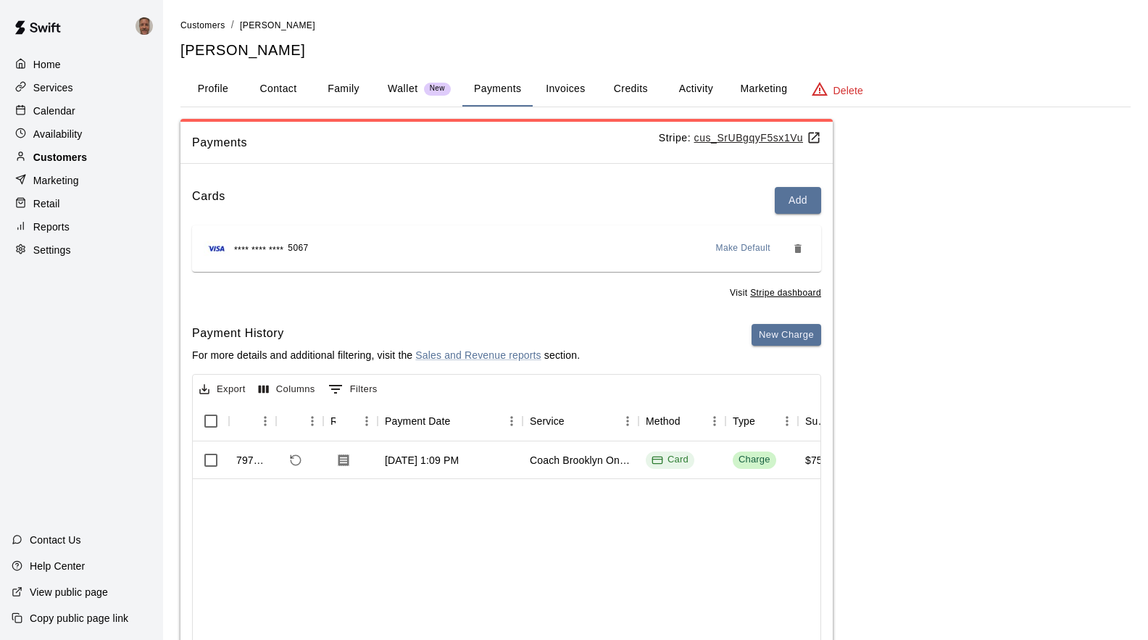
click at [61, 157] on p "Customers" at bounding box center [60, 157] width 54 height 14
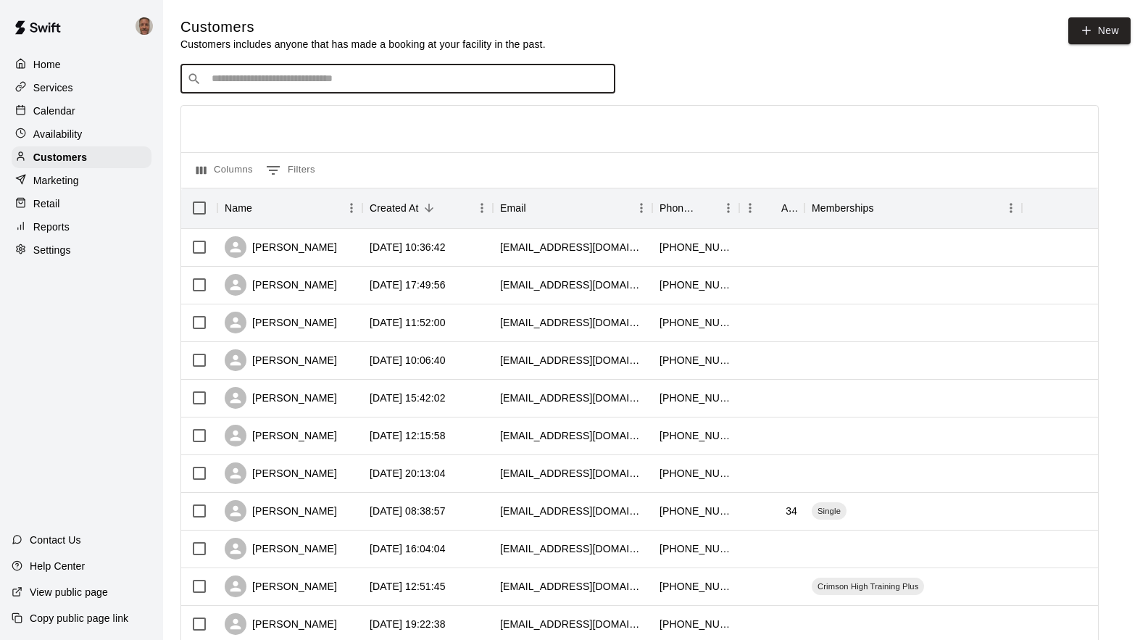
click at [241, 80] on input "Search customers by name or email" at bounding box center [407, 79] width 401 height 14
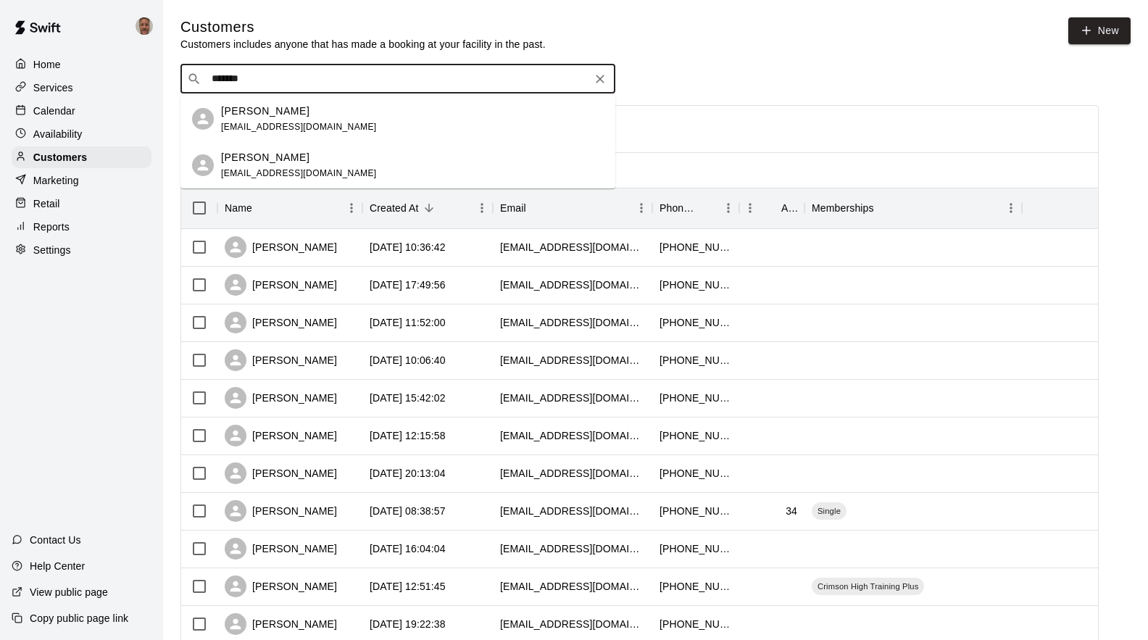
type input "********"
click at [236, 126] on span "[EMAIL_ADDRESS][DOMAIN_NAME]" at bounding box center [299, 127] width 156 height 10
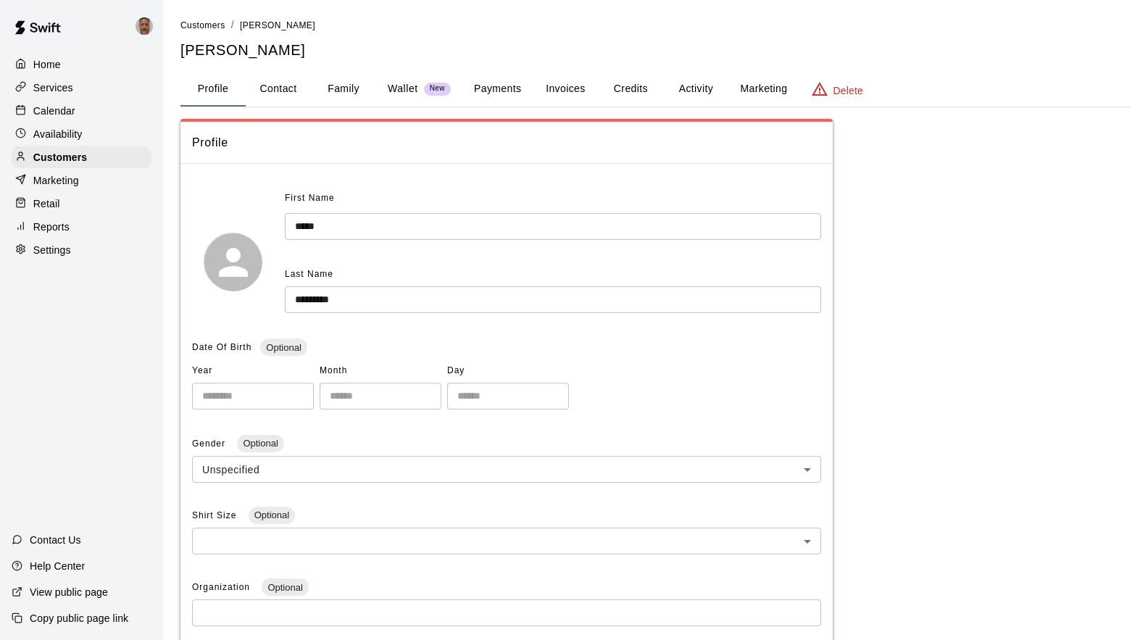
click at [500, 91] on button "Payments" at bounding box center [497, 89] width 70 height 35
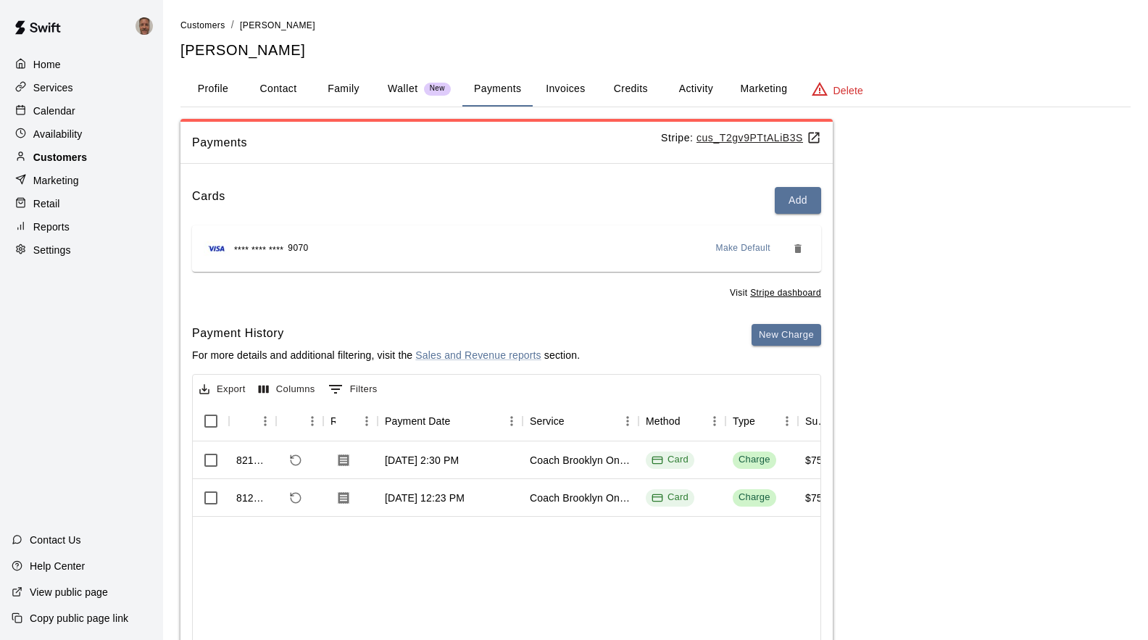
click at [77, 158] on p "Customers" at bounding box center [60, 157] width 54 height 14
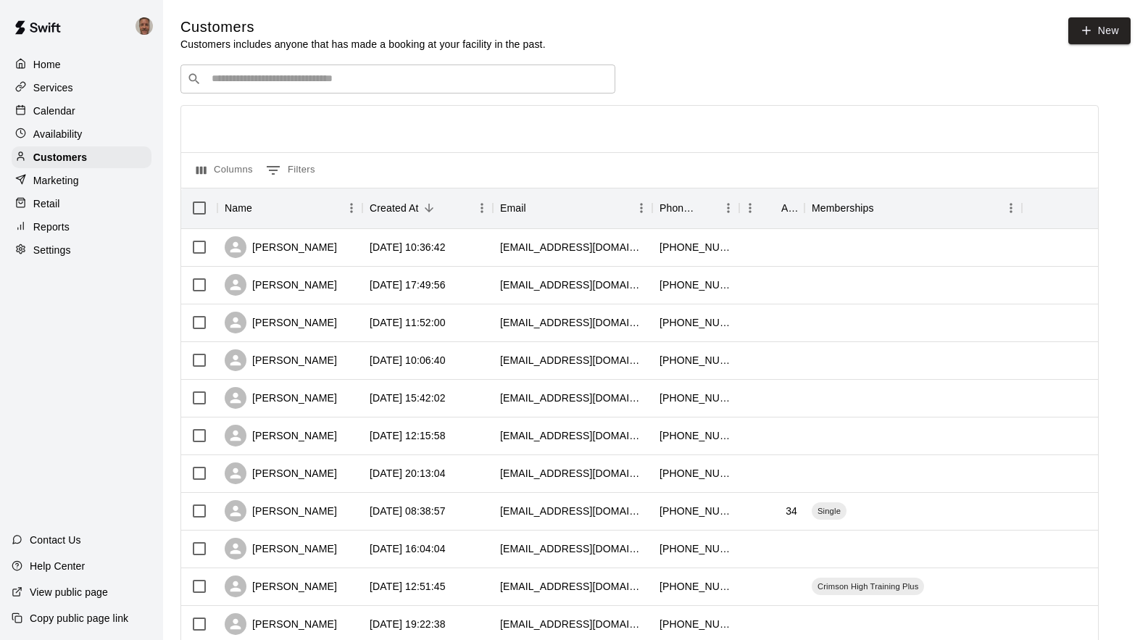
click at [289, 85] on input "Search customers by name or email" at bounding box center [407, 79] width 401 height 14
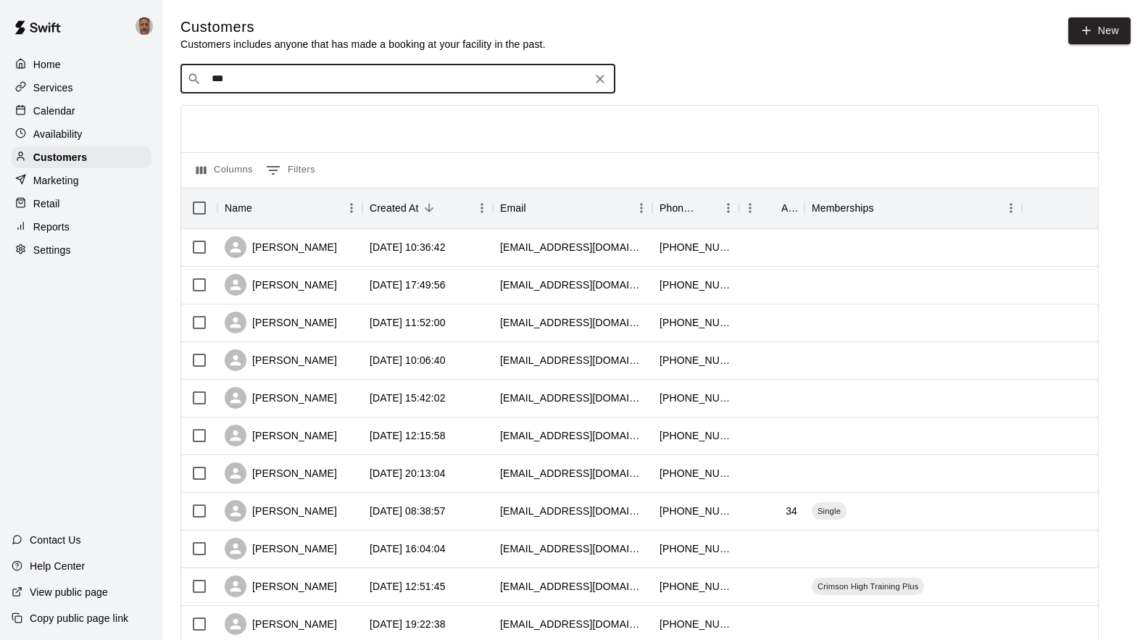
type input "****"
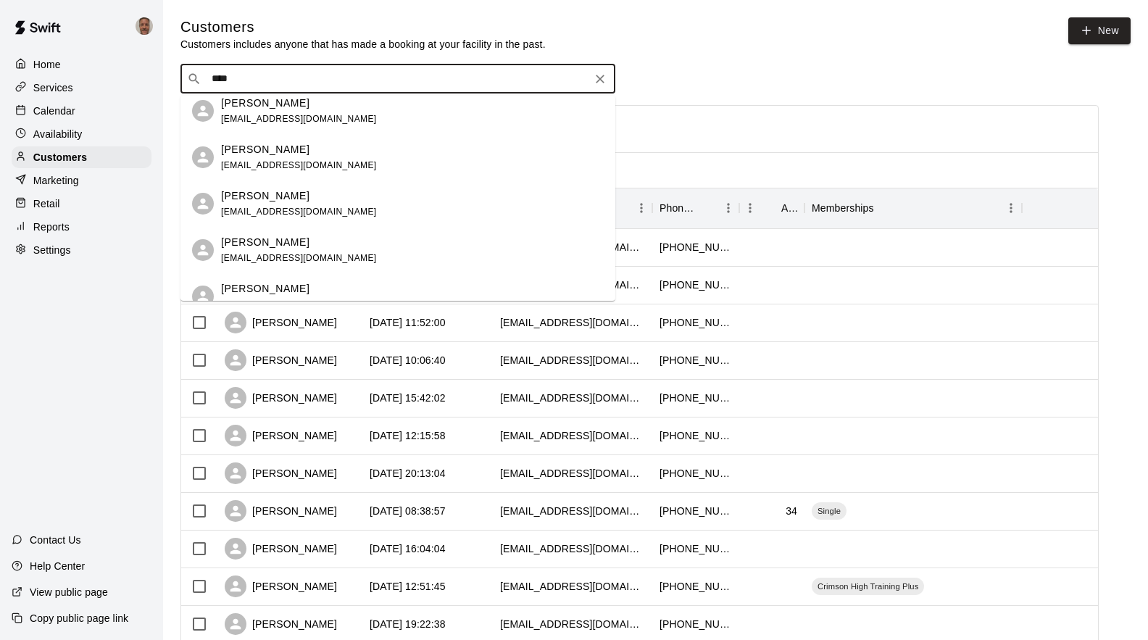
scroll to position [290, 0]
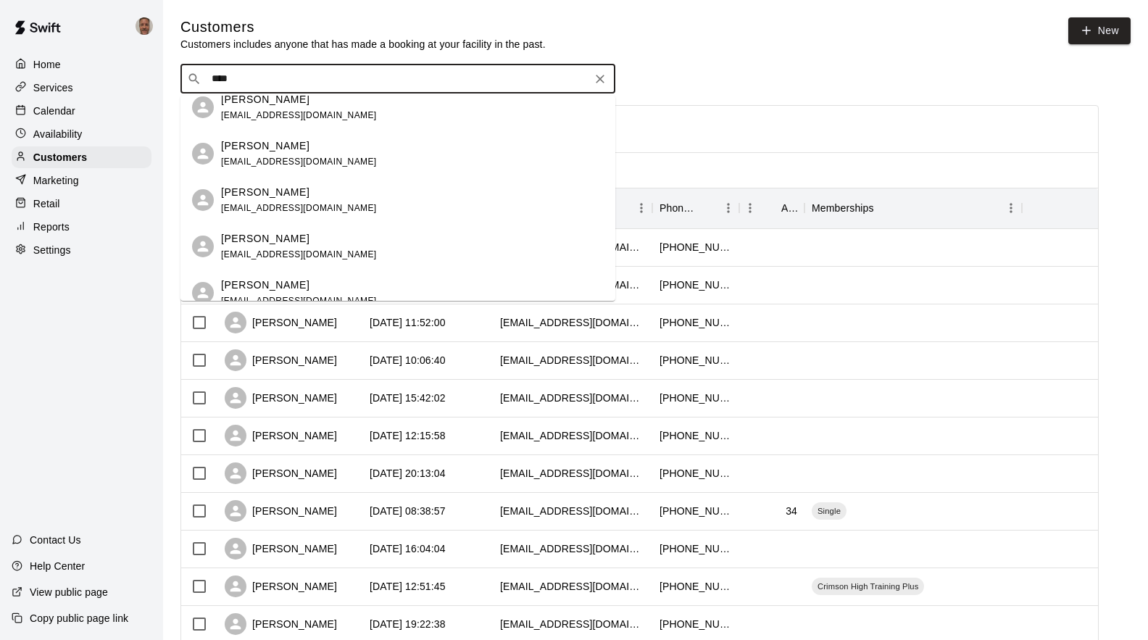
click at [267, 246] on div "[PERSON_NAME] [EMAIL_ADDRESS][DOMAIN_NAME]" at bounding box center [299, 246] width 156 height 31
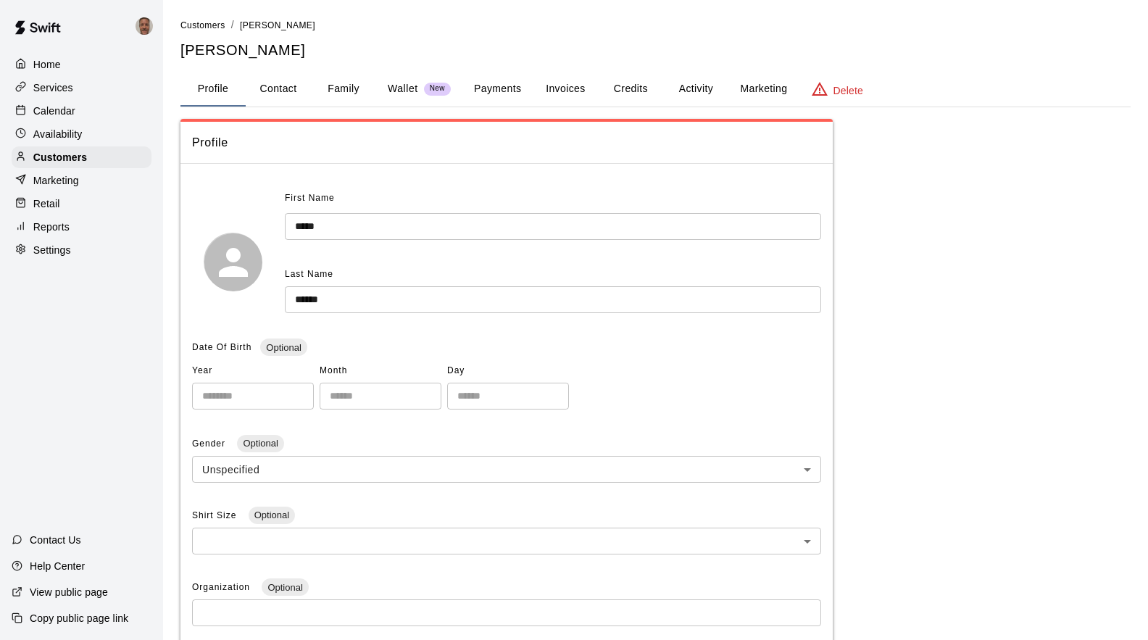
click at [493, 89] on button "Payments" at bounding box center [497, 89] width 70 height 35
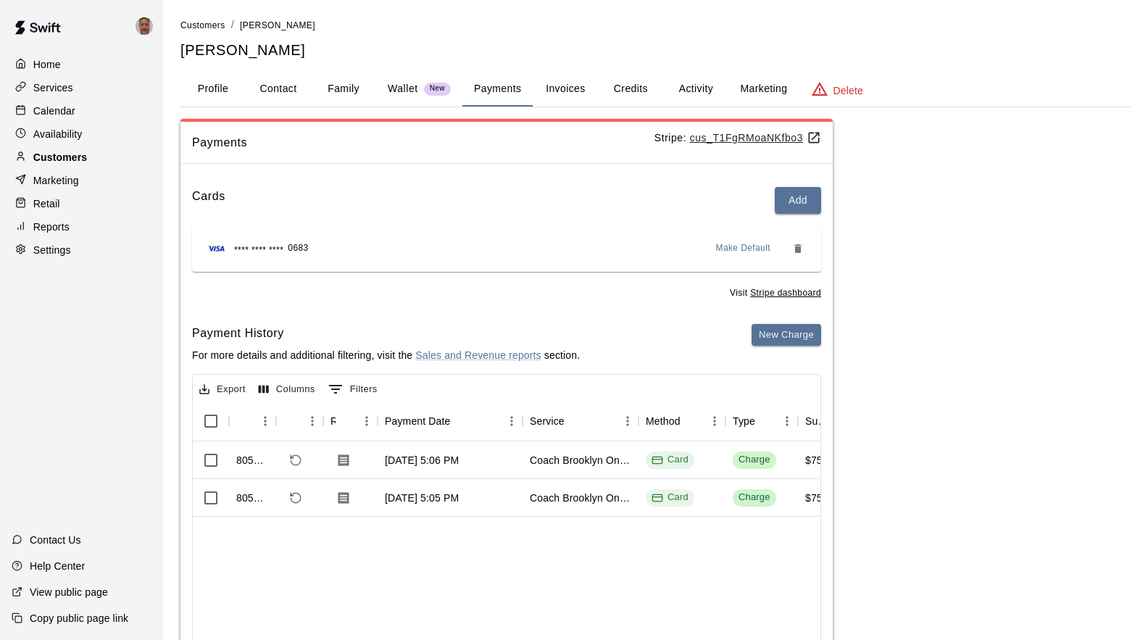
click at [43, 159] on p "Customers" at bounding box center [60, 157] width 54 height 14
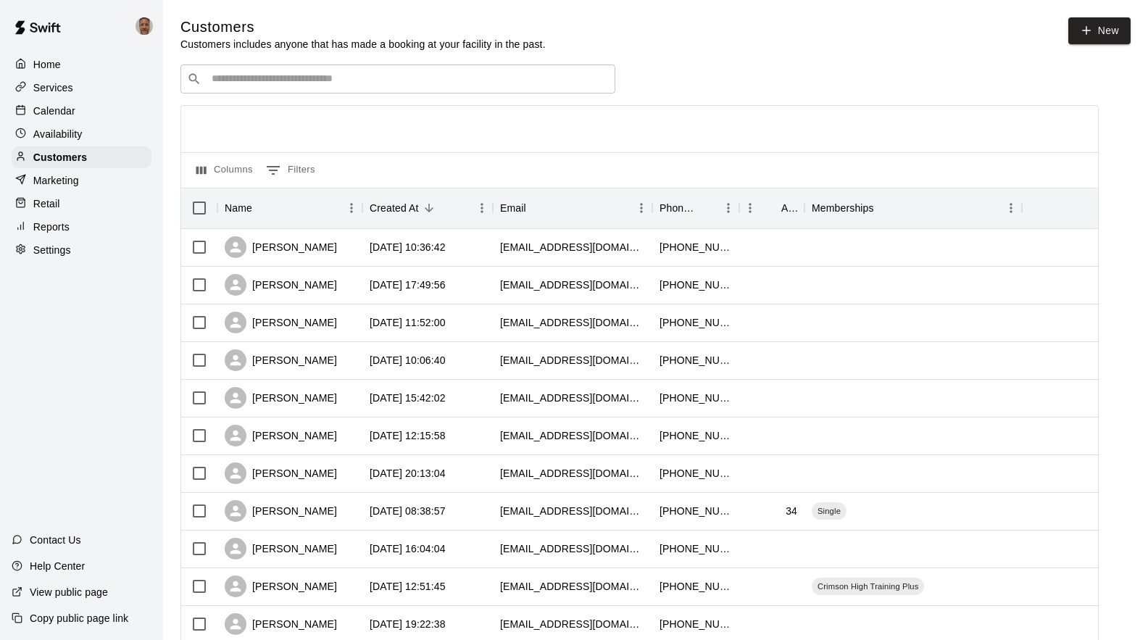
click at [271, 81] on input "Search customers by name or email" at bounding box center [407, 79] width 401 height 14
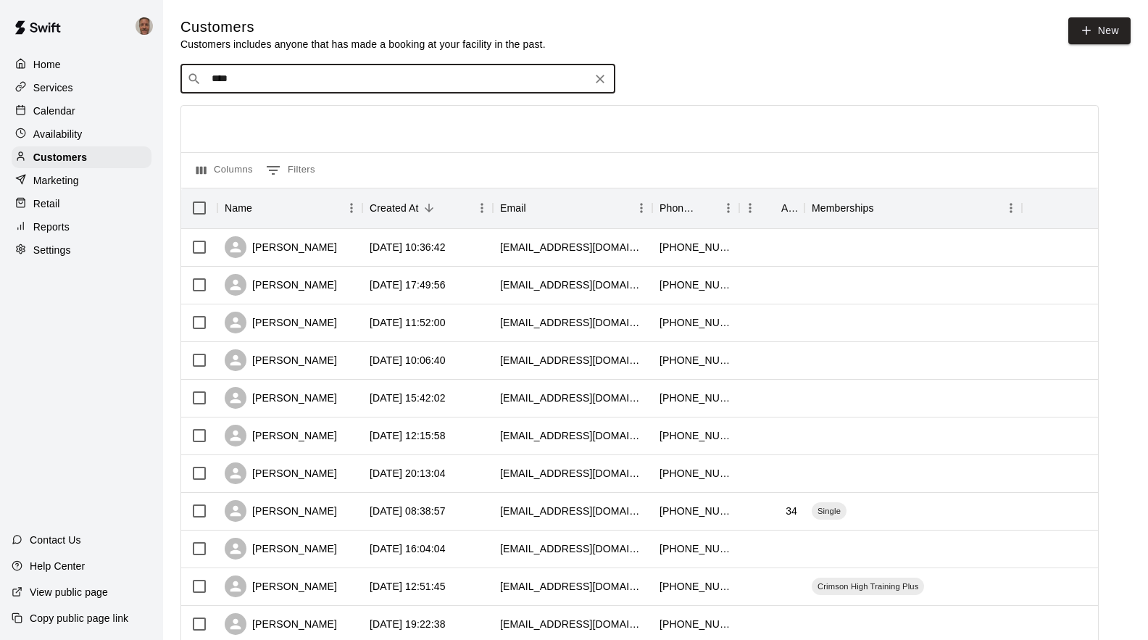
type input "*****"
click at [259, 114] on p "[PERSON_NAME]" at bounding box center [265, 111] width 88 height 15
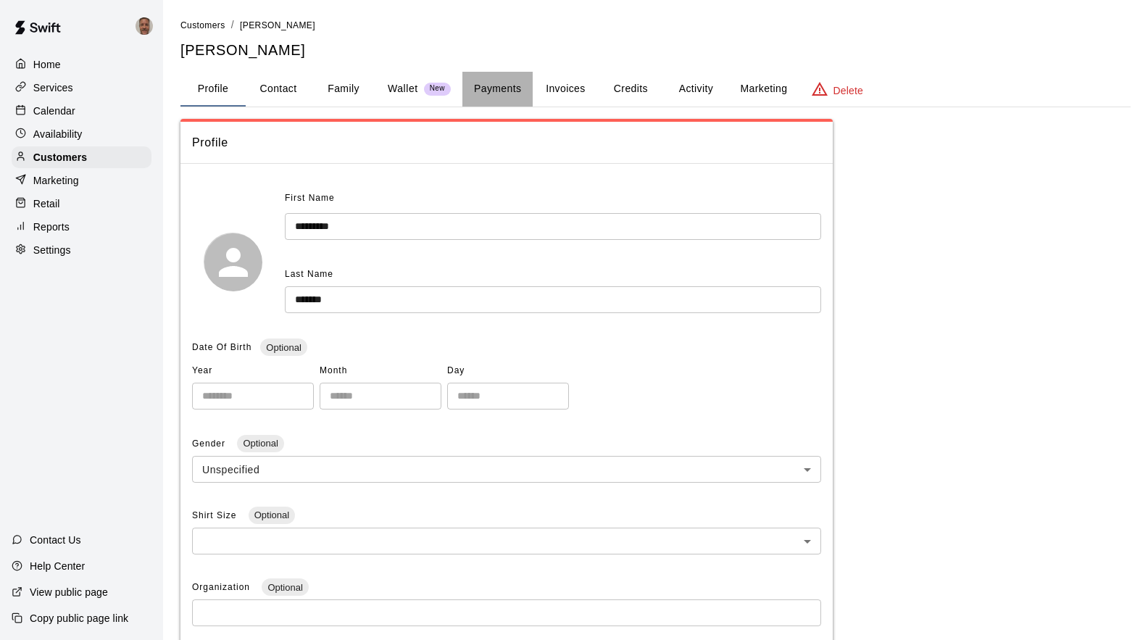
click at [515, 88] on button "Payments" at bounding box center [497, 89] width 70 height 35
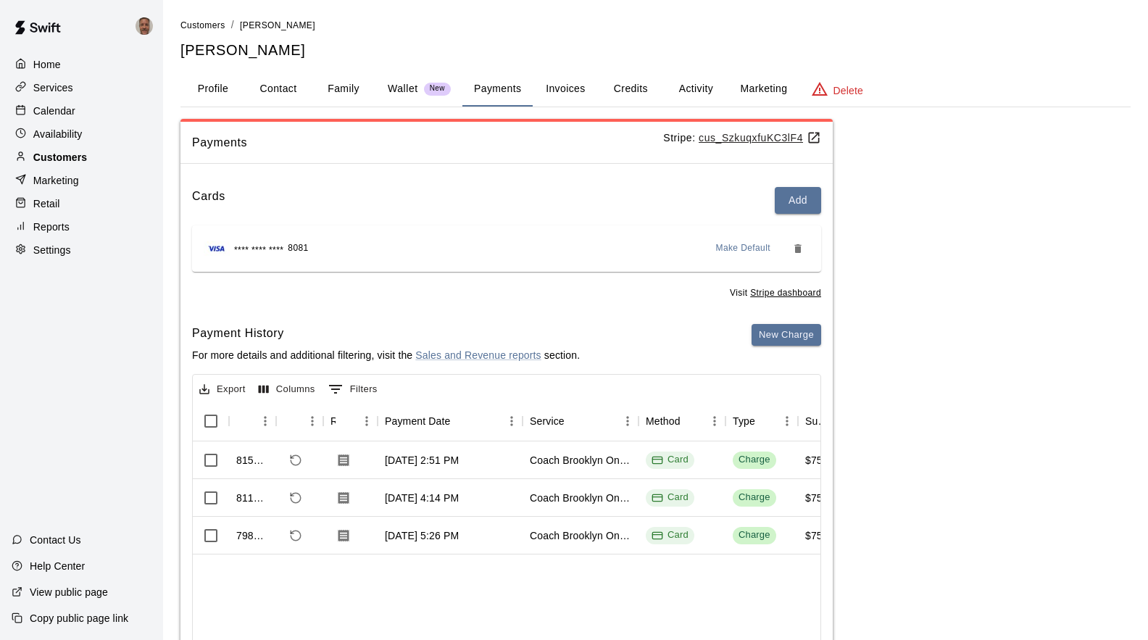
click at [53, 164] on p "Customers" at bounding box center [60, 157] width 54 height 14
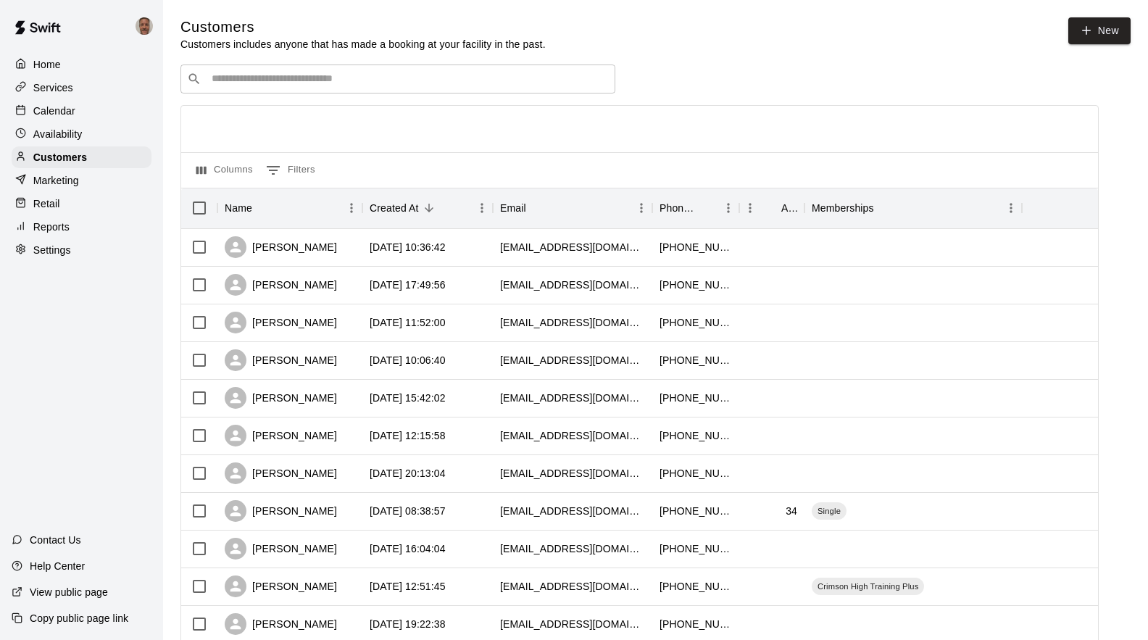
click at [274, 91] on div "​ ​" at bounding box center [397, 78] width 435 height 29
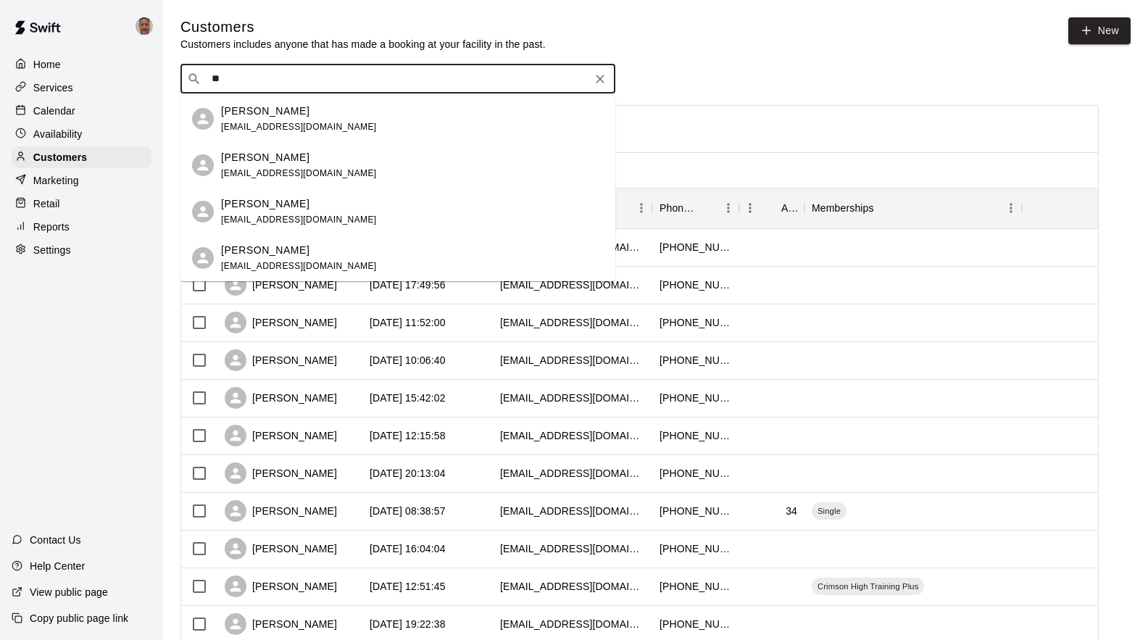
type input "*"
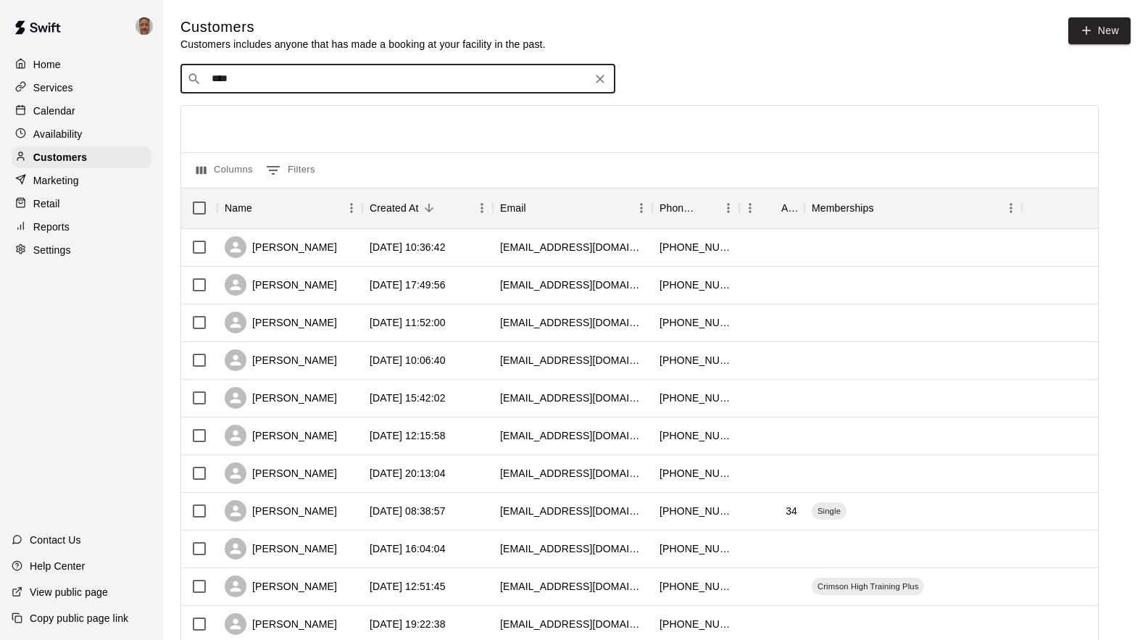
type input "*****"
click at [257, 164] on div "[PERSON_NAME] [EMAIL_ADDRESS][DOMAIN_NAME]" at bounding box center [299, 165] width 156 height 31
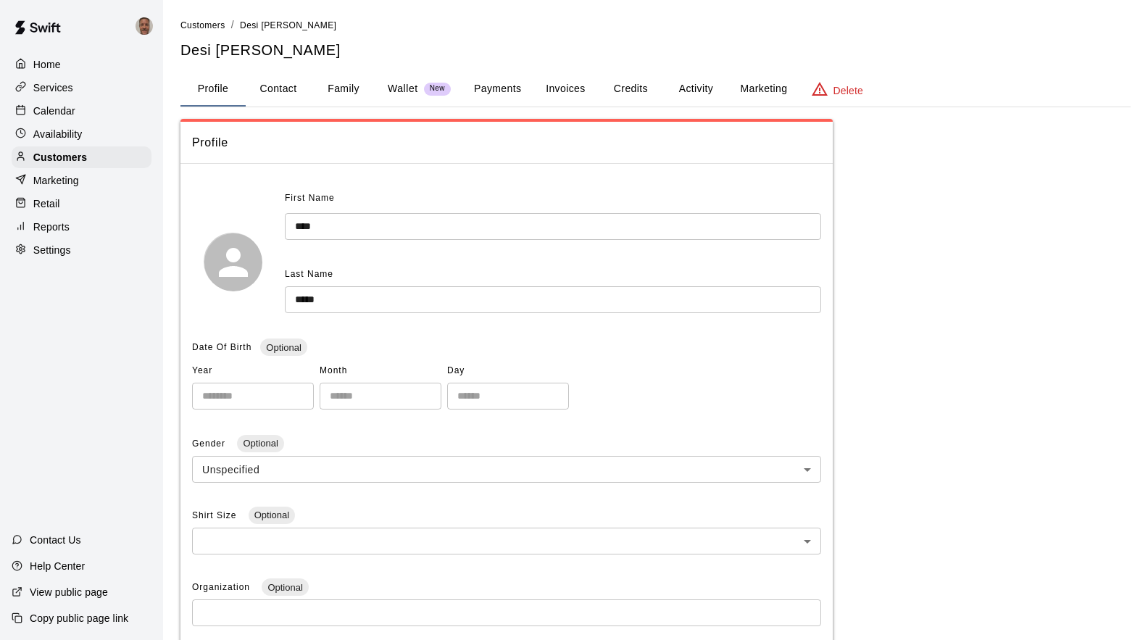
click at [497, 88] on button "Payments" at bounding box center [497, 89] width 70 height 35
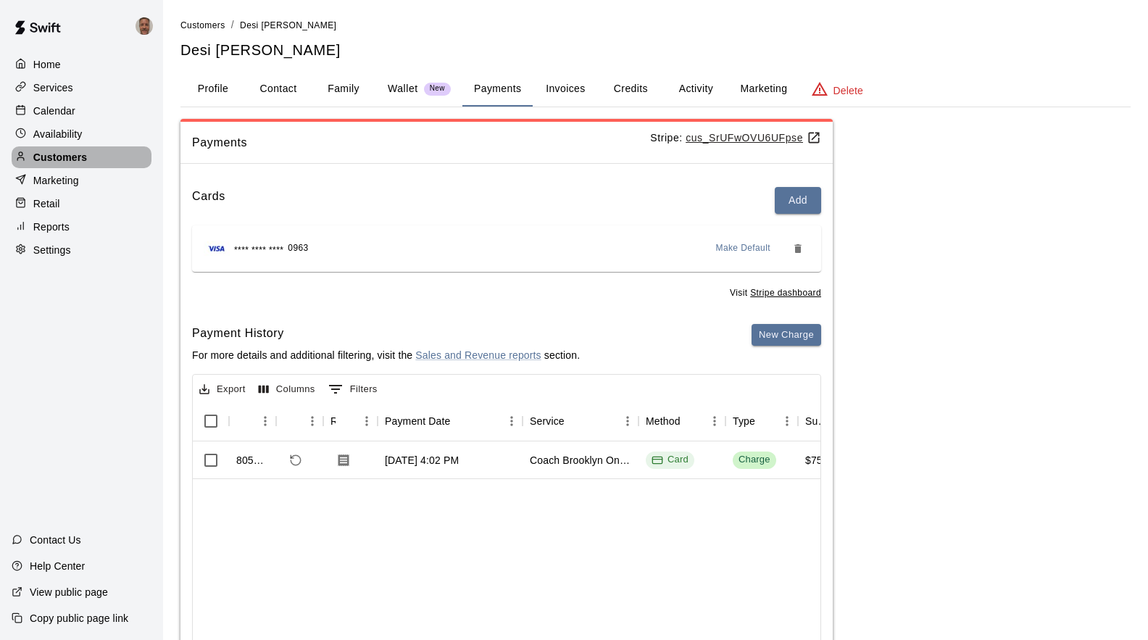
click at [56, 163] on p "Customers" at bounding box center [60, 157] width 54 height 14
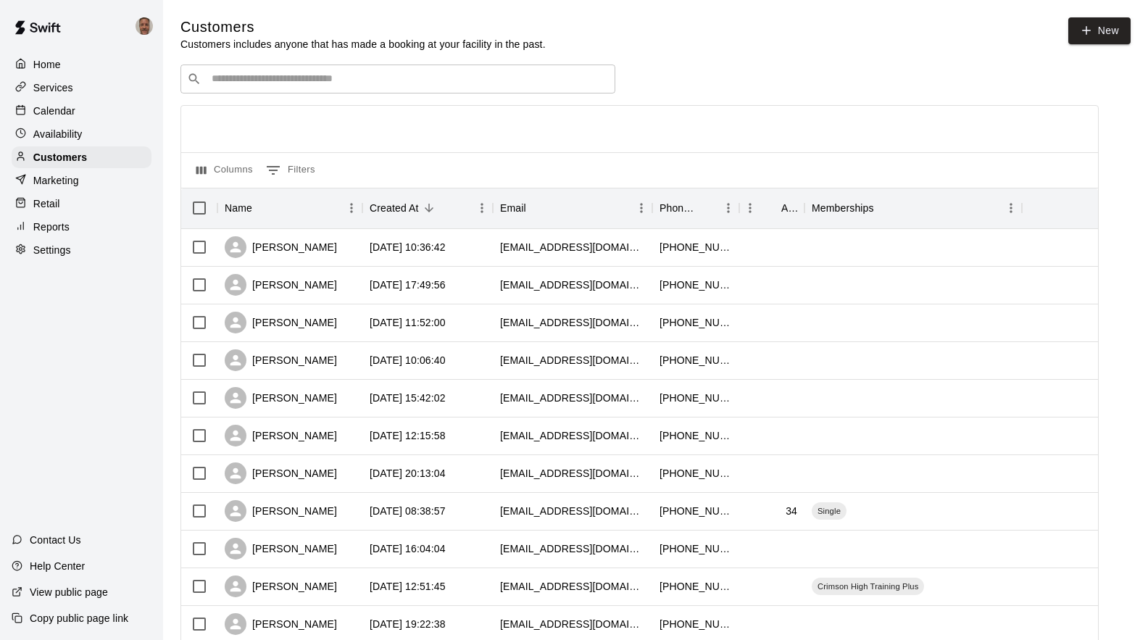
click at [251, 86] on input "Search customers by name or email" at bounding box center [407, 79] width 401 height 14
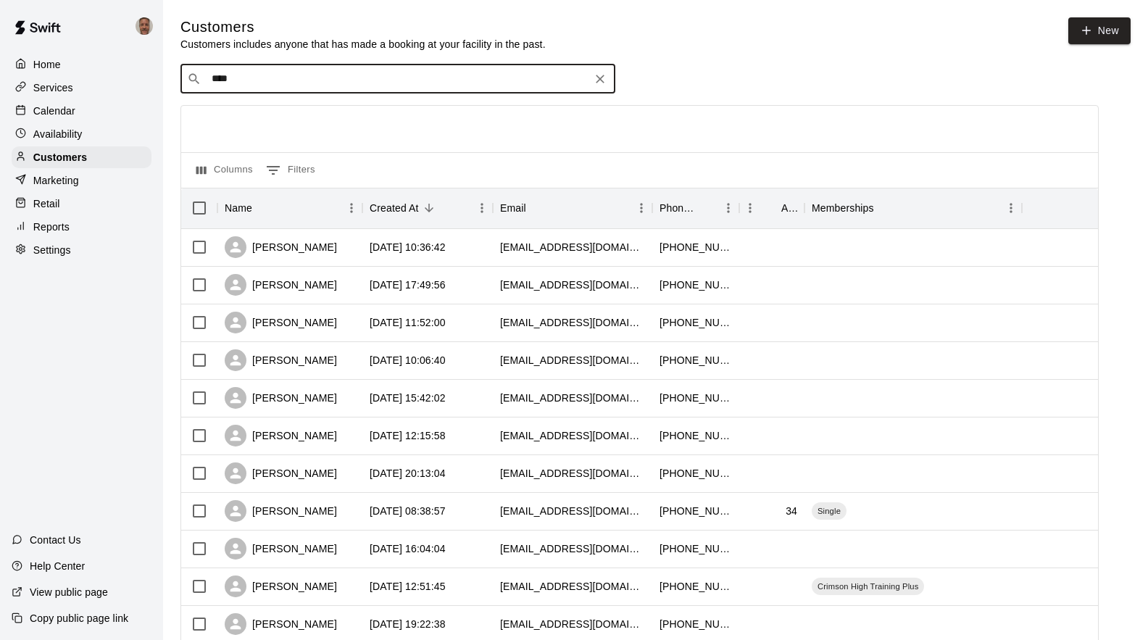
type input "*****"
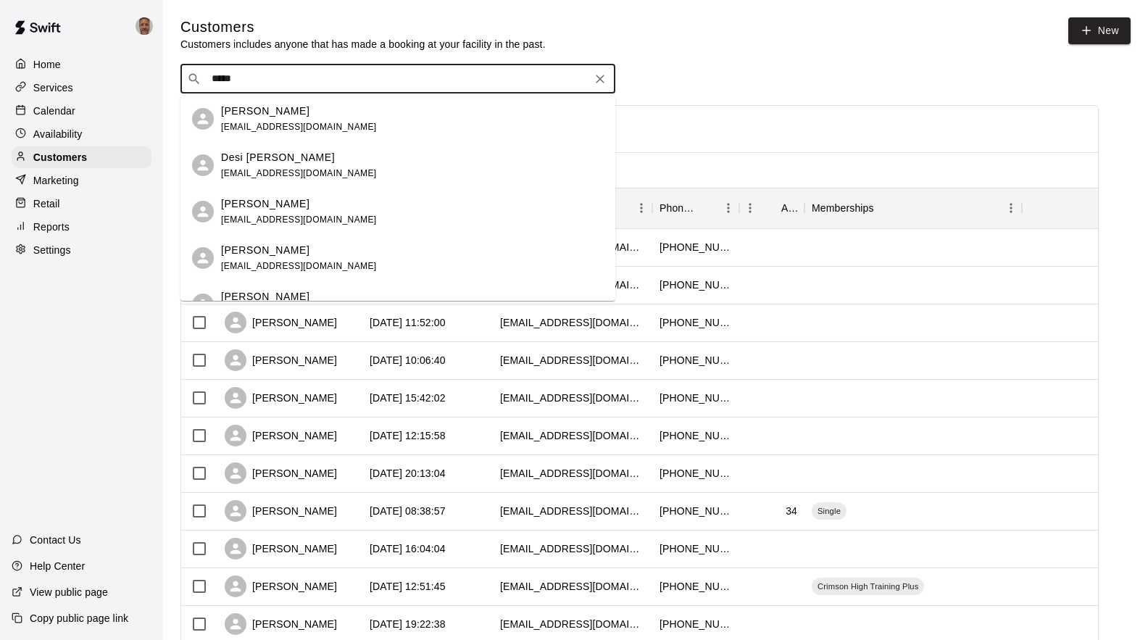
click at [235, 170] on span "[EMAIL_ADDRESS][DOMAIN_NAME]" at bounding box center [299, 173] width 156 height 10
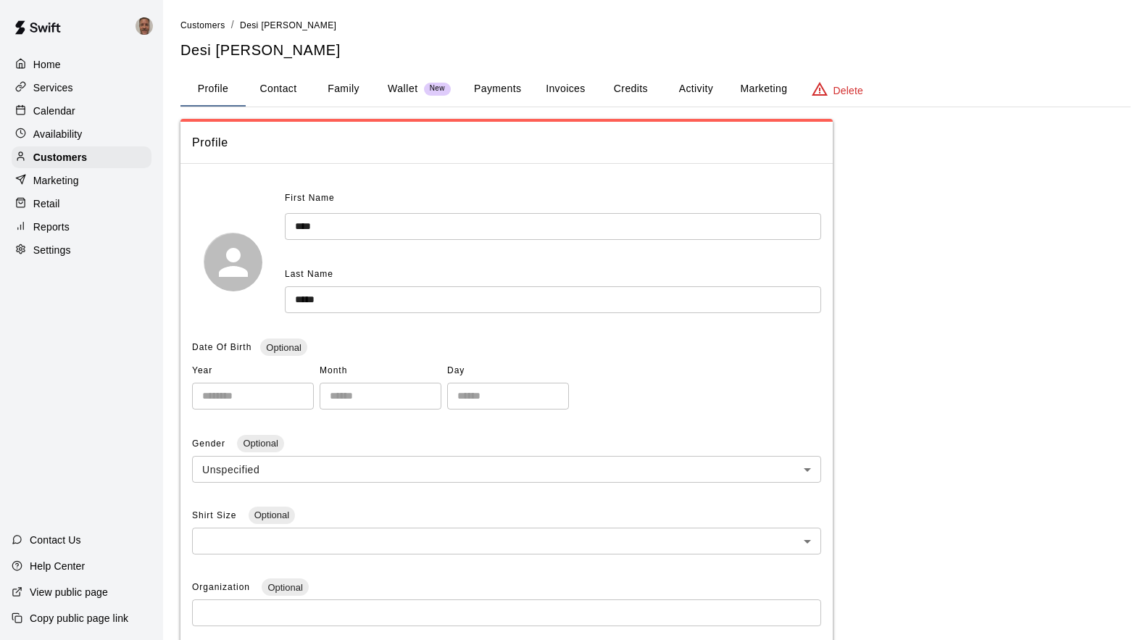
click at [493, 86] on button "Payments" at bounding box center [497, 89] width 70 height 35
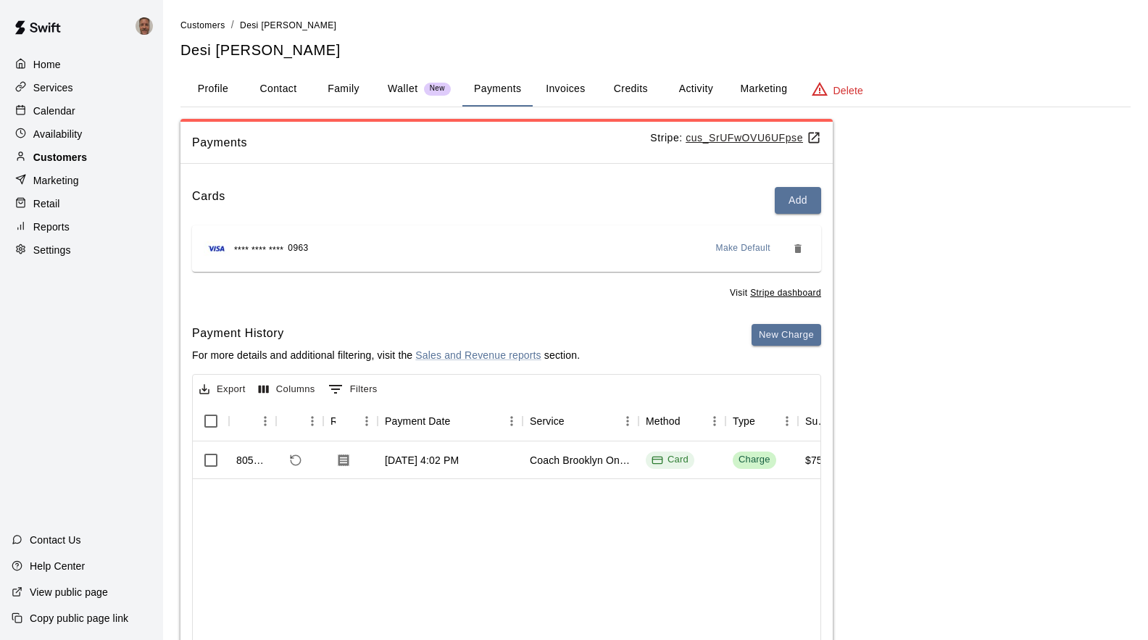
click at [44, 159] on p "Customers" at bounding box center [60, 157] width 54 height 14
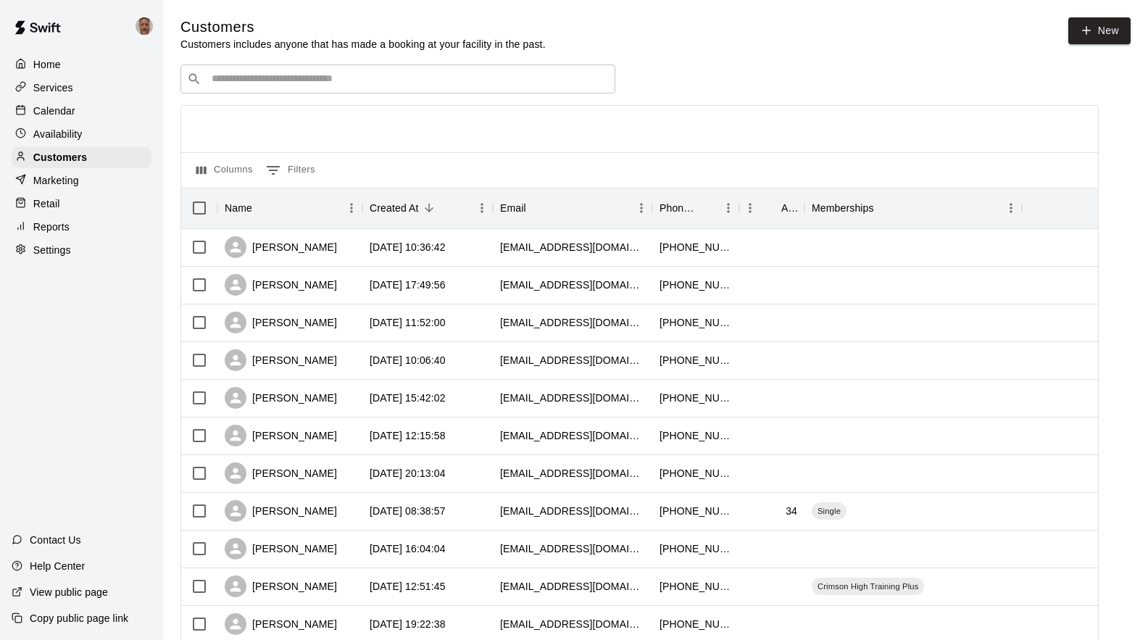
click at [393, 75] on div "​ ​" at bounding box center [397, 78] width 435 height 29
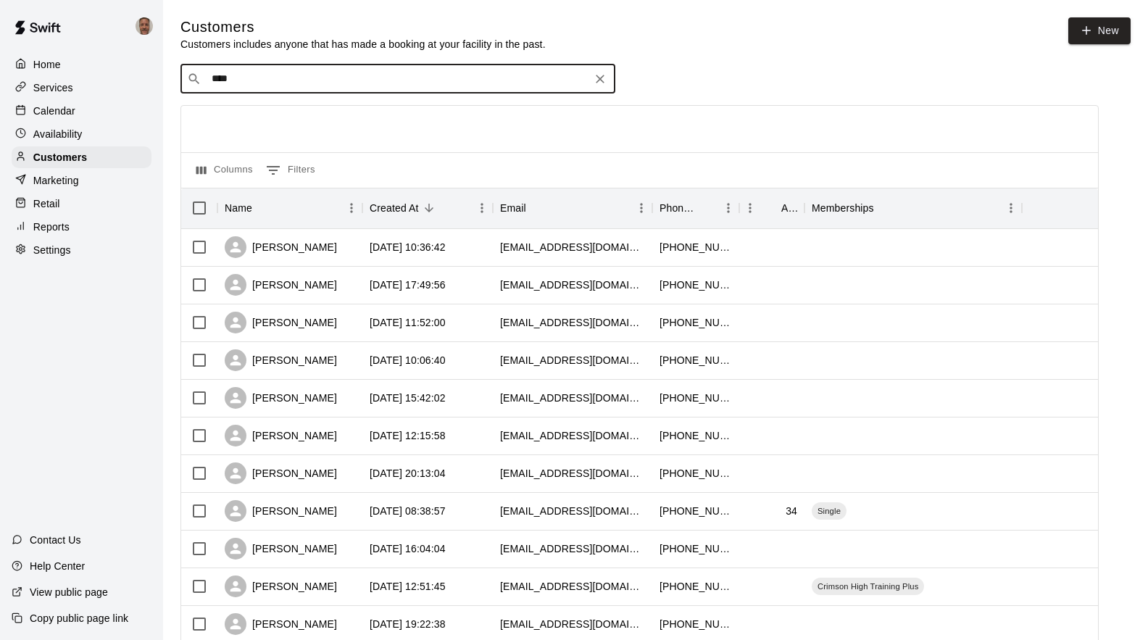
type input "*****"
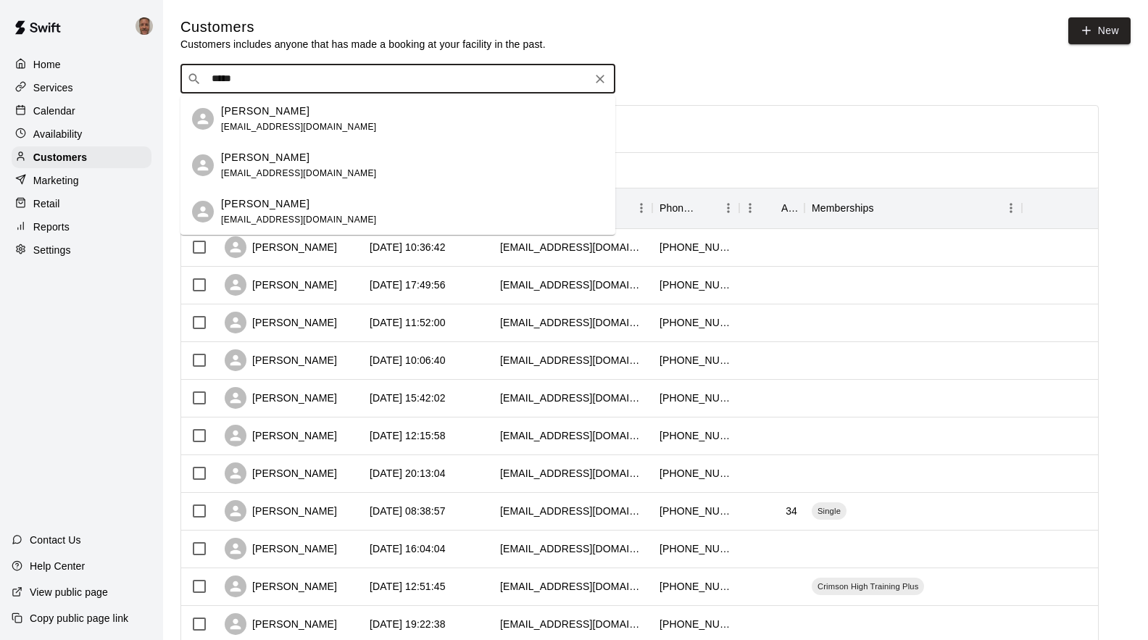
click at [293, 113] on div "[PERSON_NAME]" at bounding box center [299, 111] width 156 height 15
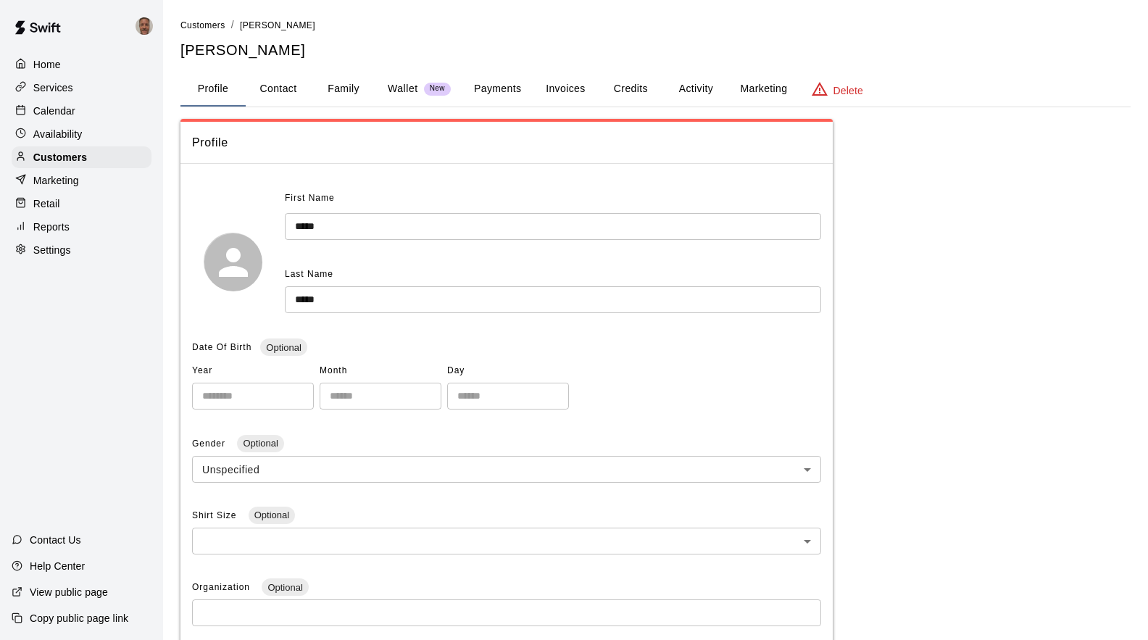
click at [513, 92] on button "Payments" at bounding box center [497, 89] width 70 height 35
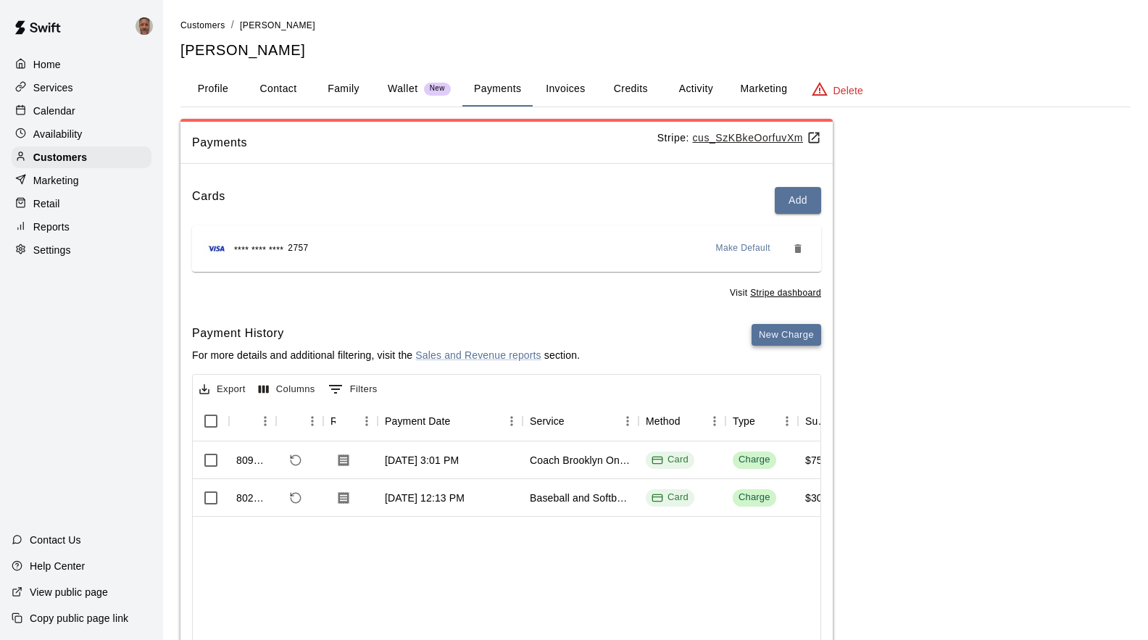
click at [770, 336] on button "New Charge" at bounding box center [786, 335] width 70 height 22
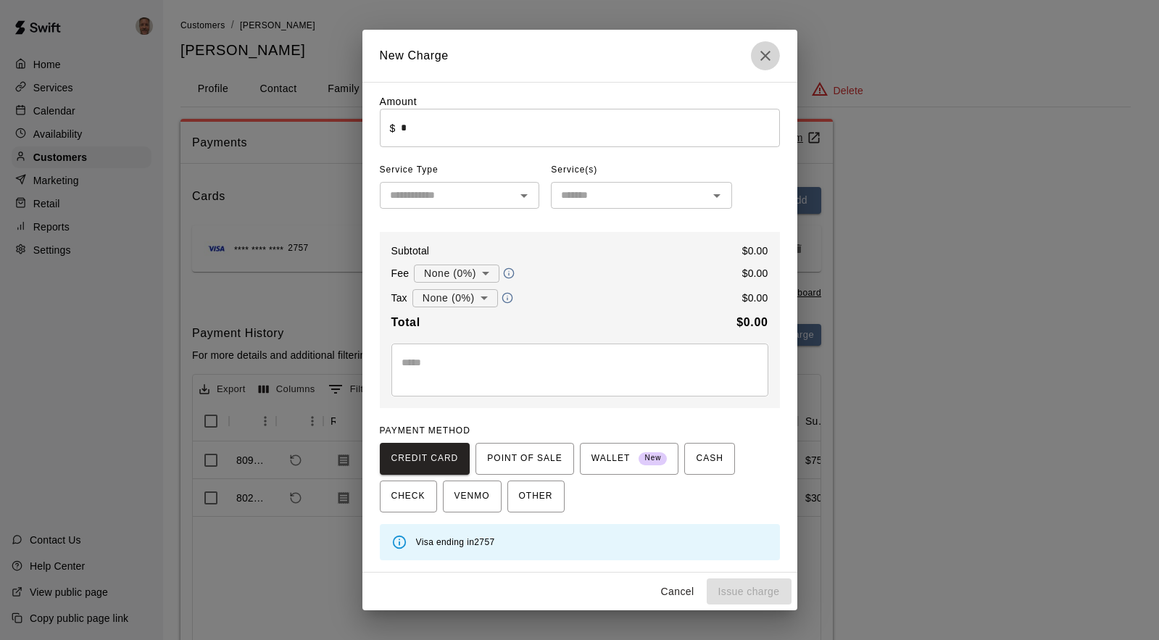
click at [764, 54] on icon "Close" at bounding box center [764, 55] width 17 height 17
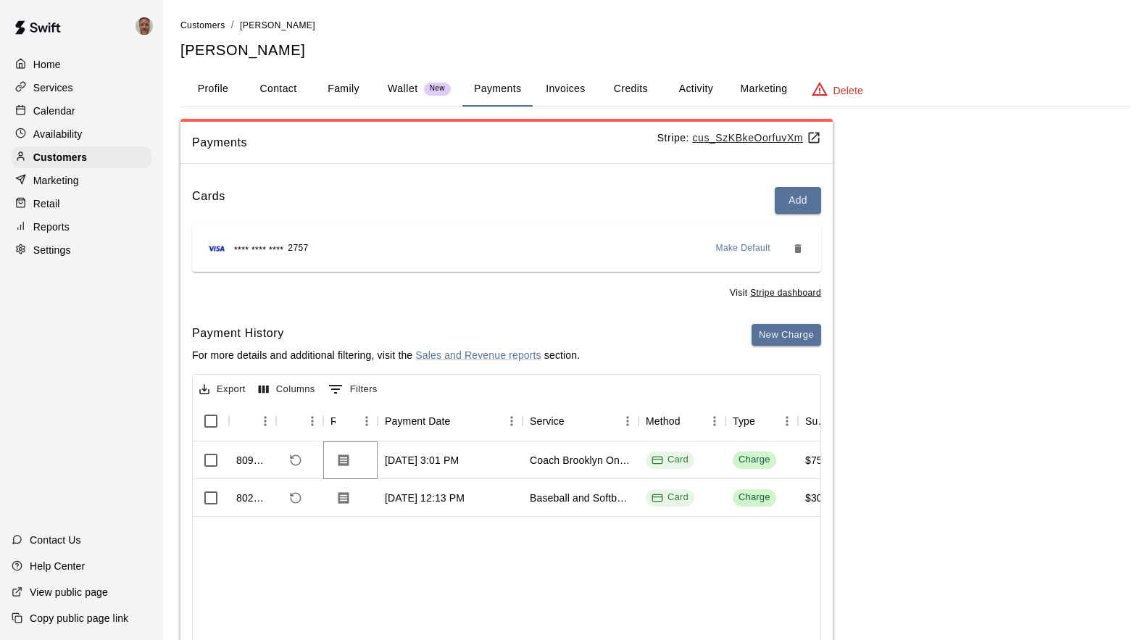
click at [341, 457] on icon "Download Receipt" at bounding box center [343, 460] width 14 height 14
click at [340, 499] on icon "Download Receipt" at bounding box center [343, 497] width 11 height 12
click at [785, 334] on button "New Charge" at bounding box center [786, 335] width 70 height 22
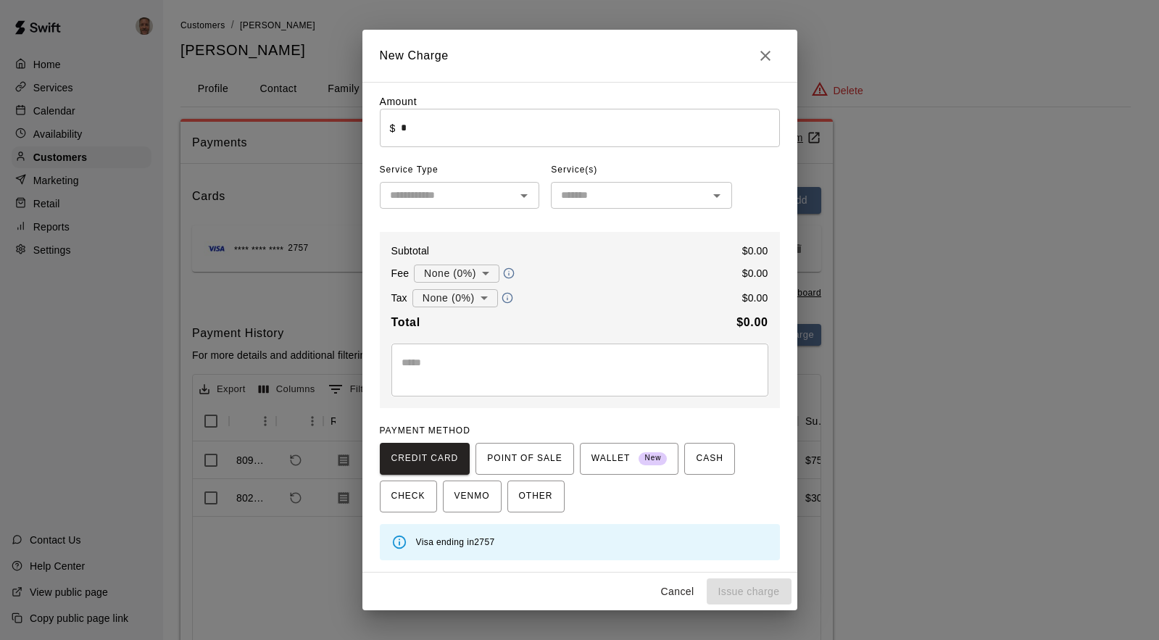
click at [425, 124] on input "*" at bounding box center [590, 128] width 378 height 38
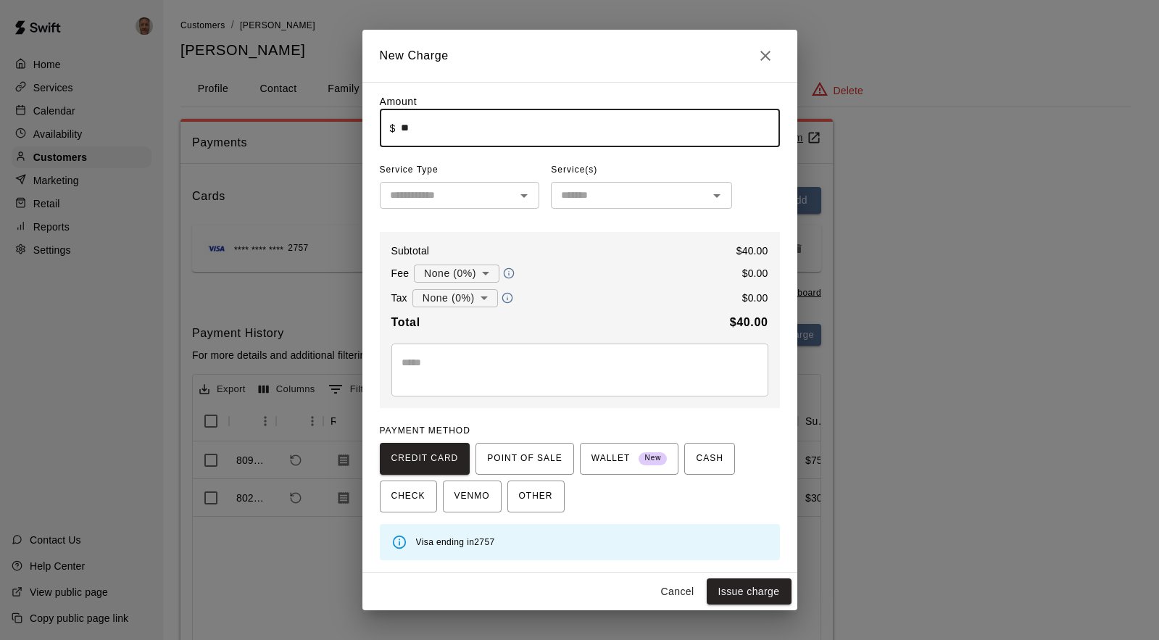
type input "*****"
click at [442, 201] on input "text" at bounding box center [448, 195] width 128 height 18
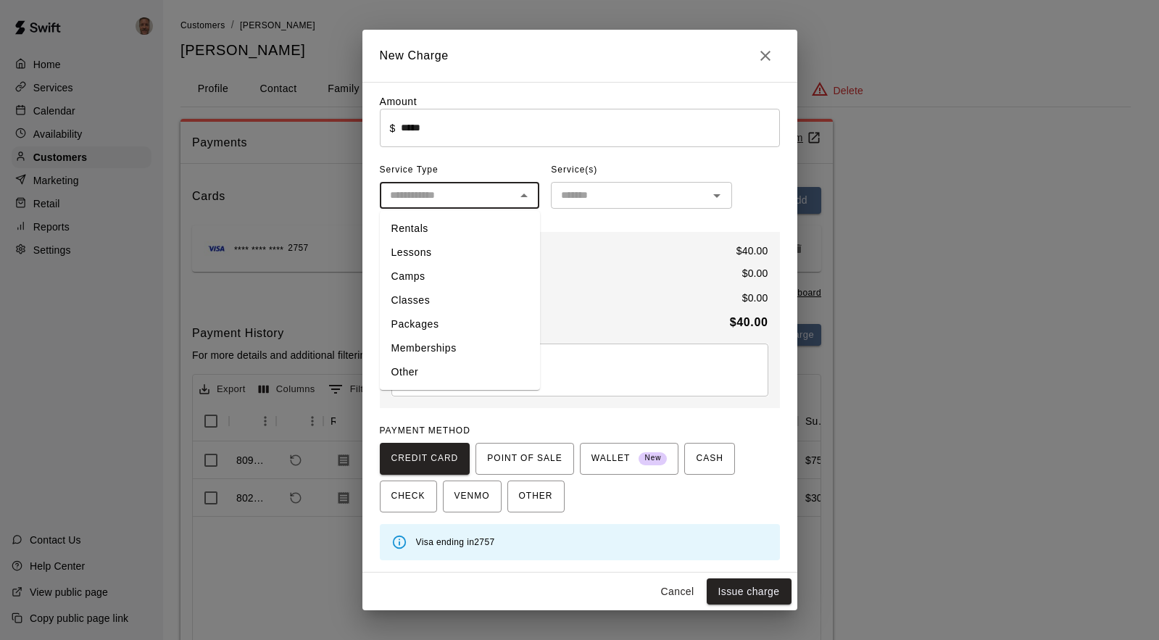
click at [425, 250] on li "Lessons" at bounding box center [460, 253] width 160 height 24
type input "*******"
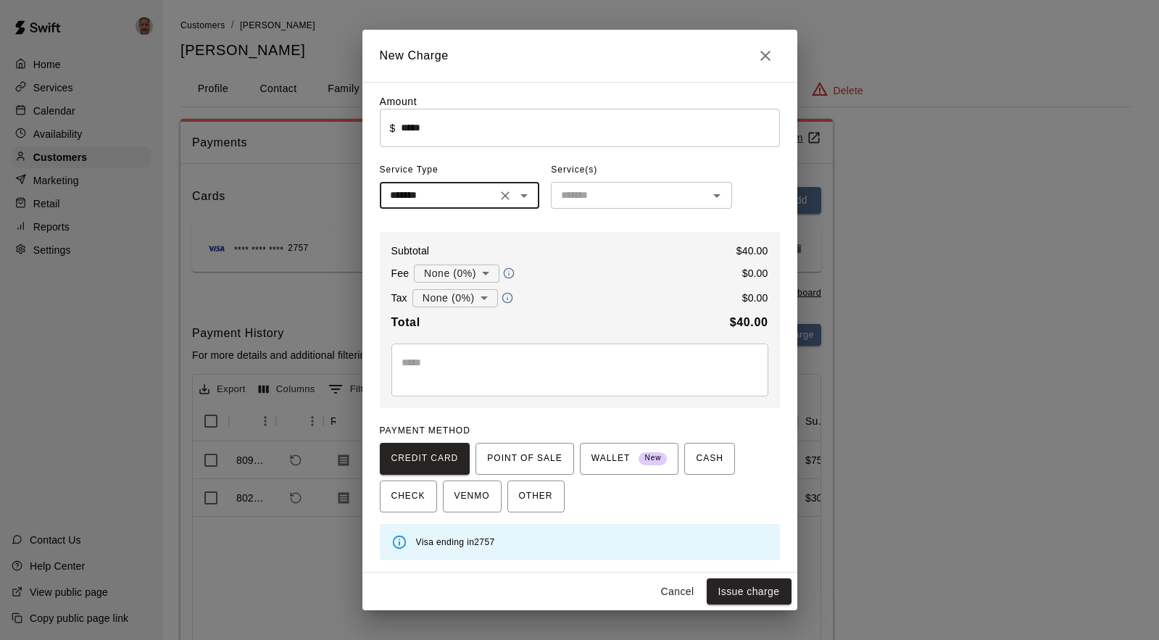
click at [587, 196] on input "text" at bounding box center [629, 195] width 149 height 18
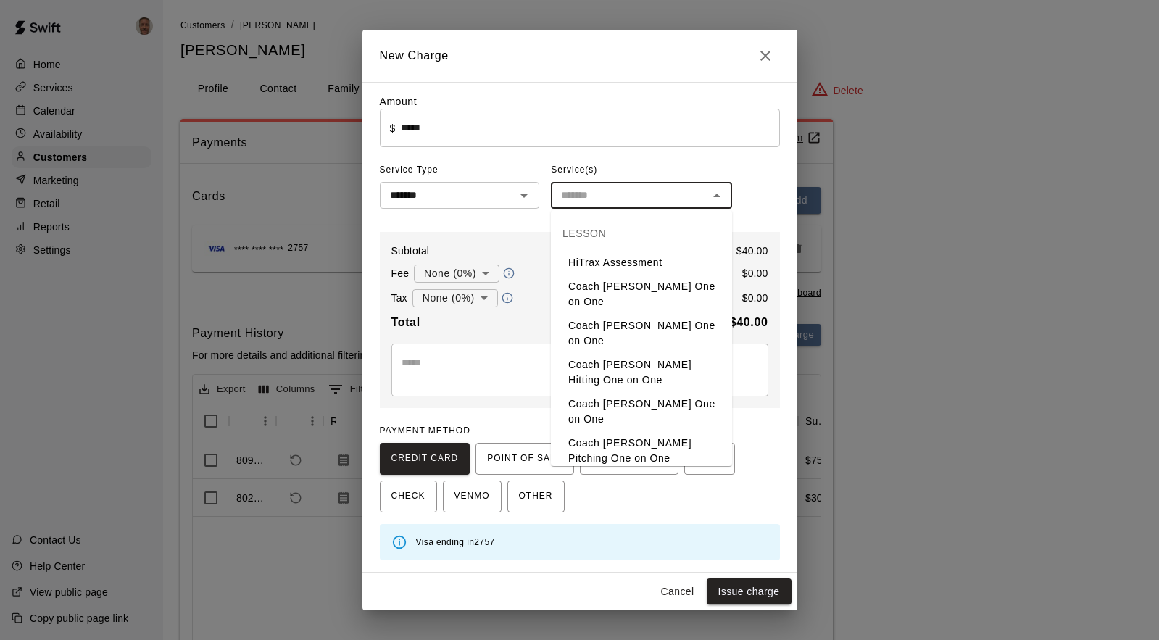
click at [594, 470] on li "Coach Brooklyn One on One" at bounding box center [641, 482] width 181 height 24
type input "**********"
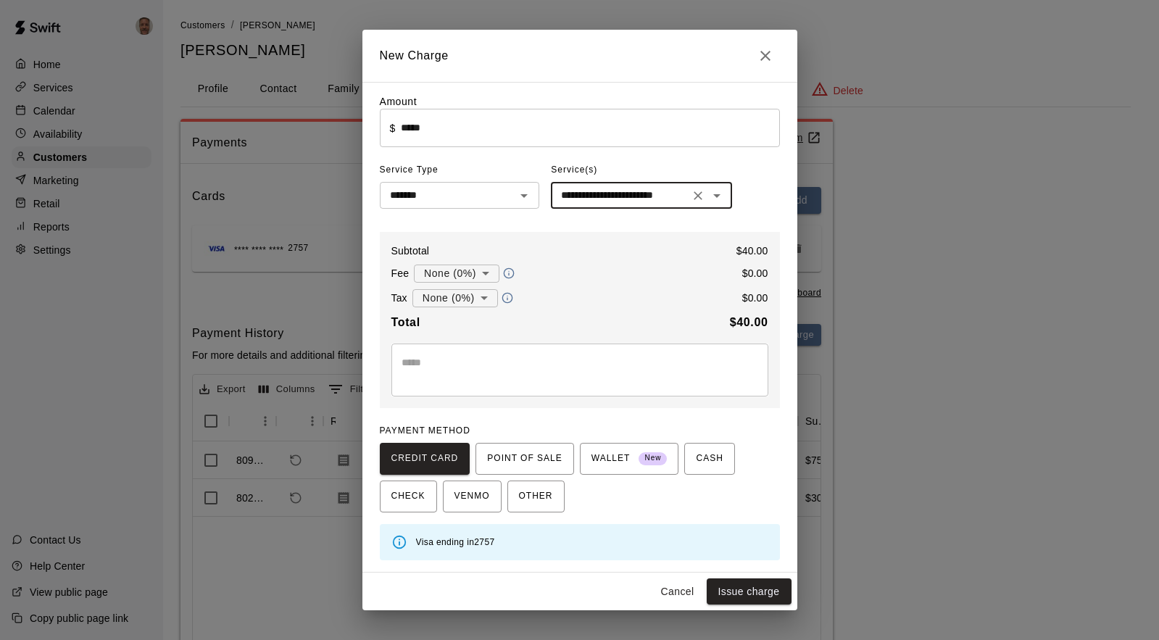
click at [451, 358] on textarea at bounding box center [579, 369] width 357 height 29
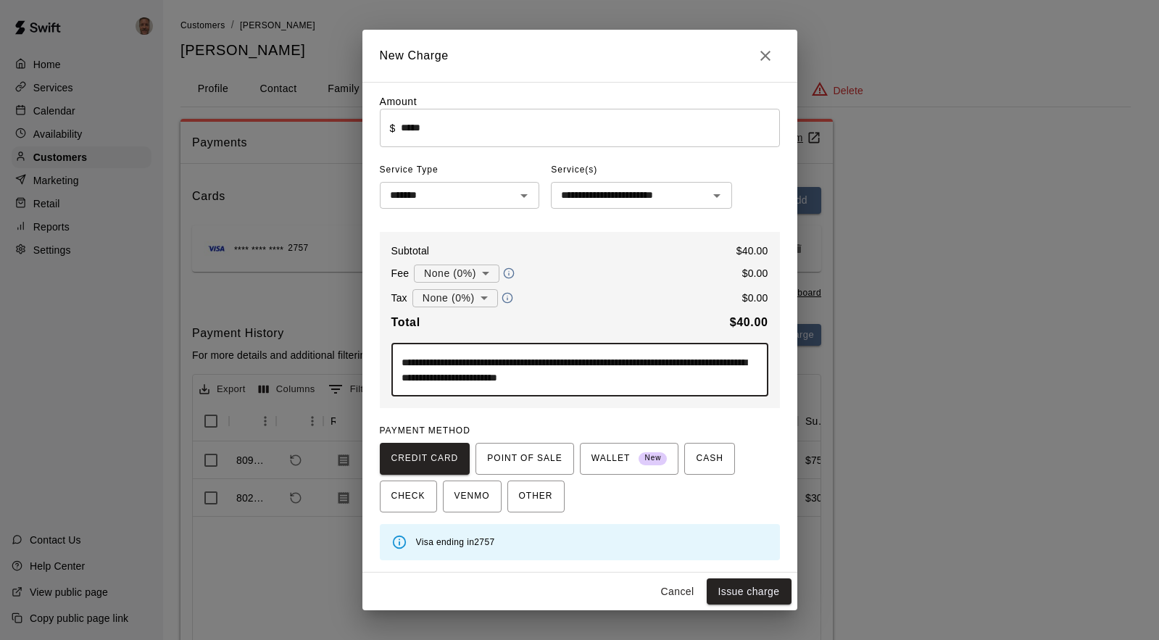
type textarea "**********"
click at [409, 132] on input "*****" at bounding box center [590, 128] width 378 height 38
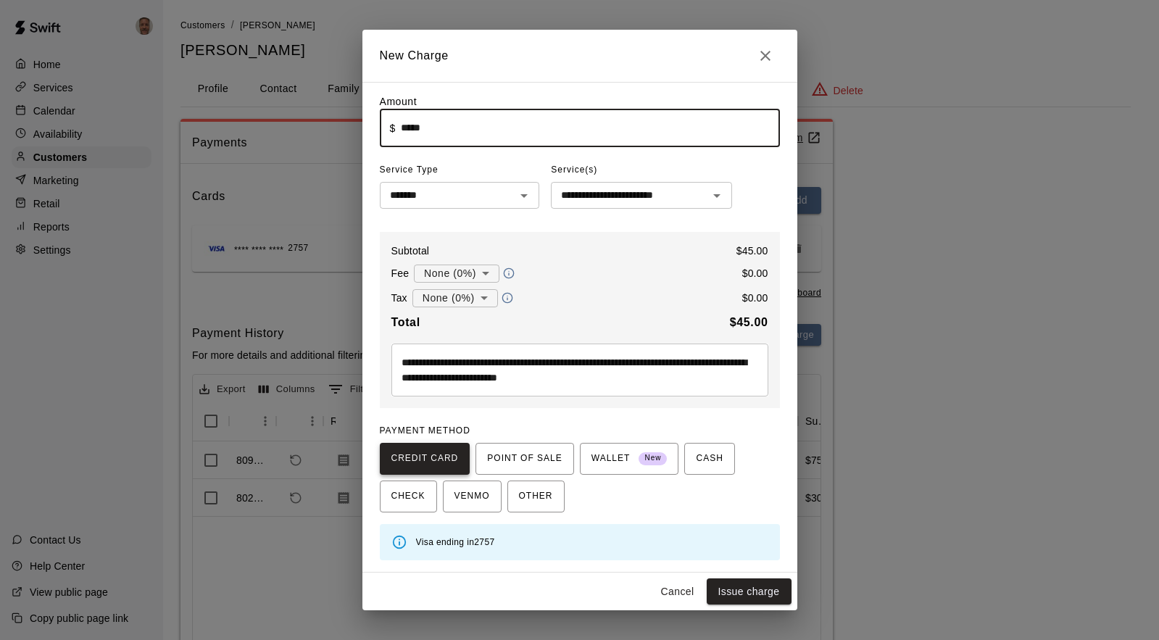
click at [417, 464] on span "CREDIT CARD" at bounding box center [424, 458] width 67 height 23
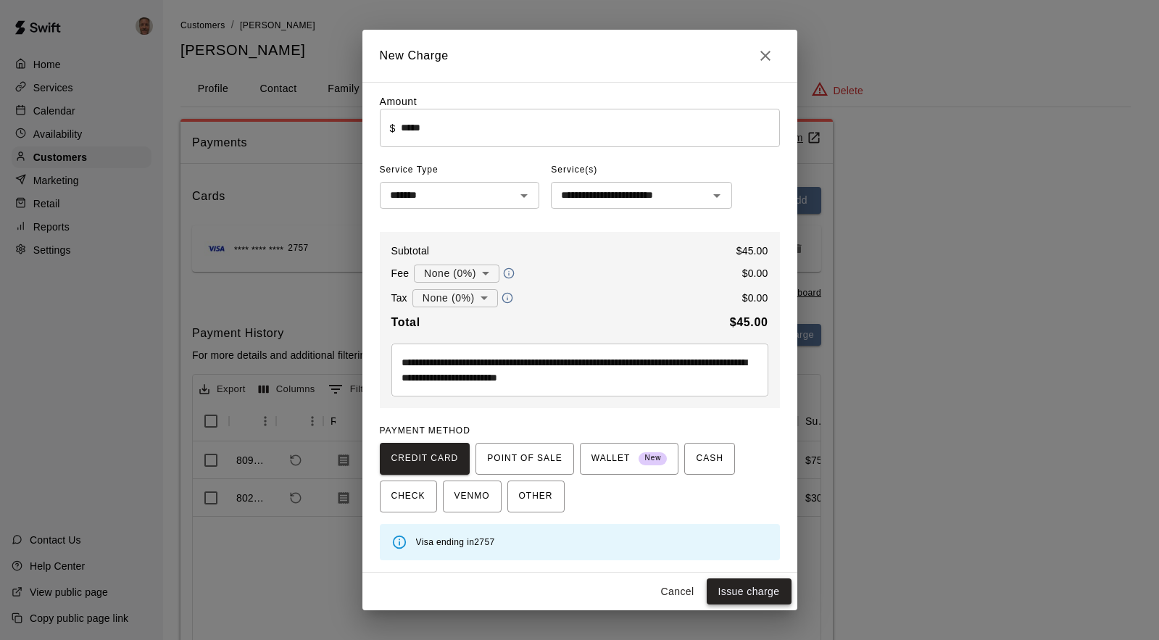
click at [747, 595] on button "Issue charge" at bounding box center [748, 591] width 85 height 27
type input "*"
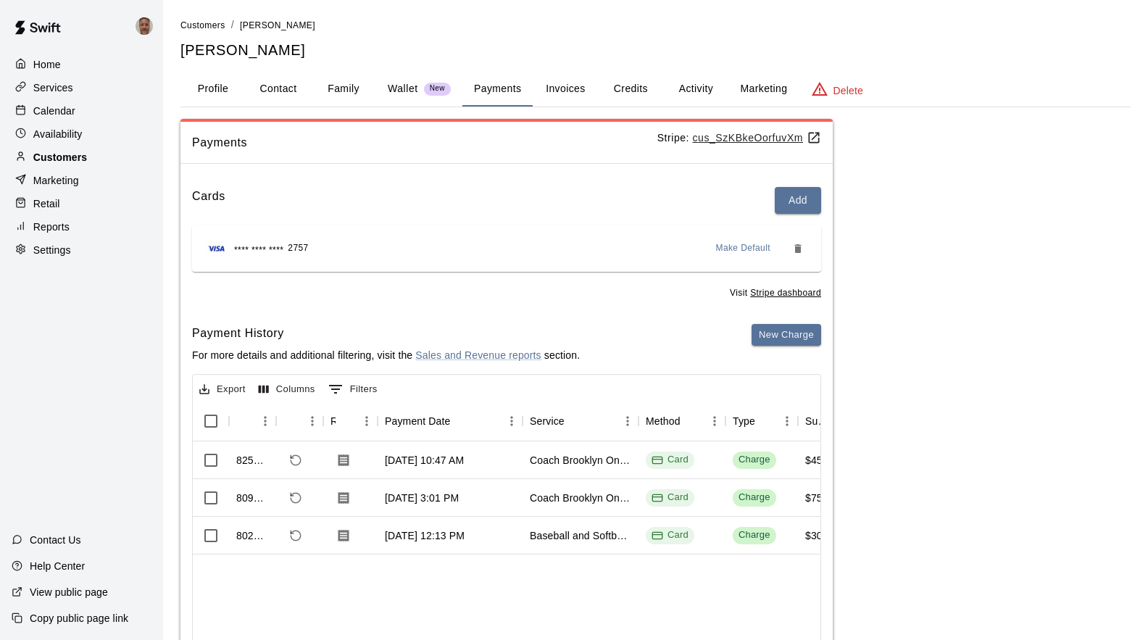
click at [72, 159] on p "Customers" at bounding box center [60, 157] width 54 height 14
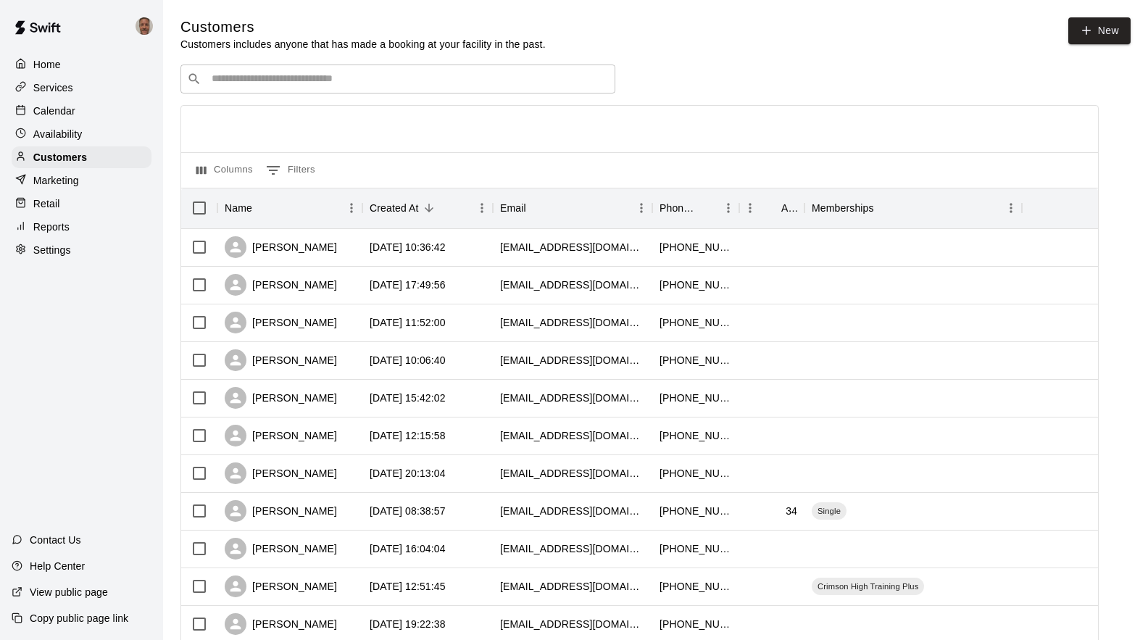
click at [280, 84] on input "Search customers by name or email" at bounding box center [407, 79] width 401 height 14
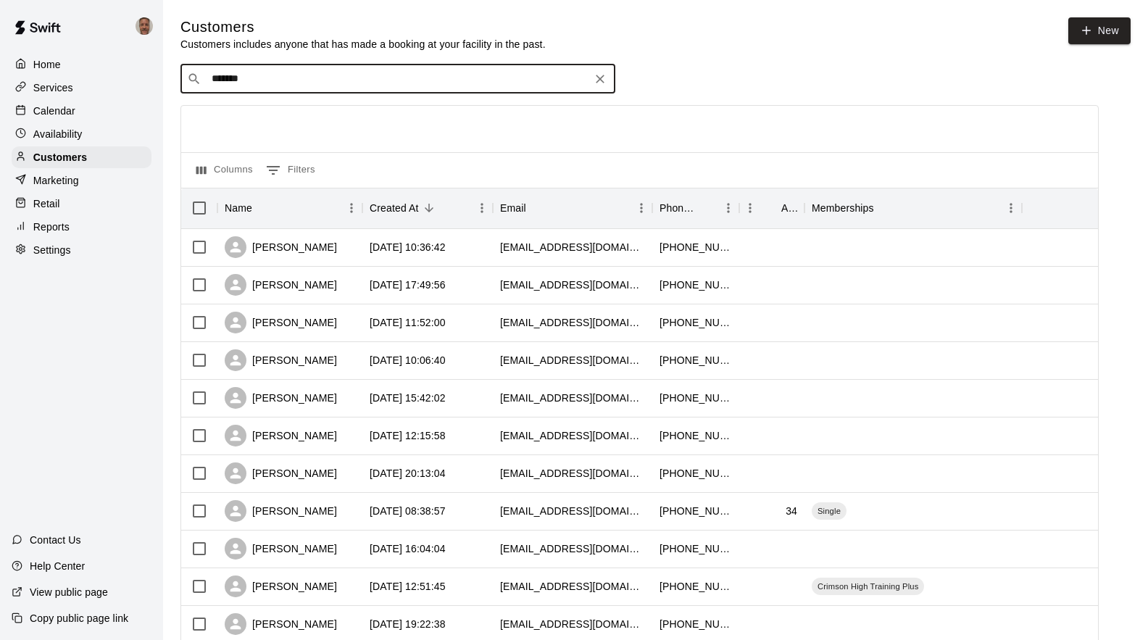
type input "********"
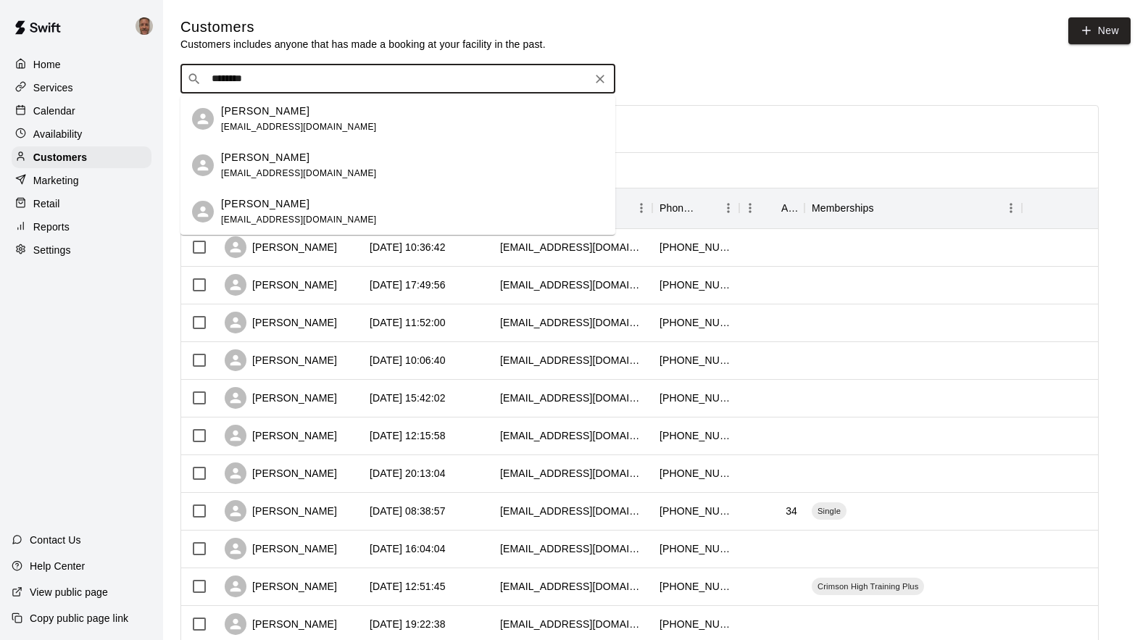
click at [278, 153] on p "[PERSON_NAME]" at bounding box center [265, 157] width 88 height 15
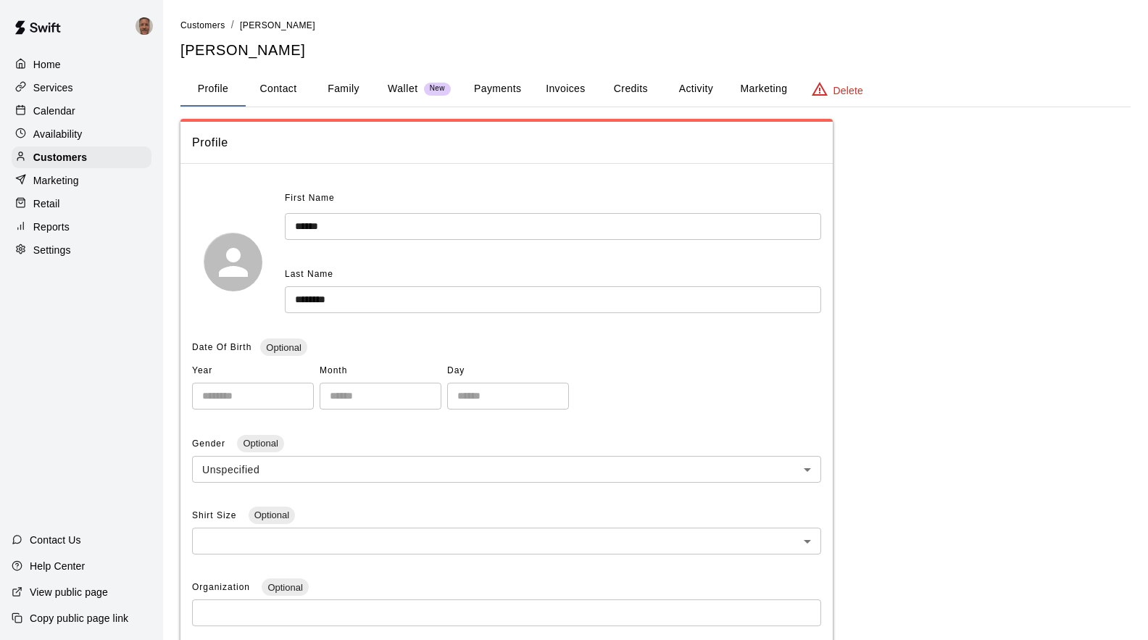
click at [485, 91] on button "Payments" at bounding box center [497, 89] width 70 height 35
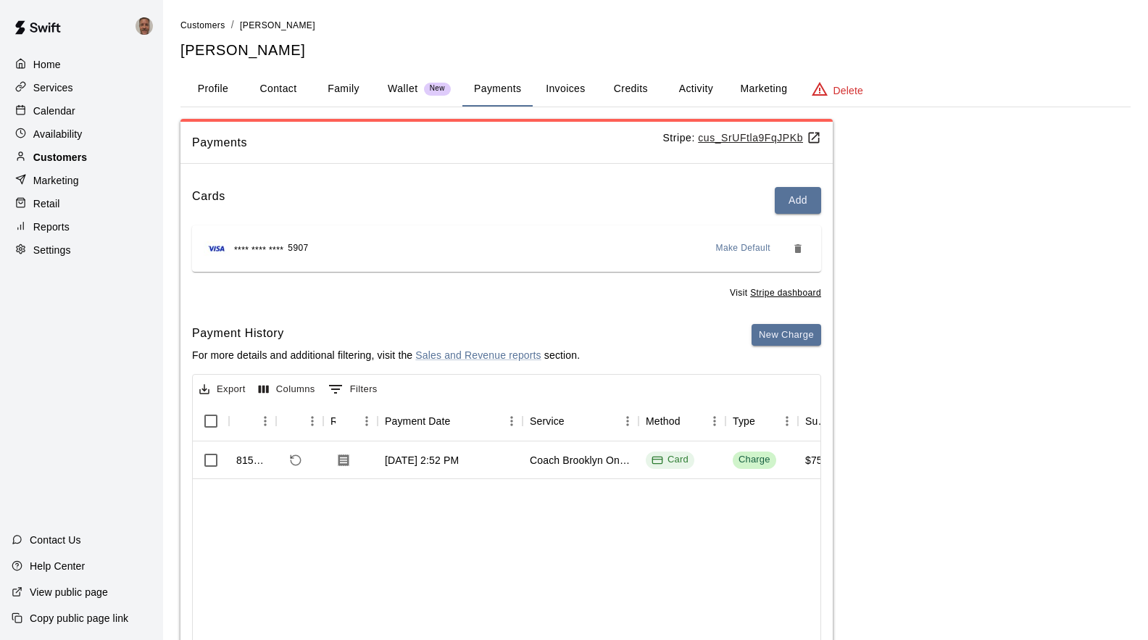
drag, startPoint x: 64, startPoint y: 160, endPoint x: 121, endPoint y: 159, distance: 57.2
click at [64, 160] on p "Customers" at bounding box center [60, 157] width 54 height 14
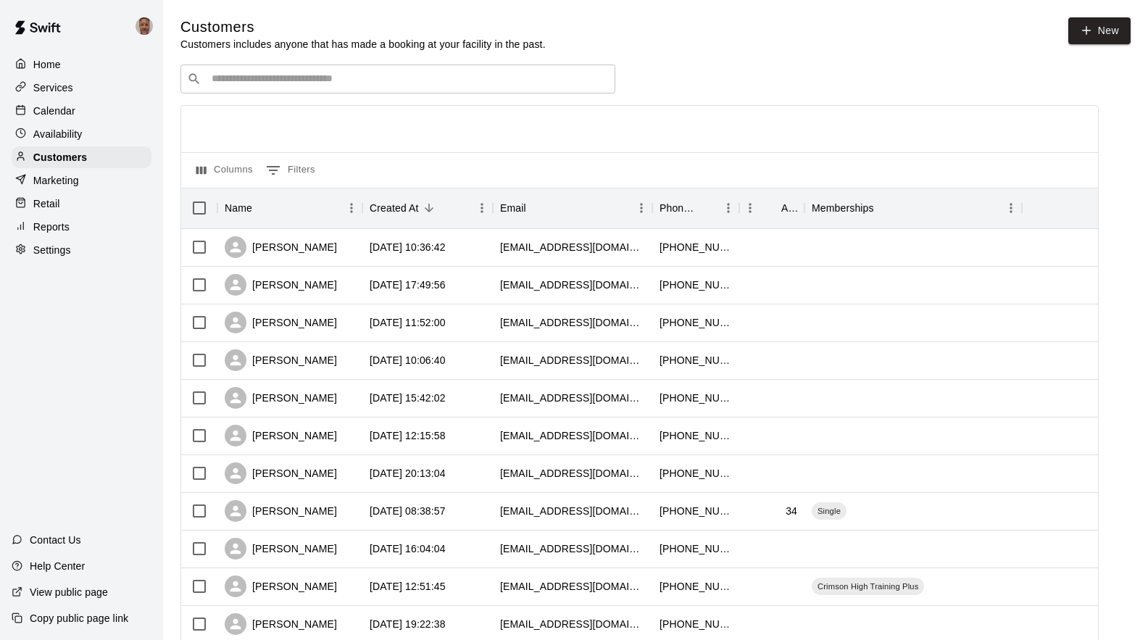
click at [316, 88] on div "​ ​" at bounding box center [397, 78] width 435 height 29
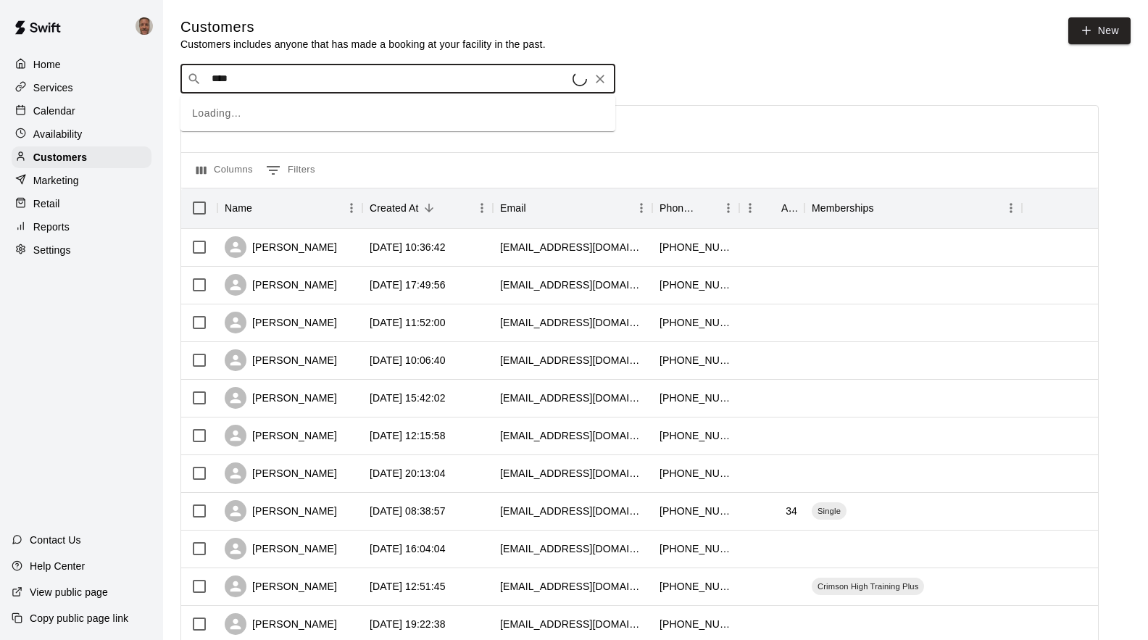
type input "*****"
click at [262, 117] on p "[PERSON_NAME]" at bounding box center [265, 111] width 88 height 15
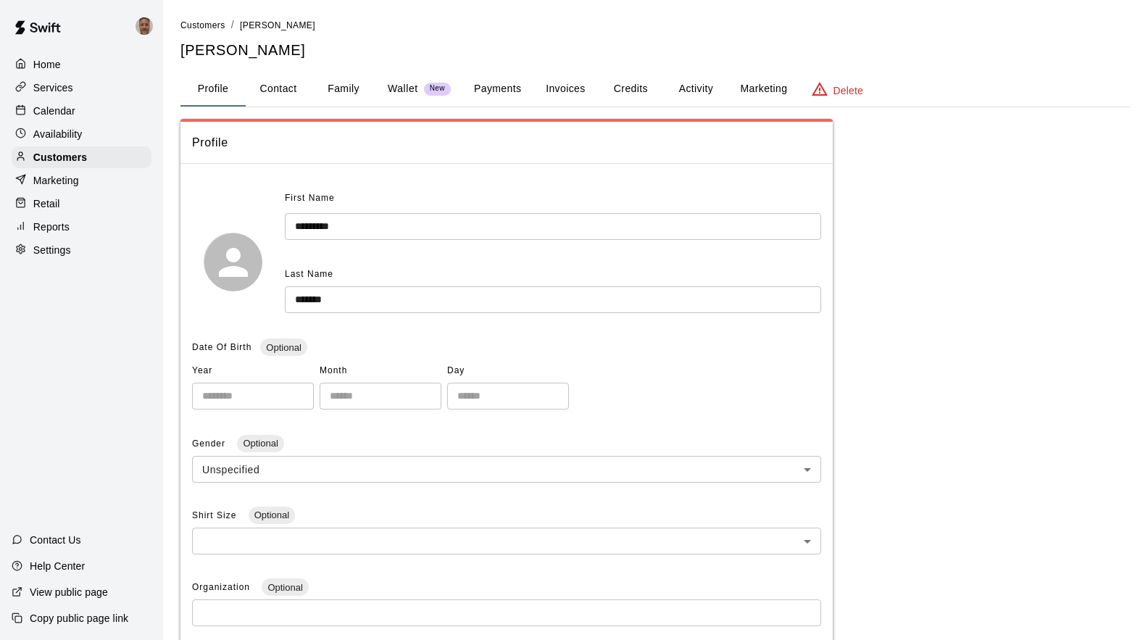
click at [480, 91] on button "Payments" at bounding box center [497, 89] width 70 height 35
